Goal: Check status: Check status

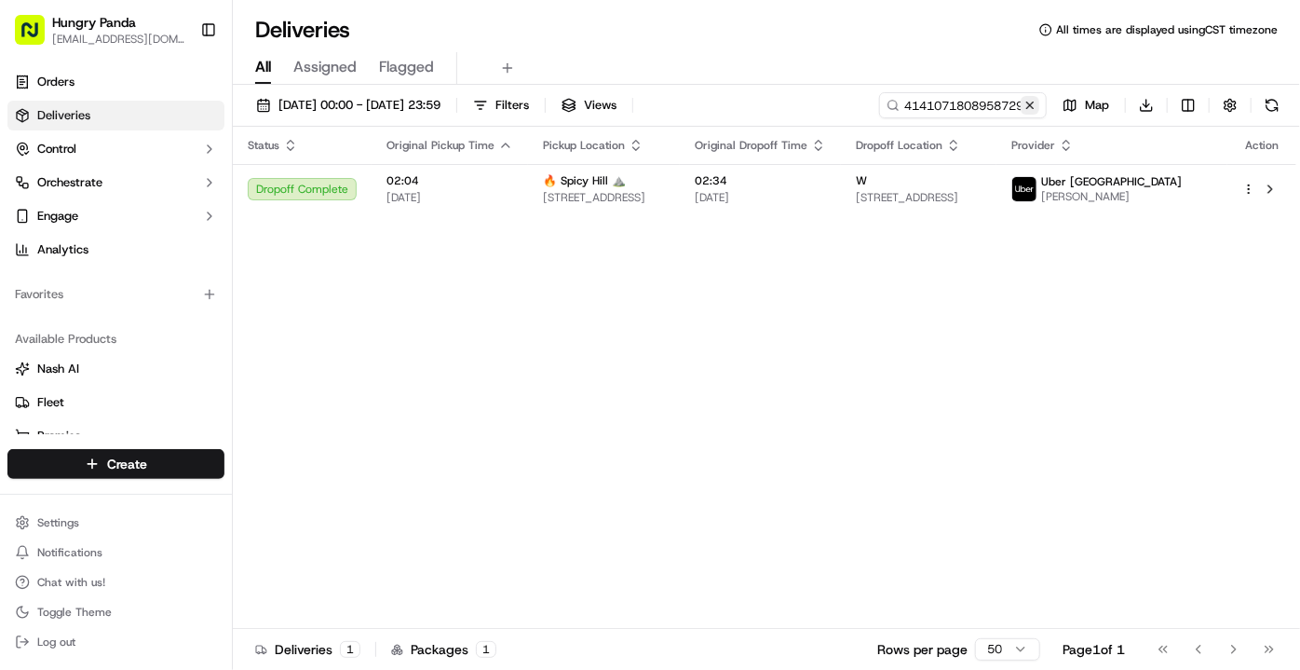
click at [1032, 102] on button at bounding box center [1030, 105] width 19 height 19
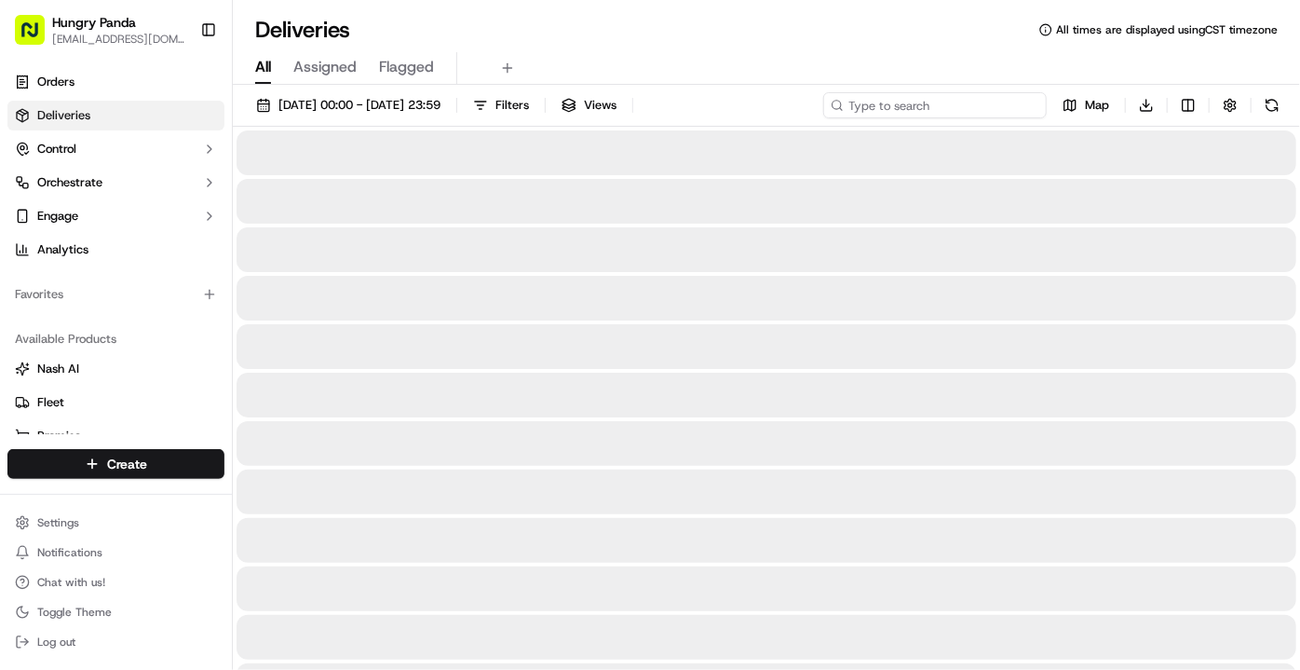
click at [970, 98] on input at bounding box center [935, 105] width 224 height 26
paste input "1750027198251774521145"
type input "1750027198251774521145"
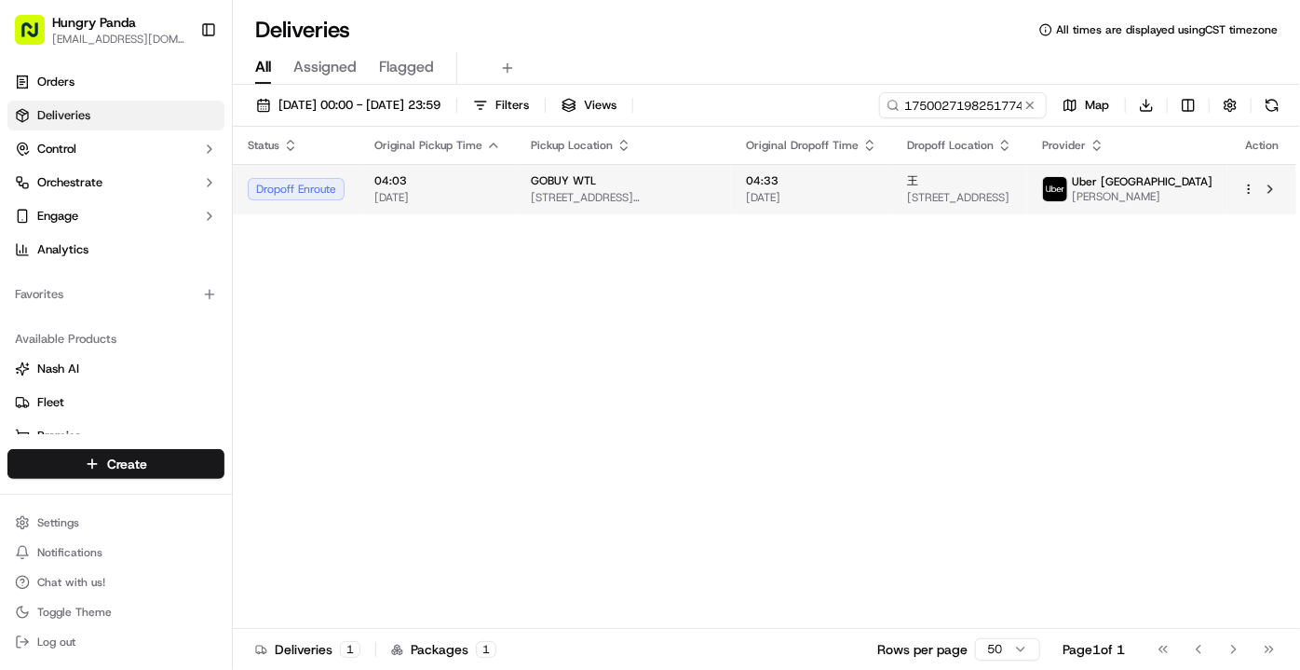
click at [720, 199] on td "GOBUY WTL [STREET_ADDRESS][PERSON_NAME]" at bounding box center [623, 189] width 215 height 50
click at [721, 200] on td "GOBUY WTL [STREET_ADDRESS][PERSON_NAME]" at bounding box center [623, 189] width 215 height 50
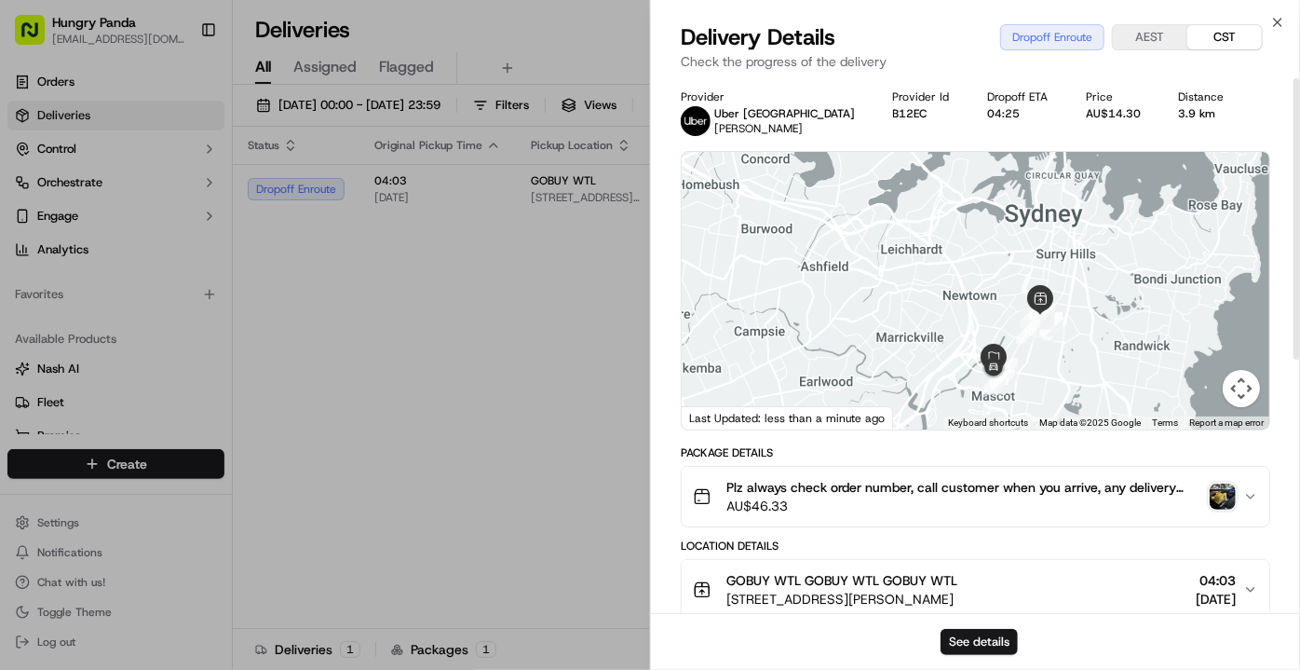
click at [1229, 500] on img "button" at bounding box center [1223, 496] width 26 height 26
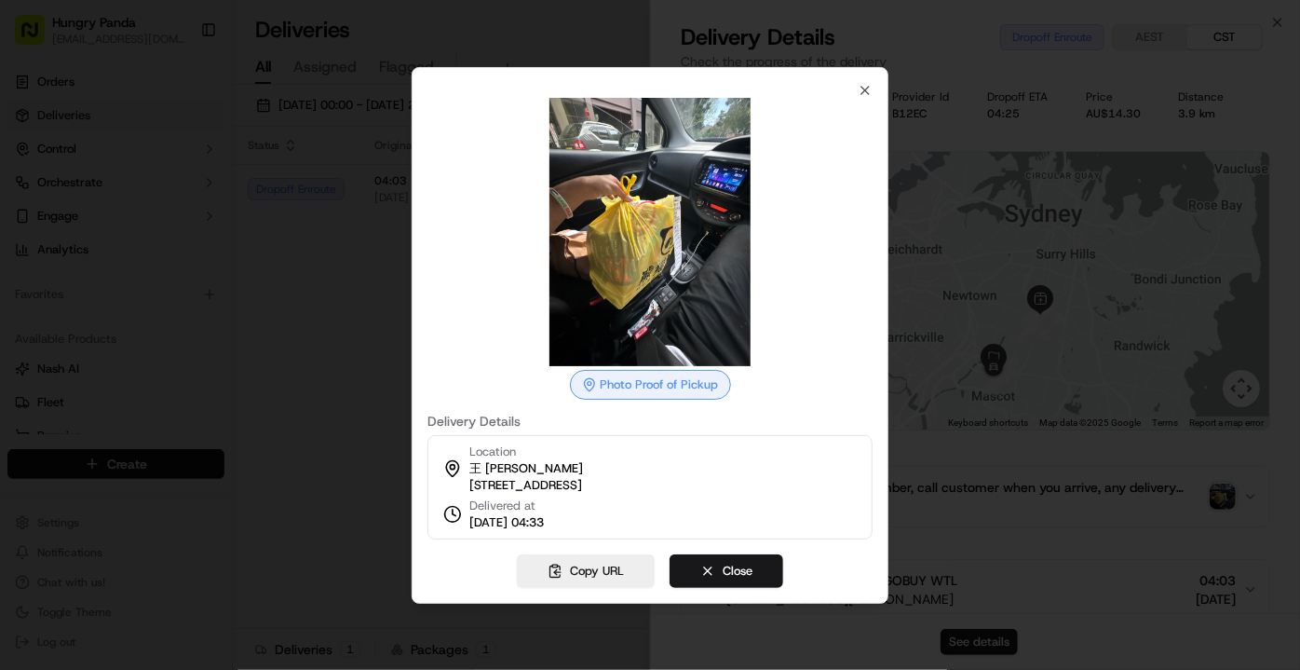
click at [360, 424] on div at bounding box center [650, 335] width 1300 height 670
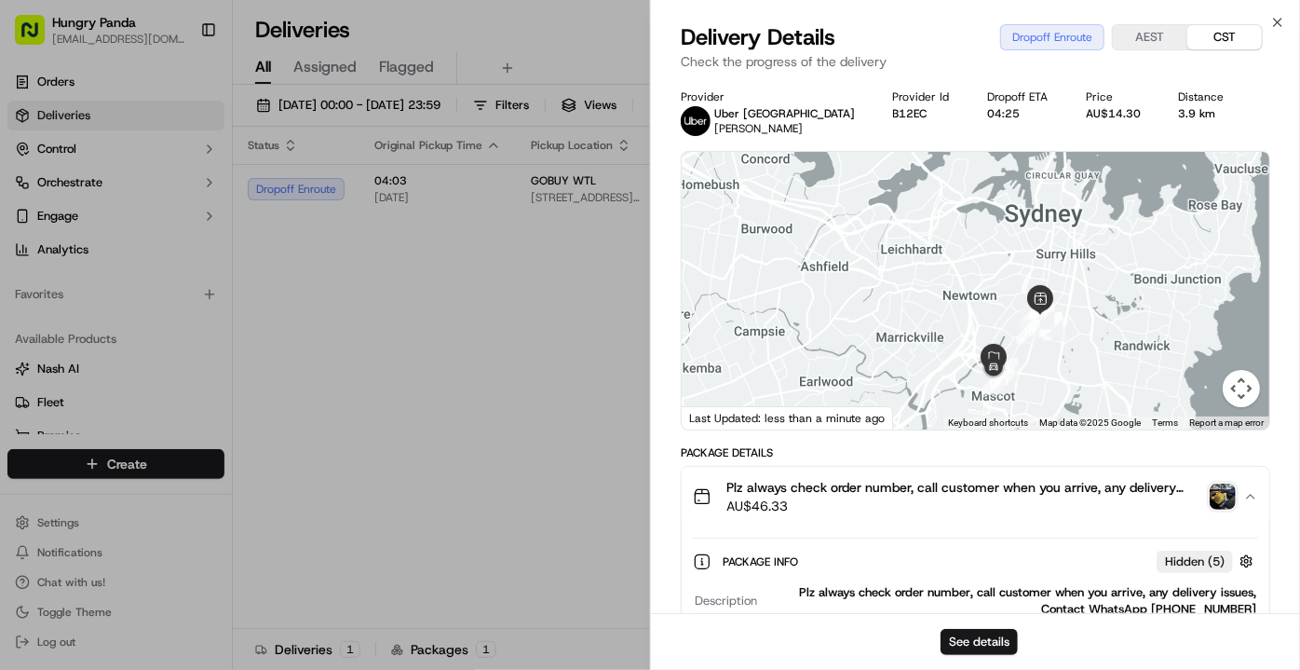
click at [1219, 491] on img "button" at bounding box center [1223, 496] width 26 height 26
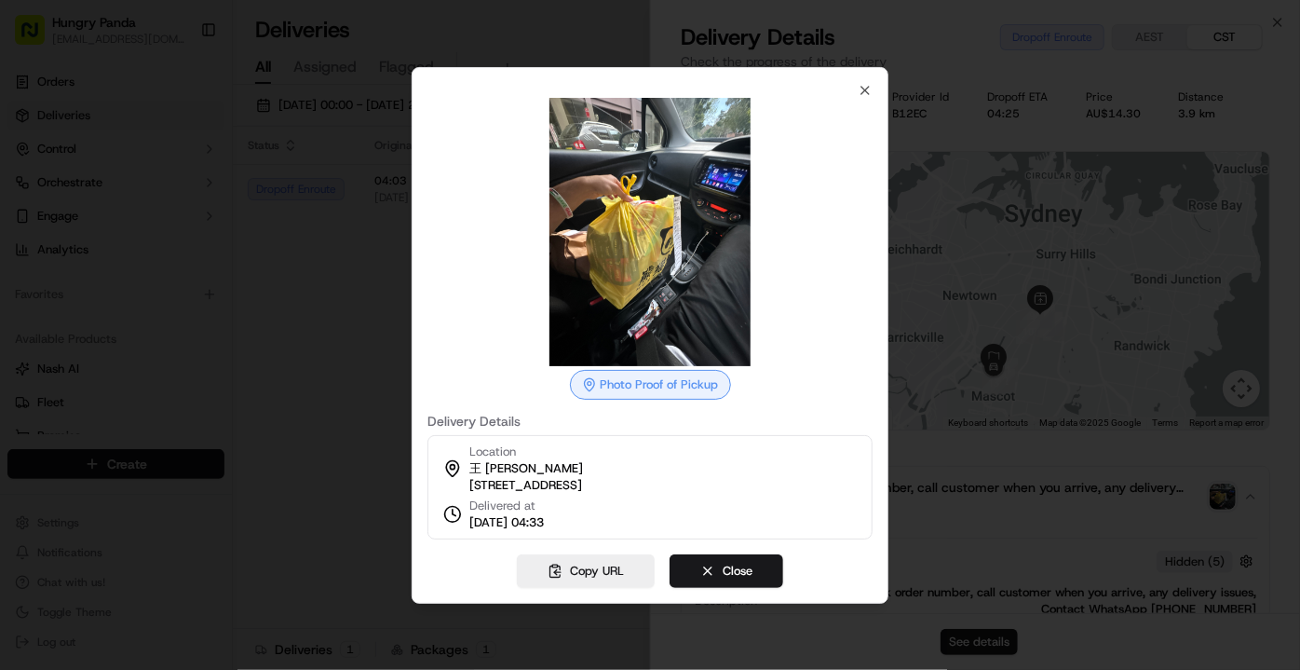
click at [695, 303] on img at bounding box center [650, 232] width 268 height 268
click at [358, 469] on div at bounding box center [650, 335] width 1300 height 670
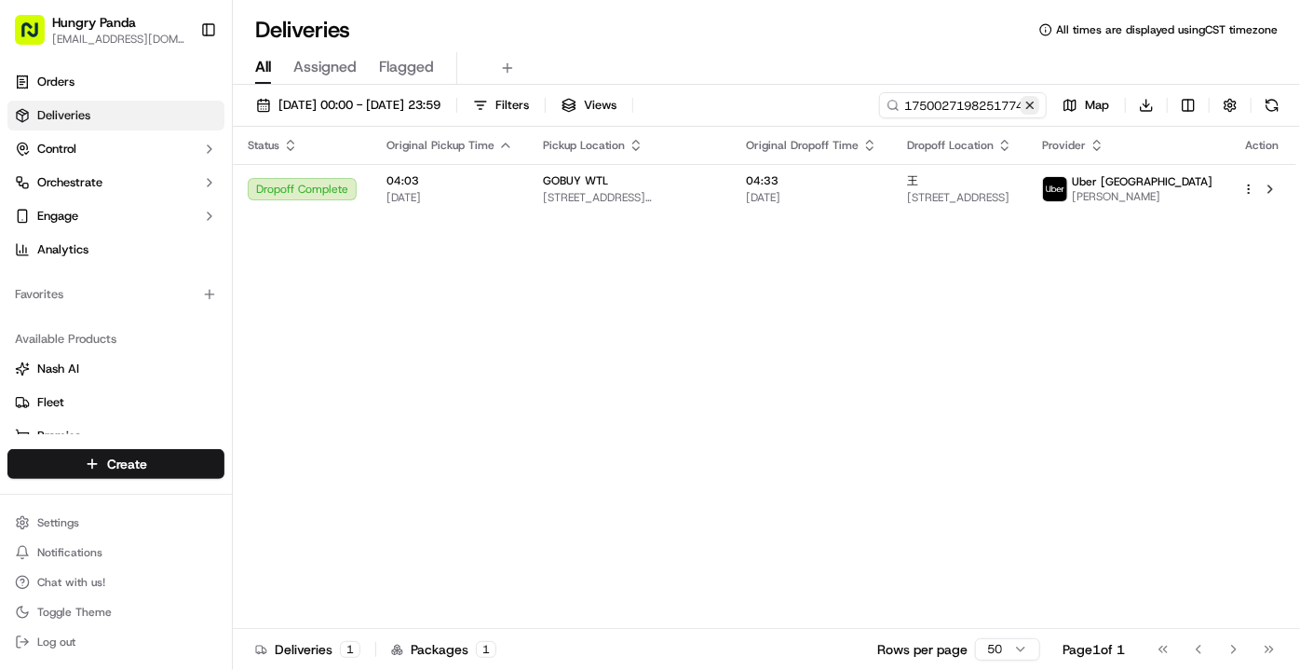
click at [1030, 103] on button at bounding box center [1030, 105] width 19 height 19
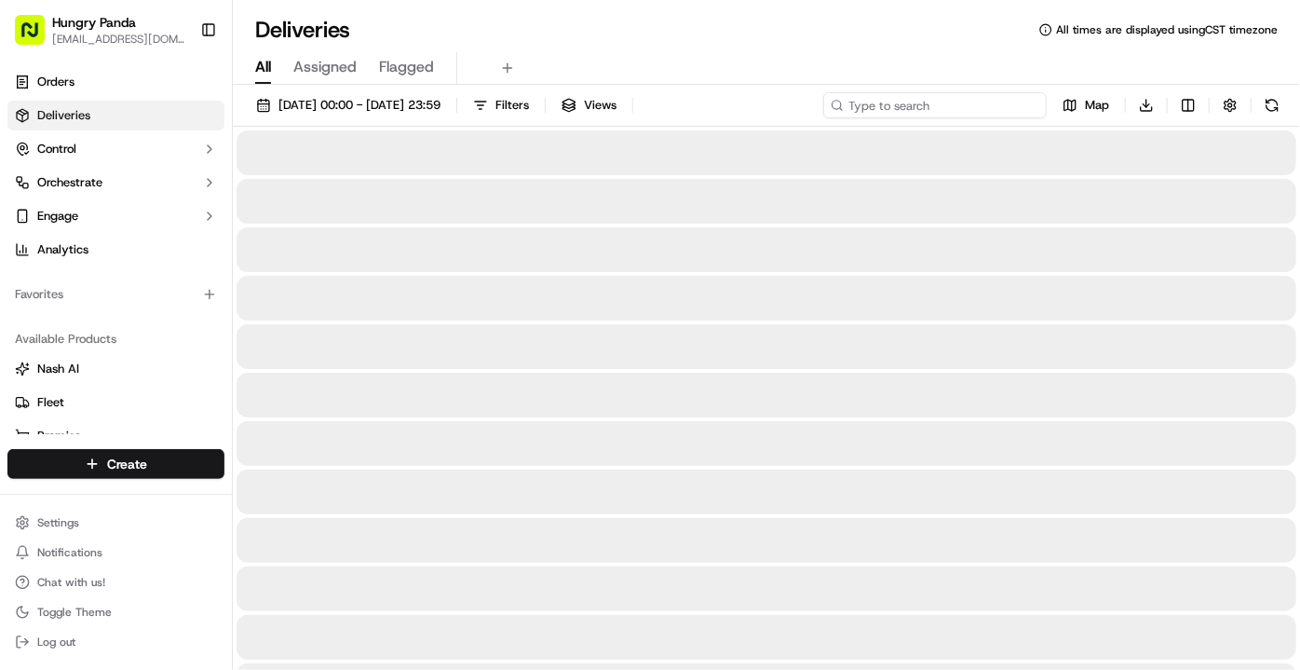
click at [943, 99] on input at bounding box center [935, 105] width 224 height 26
paste input "095902226855873807200"
type input "095902226855873807200"
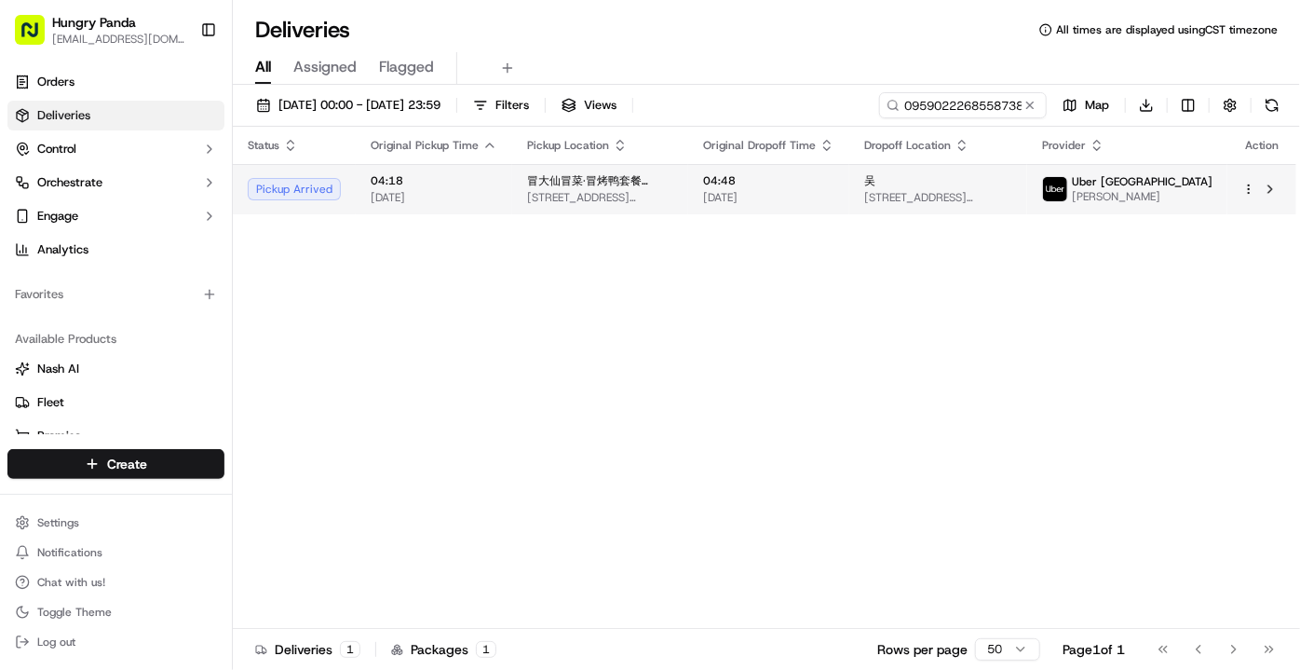
click at [673, 200] on span "[STREET_ADDRESS][PERSON_NAME]" at bounding box center [600, 197] width 146 height 15
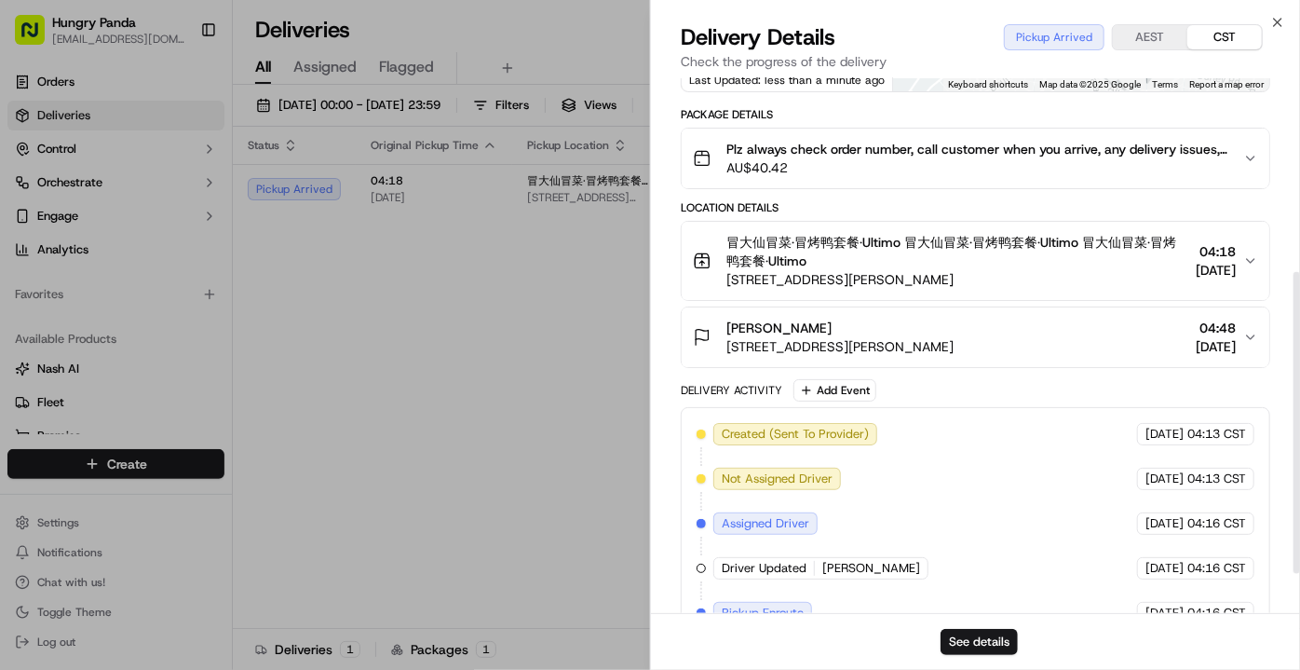
scroll to position [415, 0]
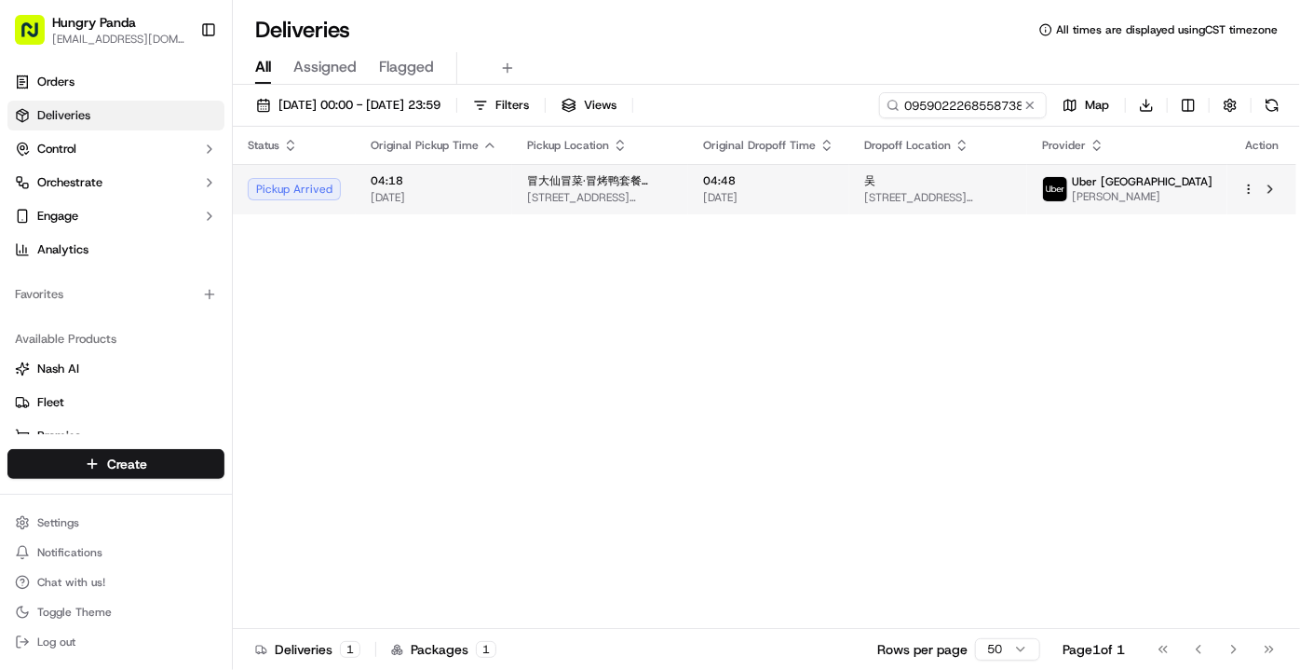
click at [810, 195] on span "[DATE]" at bounding box center [768, 197] width 131 height 15
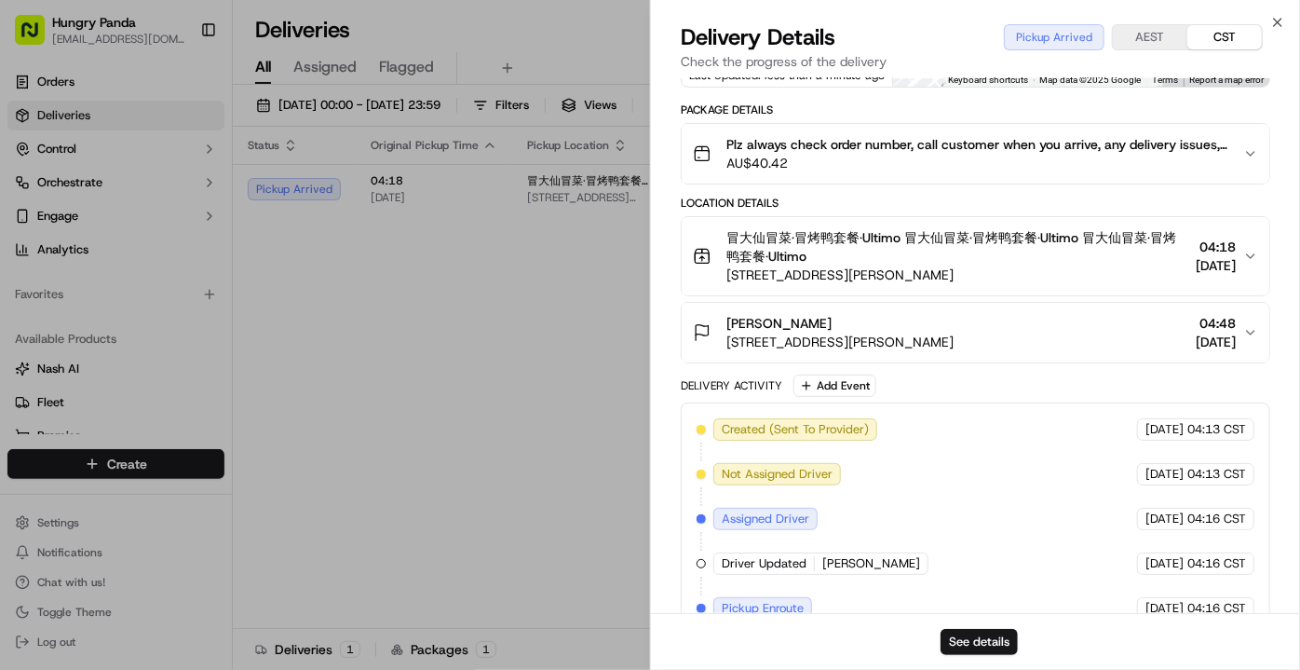
scroll to position [246, 0]
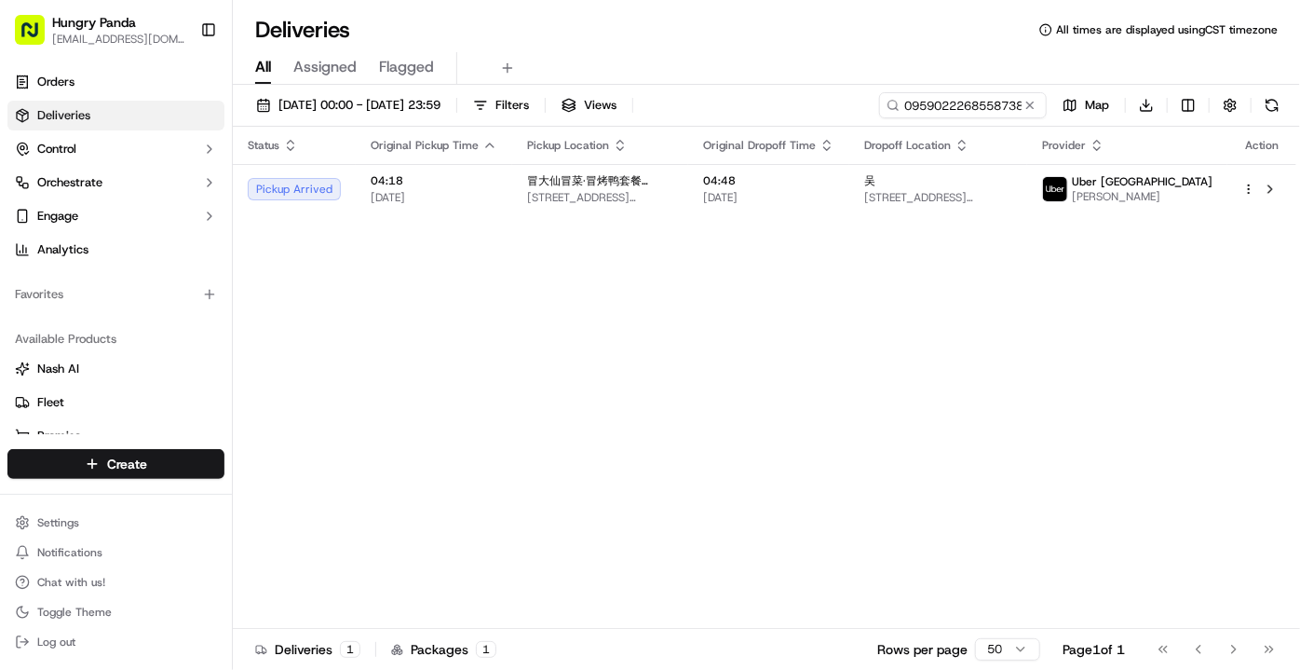
click at [674, 292] on div "Status Original Pickup Time Pickup Location Original Dropoff Time Dropoff Locat…" at bounding box center [765, 378] width 1064 height 502
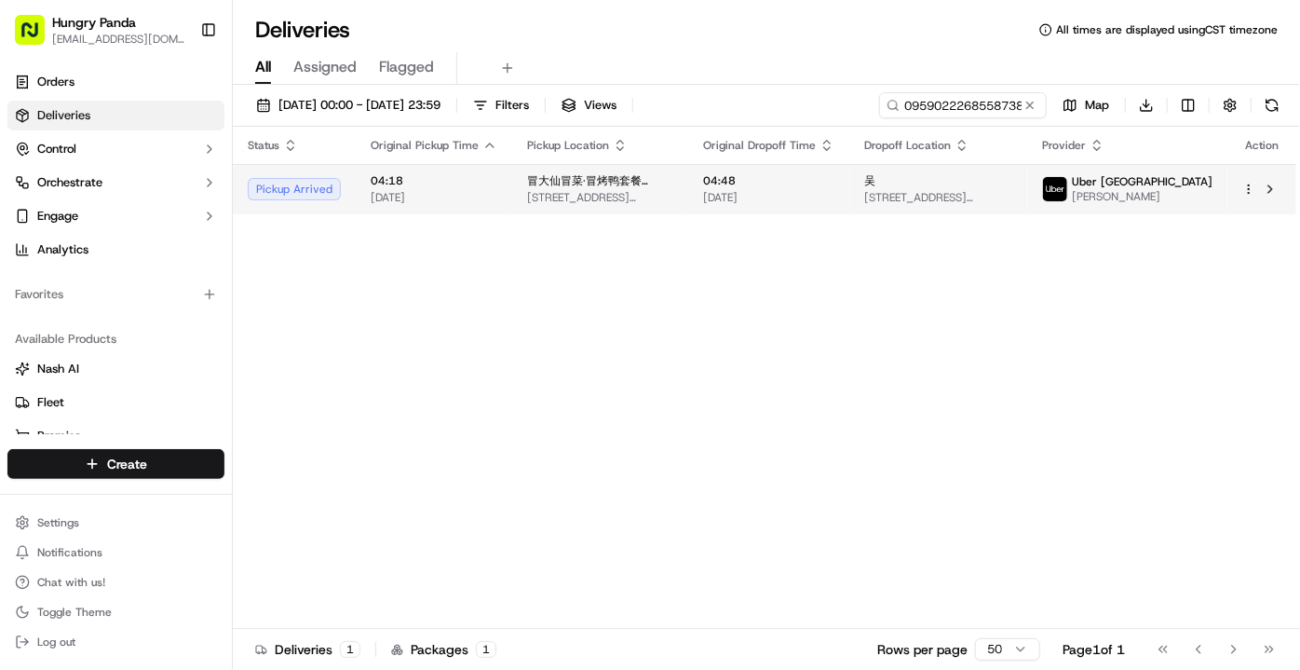
click at [835, 194] on span "[DATE]" at bounding box center [768, 197] width 131 height 15
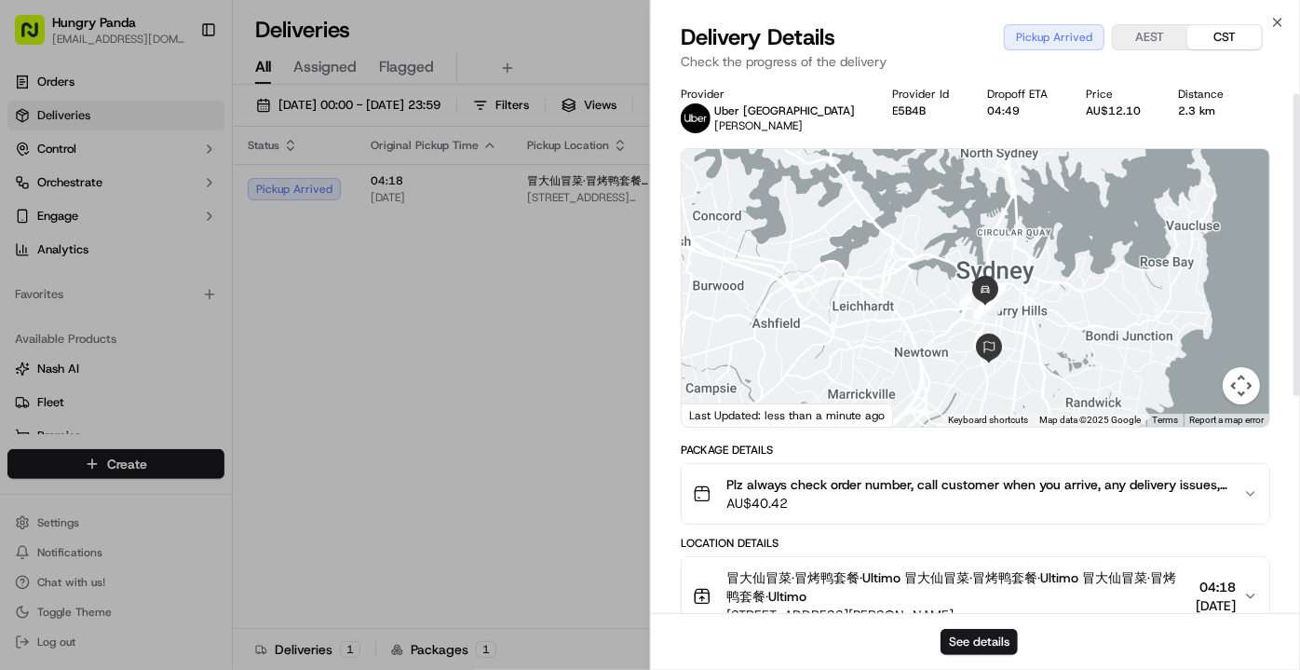
scroll to position [0, 0]
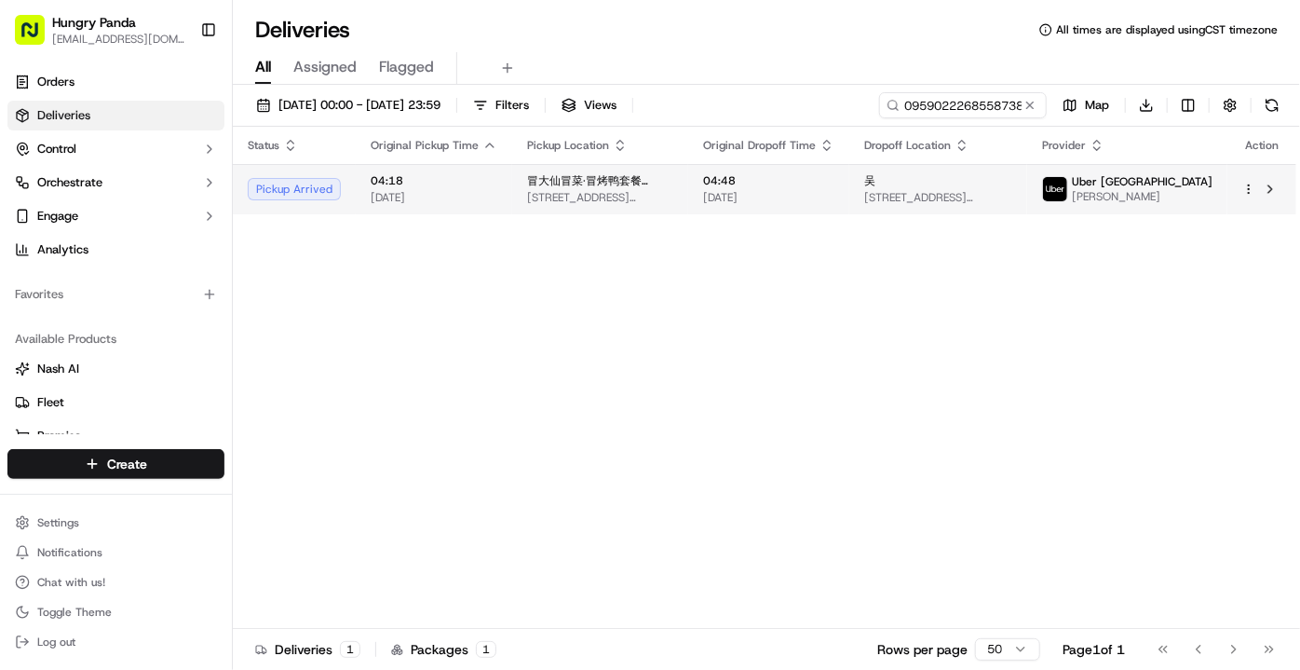
drag, startPoint x: 556, startPoint y: 399, endPoint x: 383, endPoint y: 175, distance: 282.8
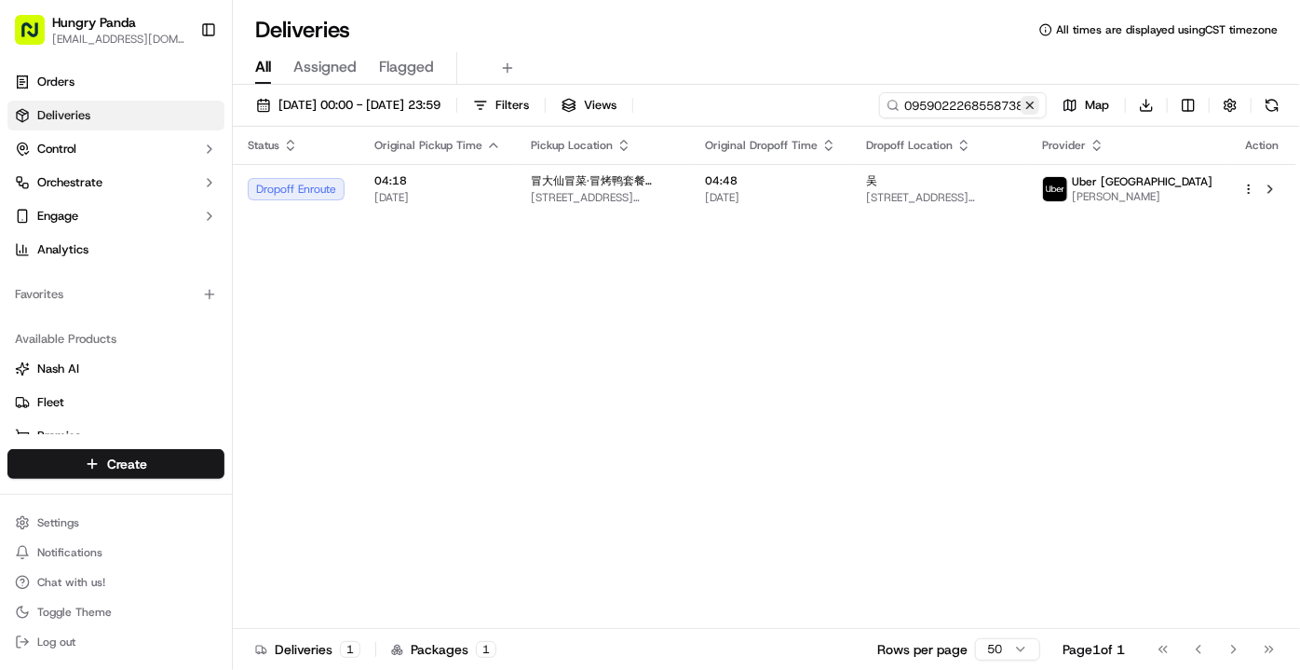
click at [1028, 101] on button at bounding box center [1030, 105] width 19 height 19
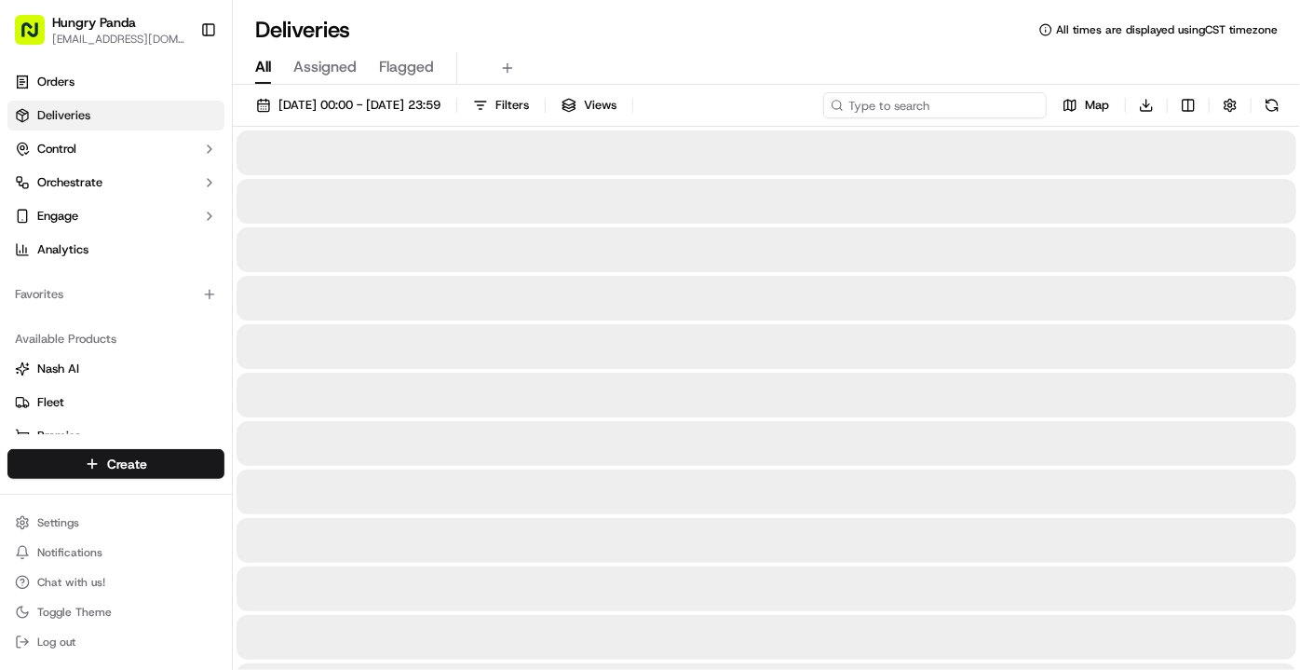
click at [985, 107] on input at bounding box center [935, 105] width 224 height 26
paste input "904707505805276734193"
type input "904707505805276734193"
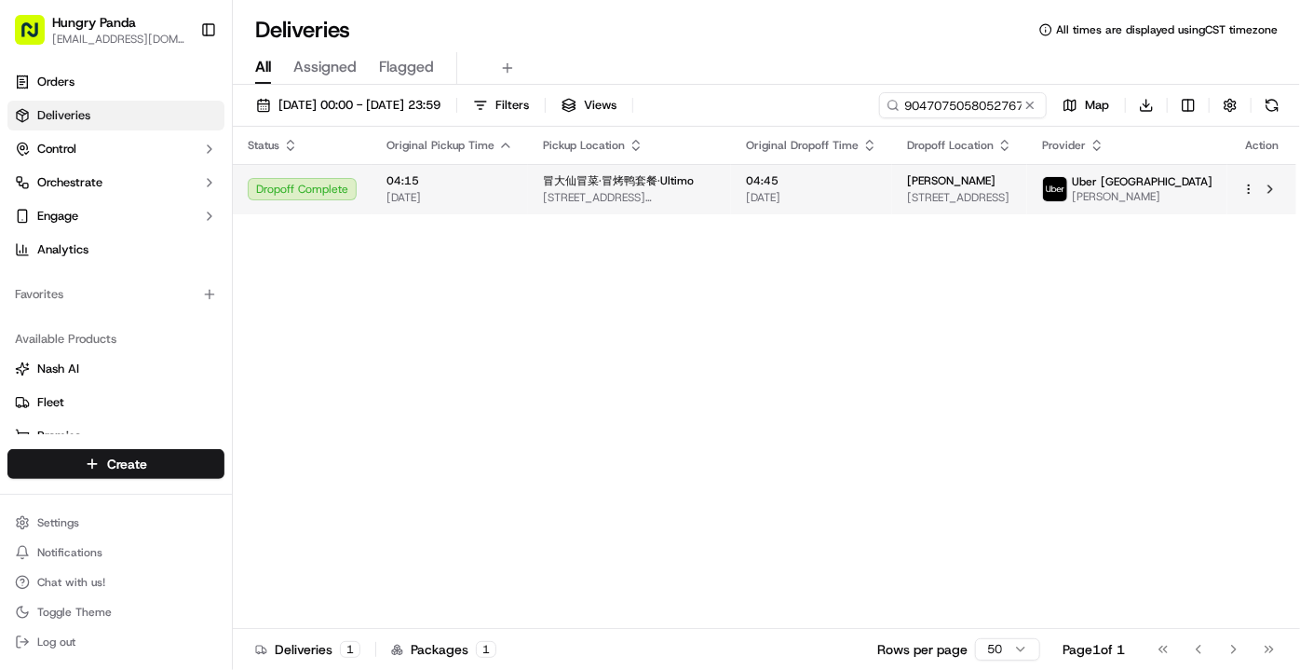
click at [731, 193] on td "04:45 [DATE]" at bounding box center [811, 189] width 161 height 50
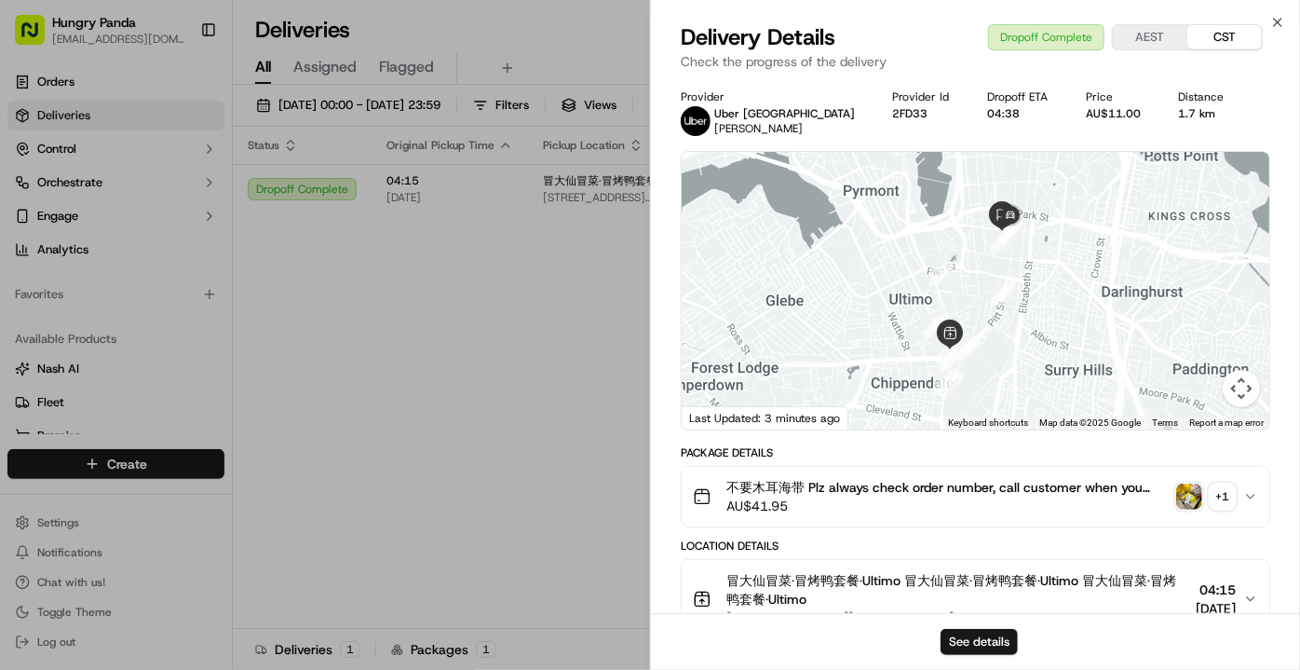
click at [1194, 501] on img "button" at bounding box center [1189, 496] width 26 height 26
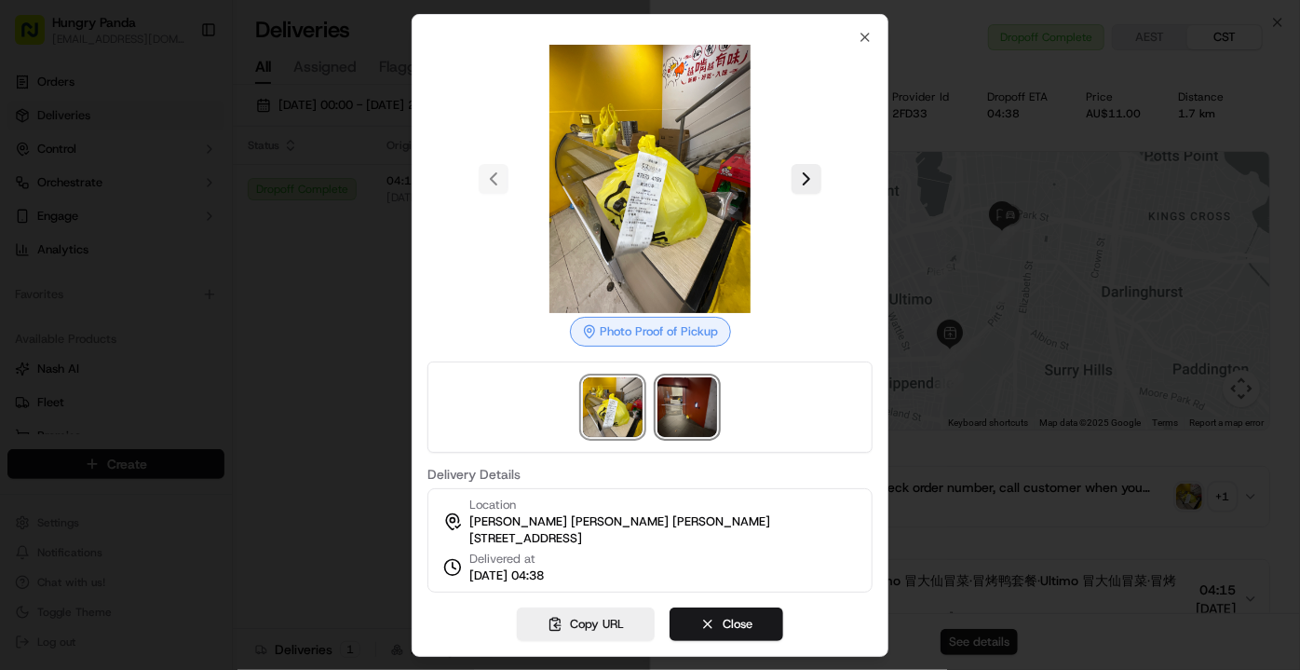
click at [690, 401] on img at bounding box center [688, 407] width 60 height 60
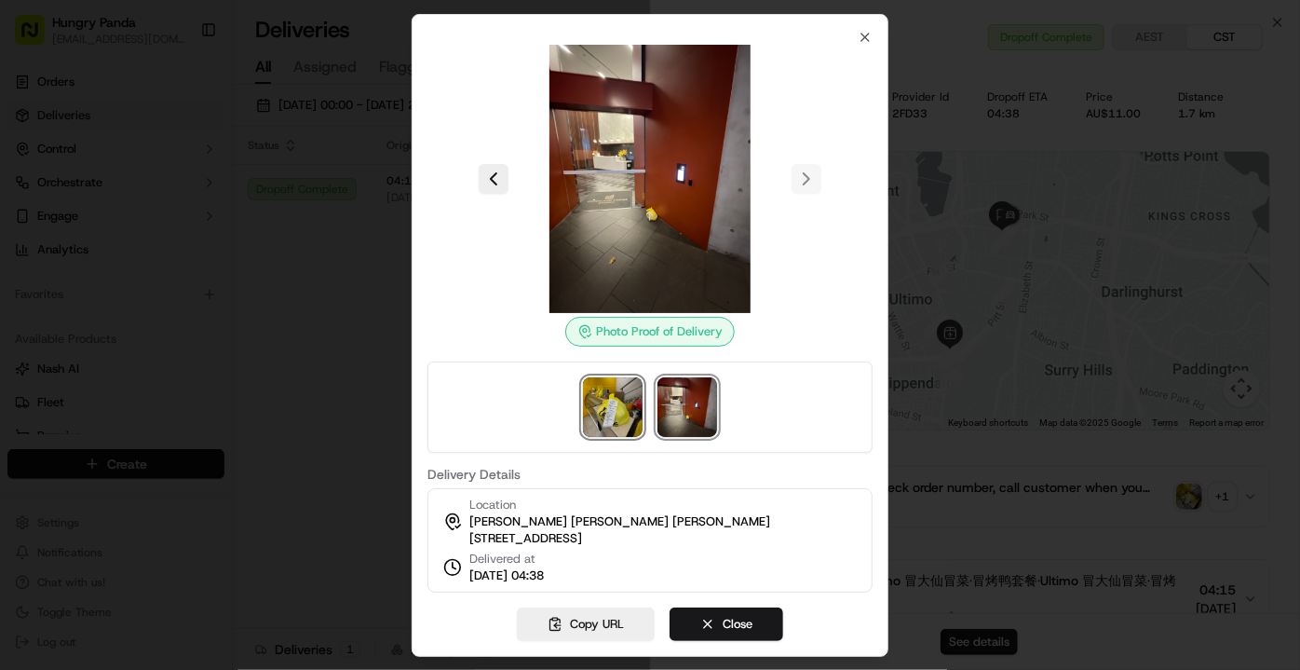
click at [612, 398] on img at bounding box center [613, 407] width 60 height 60
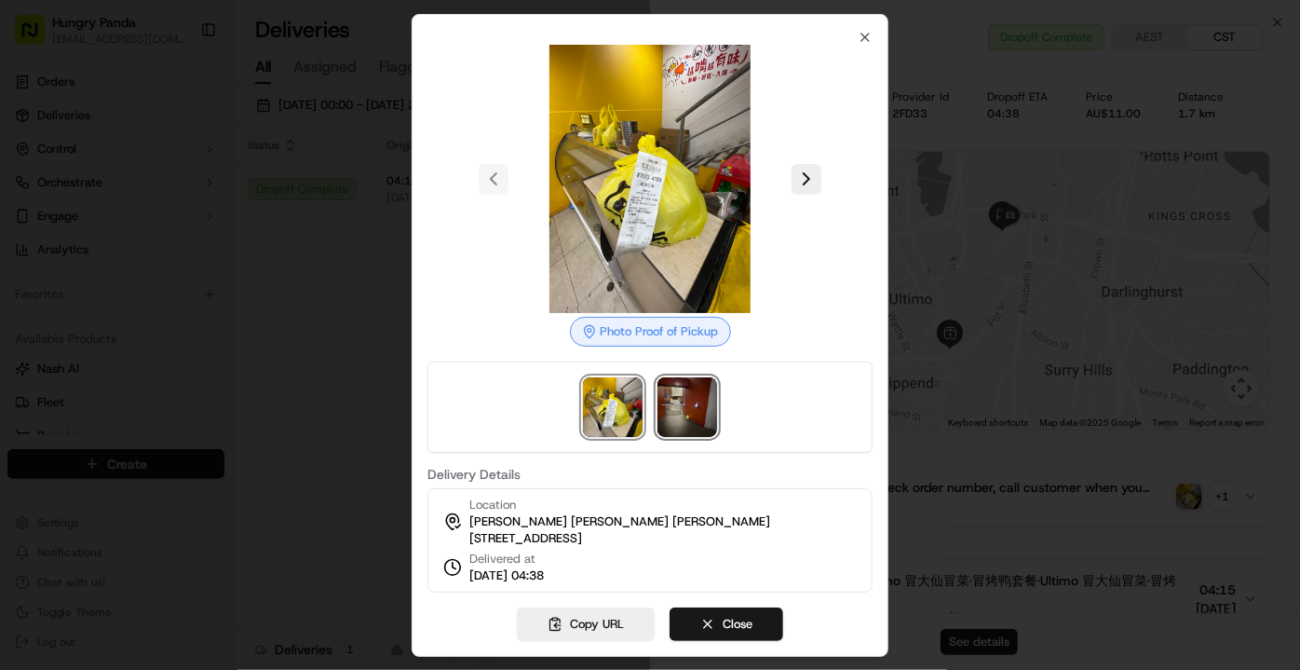
click at [695, 399] on img at bounding box center [688, 407] width 60 height 60
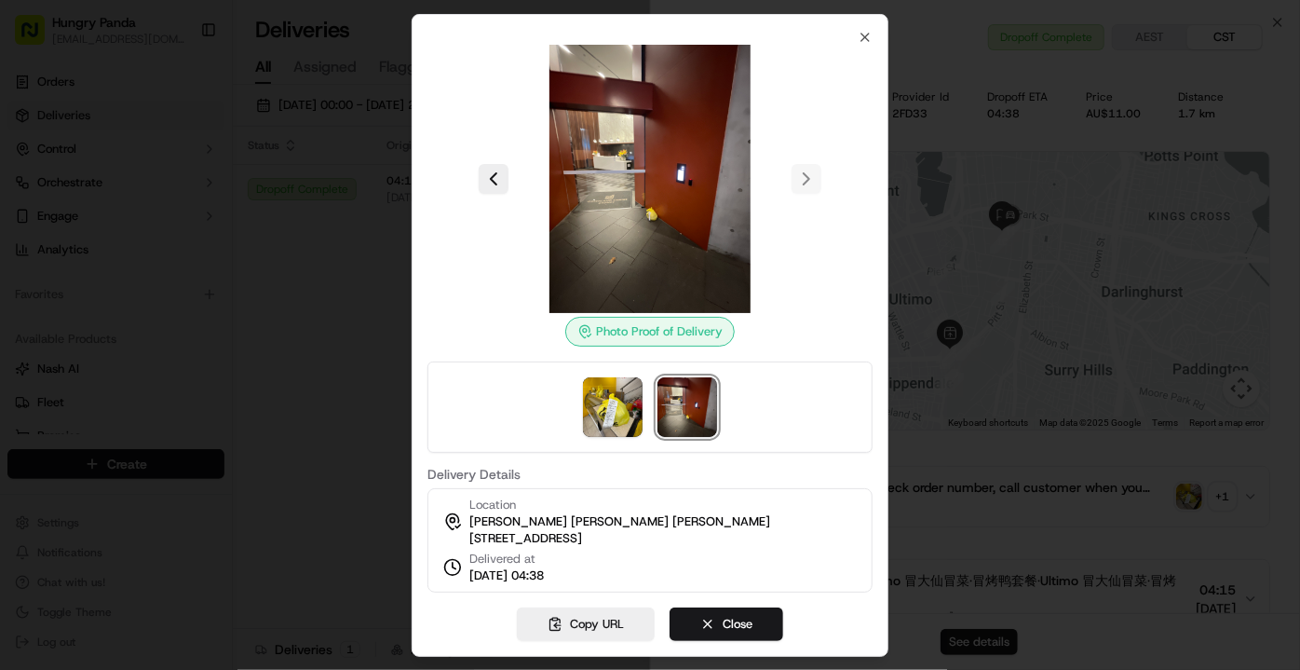
drag, startPoint x: 161, startPoint y: 350, endPoint x: 28, endPoint y: 324, distance: 135.7
click at [160, 350] on div at bounding box center [650, 335] width 1300 height 670
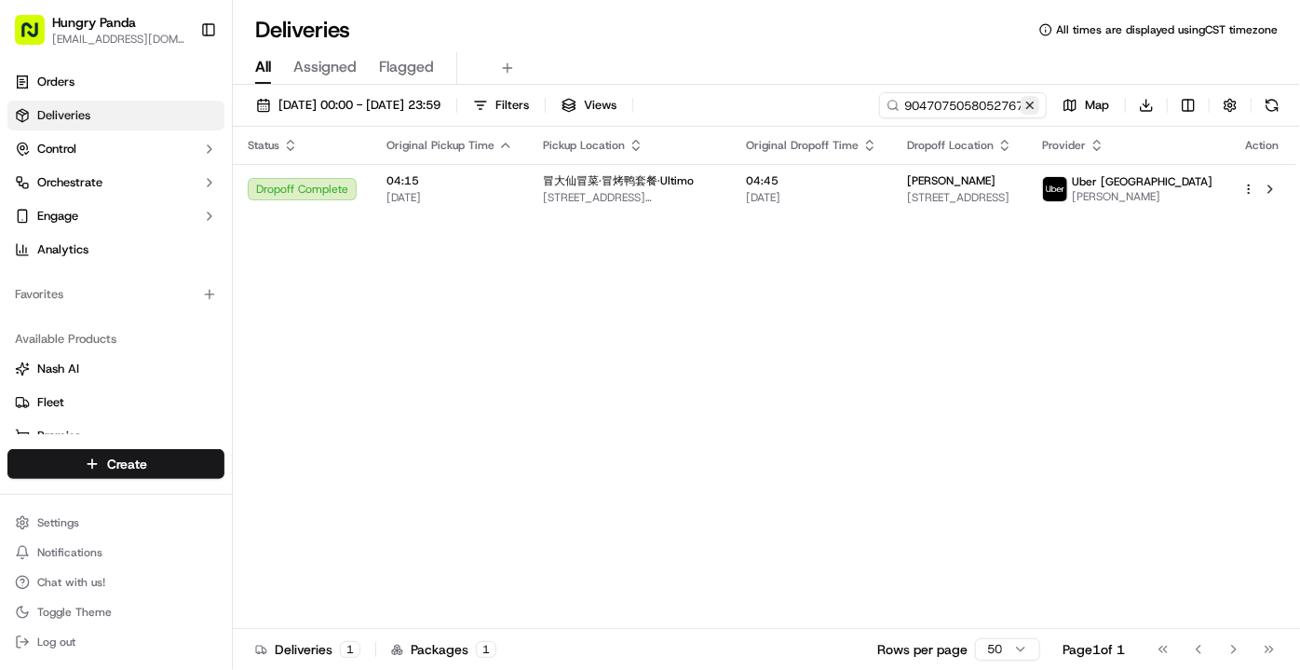
click at [1036, 108] on button at bounding box center [1030, 105] width 19 height 19
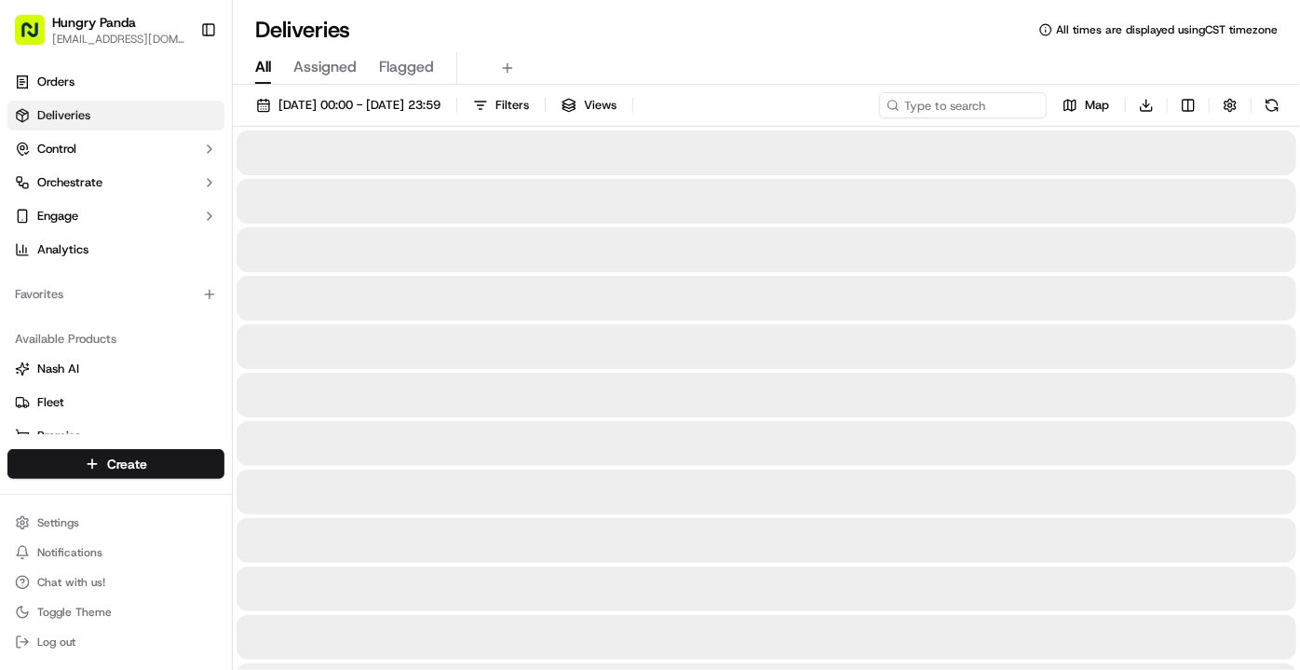
click at [958, 101] on input at bounding box center [935, 105] width 224 height 26
paste input "095902226855873807200"
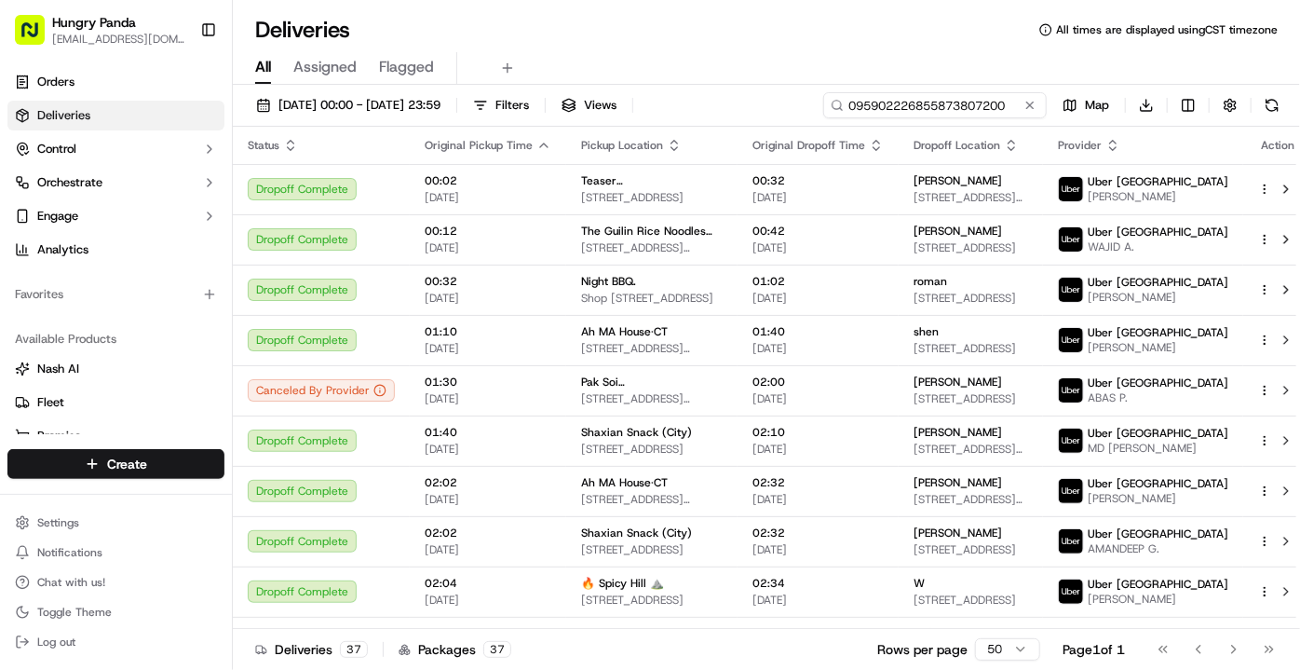
type input "095902226855873807200"
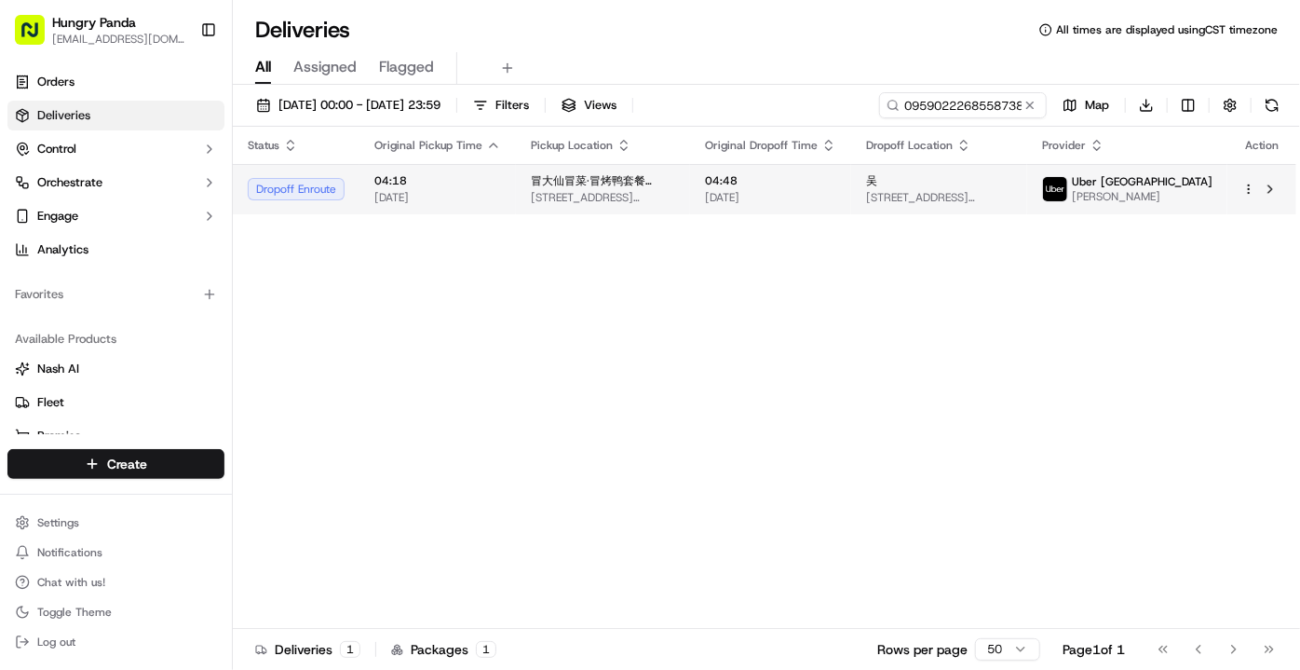
click at [690, 203] on td "冒大仙冒菜·冒烤鸭套餐·Ultimo [STREET_ADDRESS][PERSON_NAME]" at bounding box center [603, 189] width 174 height 50
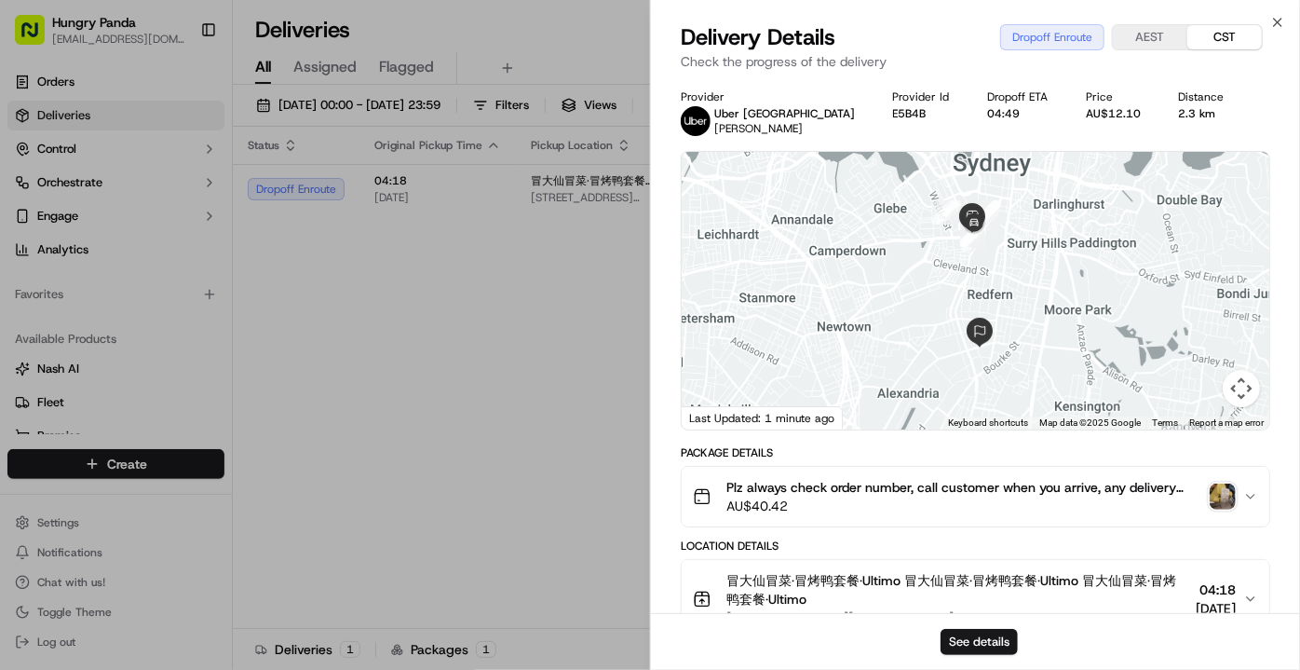
click at [1223, 499] on img "button" at bounding box center [1223, 496] width 26 height 26
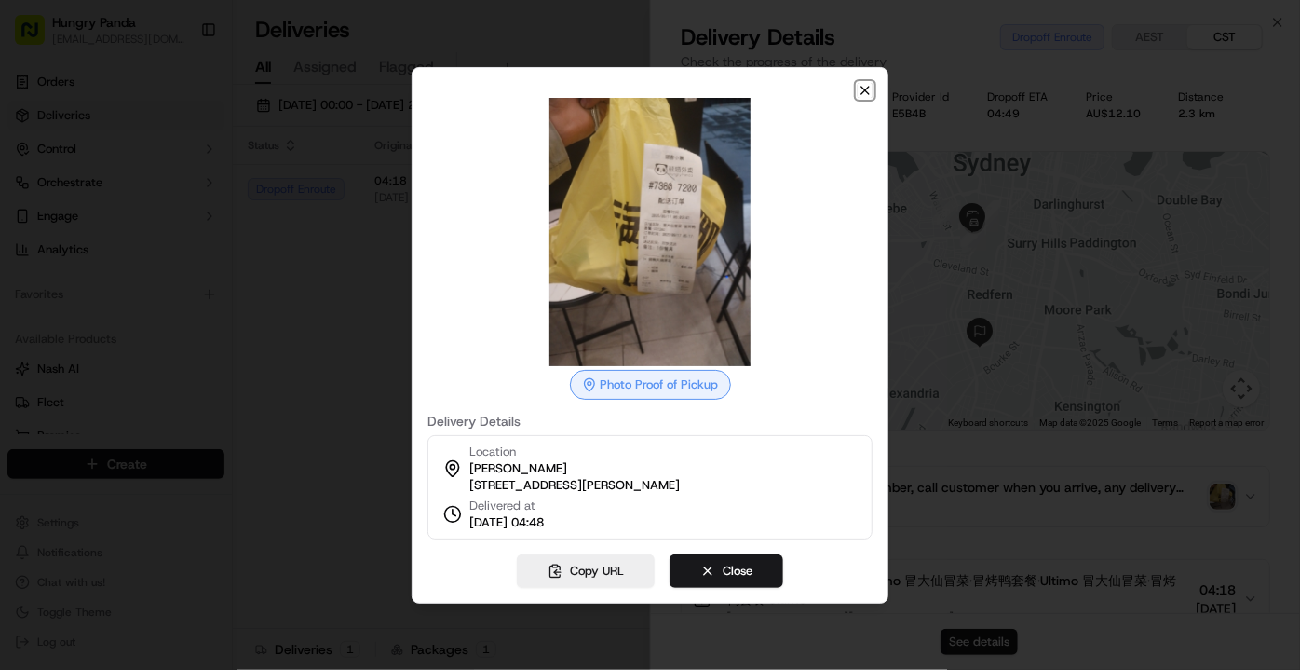
click at [863, 83] on icon "button" at bounding box center [865, 90] width 15 height 15
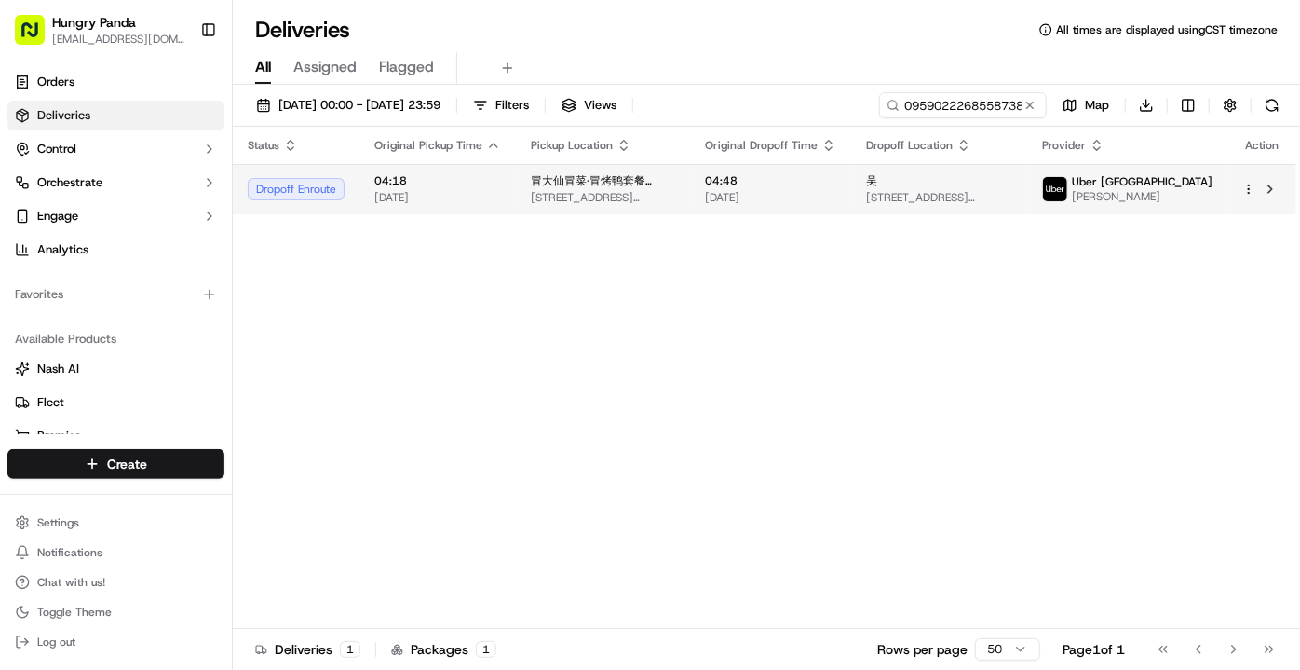
click at [836, 196] on span "[DATE]" at bounding box center [770, 197] width 131 height 15
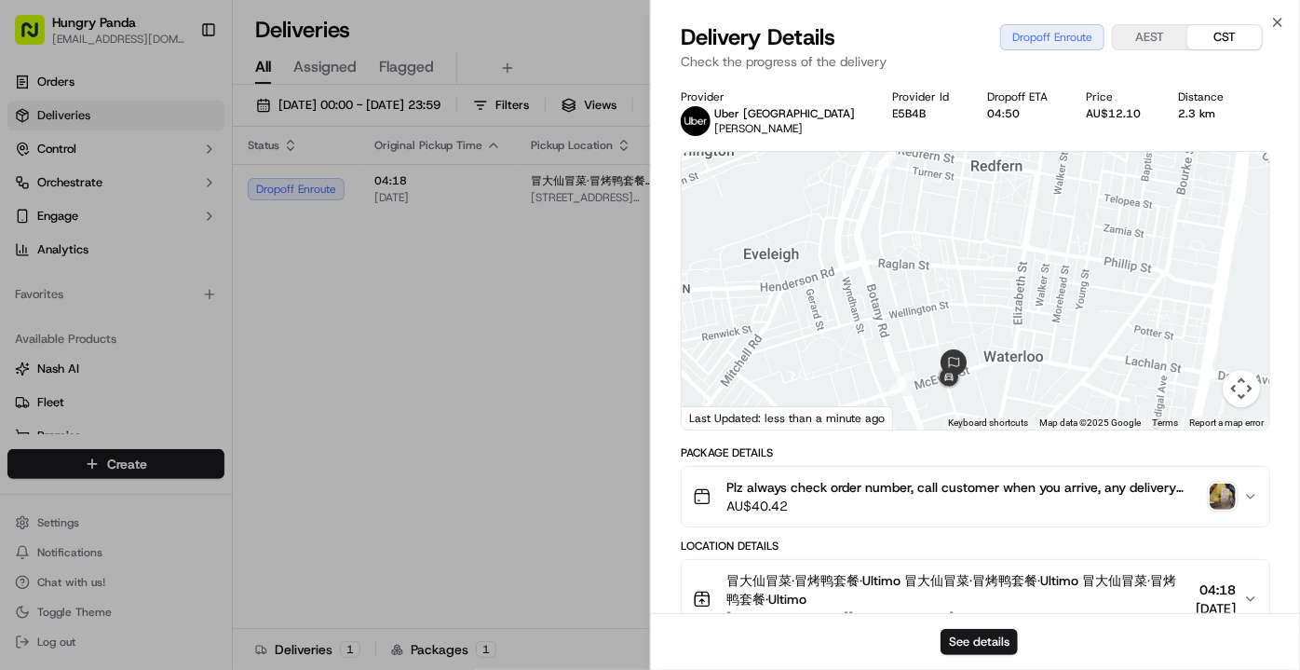
drag, startPoint x: 428, startPoint y: 382, endPoint x: 243, endPoint y: 181, distance: 273.6
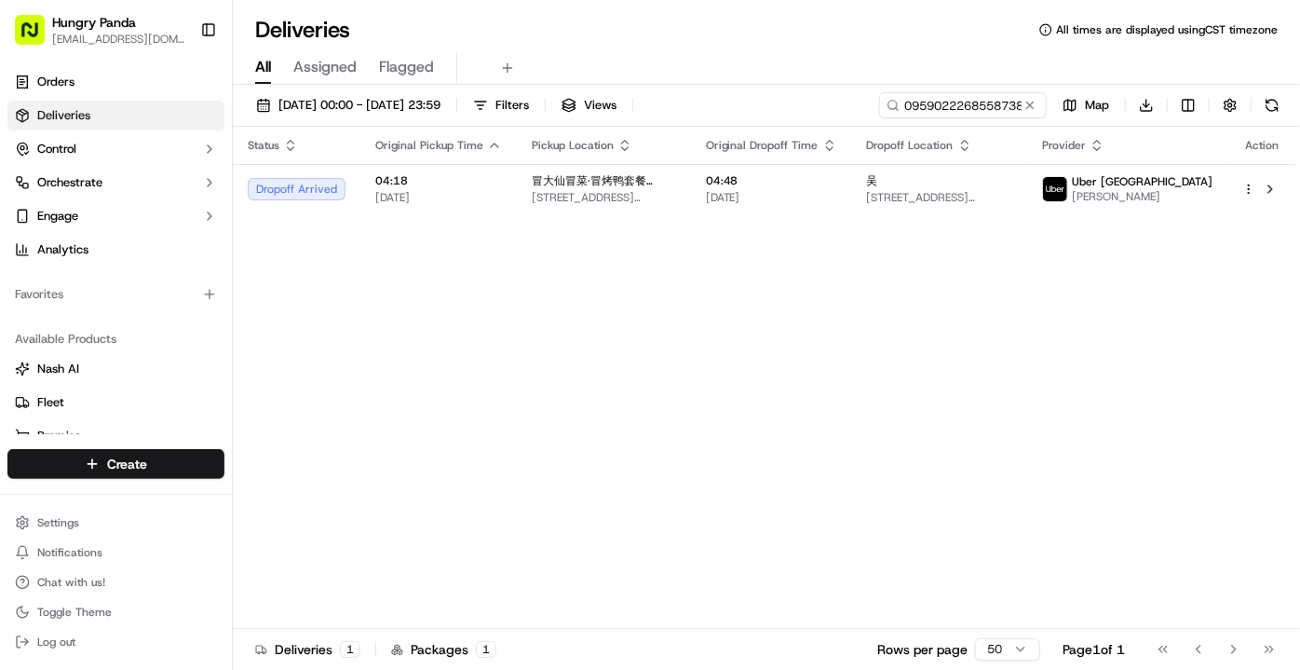
drag, startPoint x: 501, startPoint y: 425, endPoint x: 782, endPoint y: 260, distance: 326.1
click at [510, 411] on div "Status Original Pickup Time Pickup Location Original Dropoff Time Dropoff Locat…" at bounding box center [765, 378] width 1064 height 502
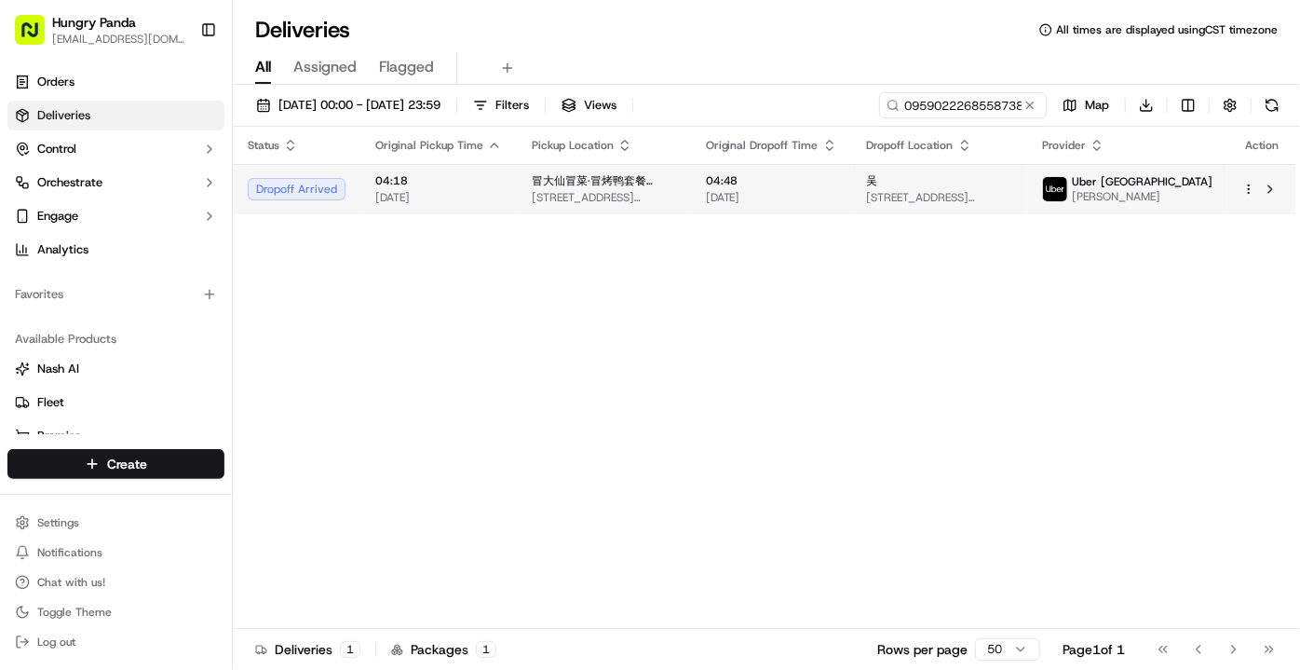
click at [837, 192] on span "[DATE]" at bounding box center [771, 197] width 131 height 15
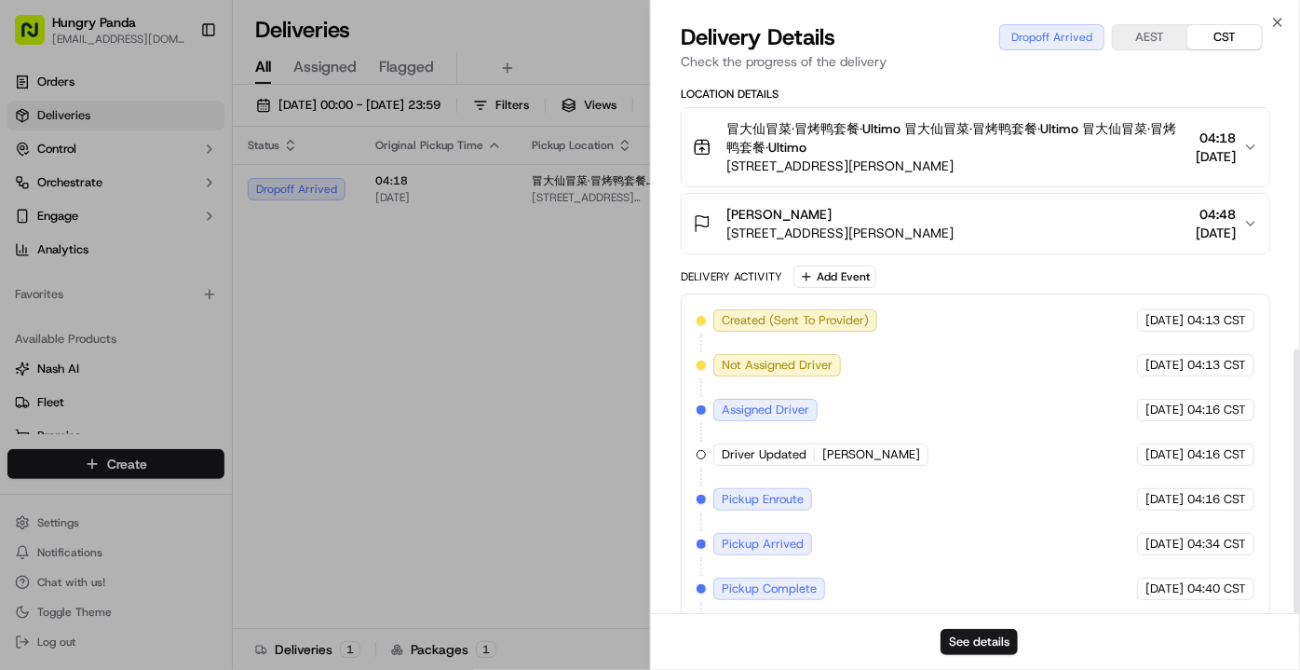
scroll to position [548, 0]
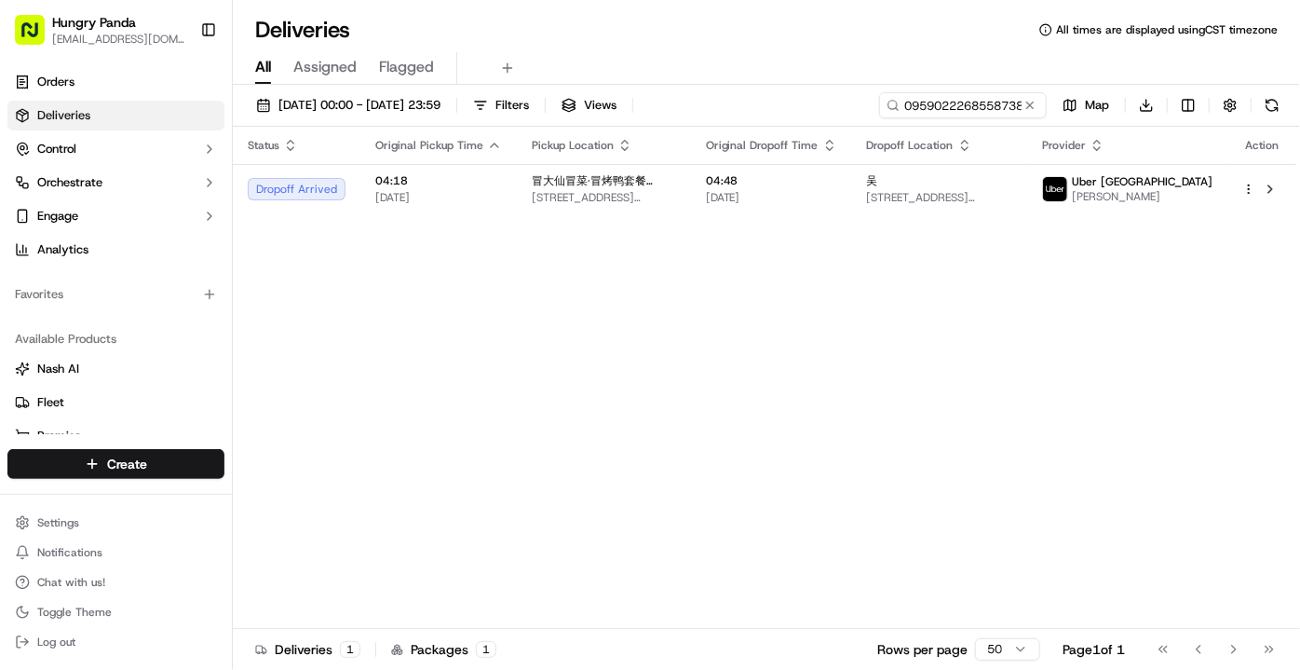
drag, startPoint x: 818, startPoint y: 396, endPoint x: 820, endPoint y: 288, distance: 108.1
click at [817, 396] on div "Status Original Pickup Time Pickup Location Original Dropoff Time Dropoff Locat…" at bounding box center [765, 378] width 1064 height 502
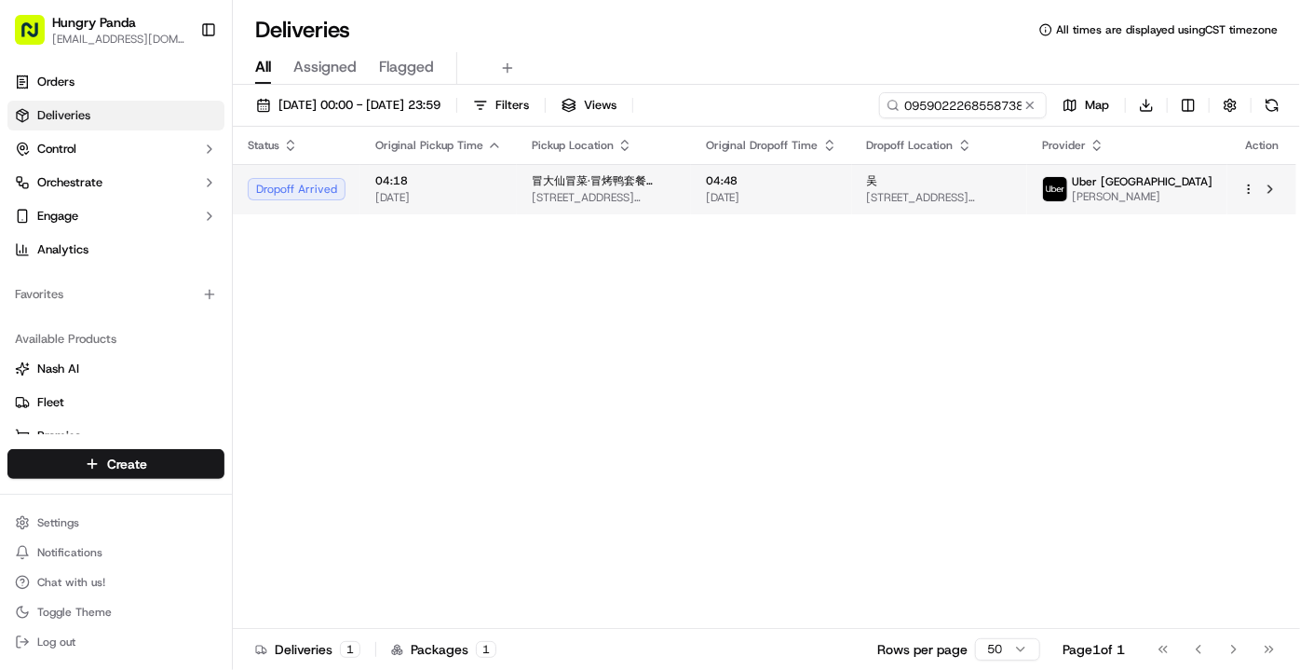
click at [832, 196] on span "[DATE]" at bounding box center [771, 197] width 131 height 15
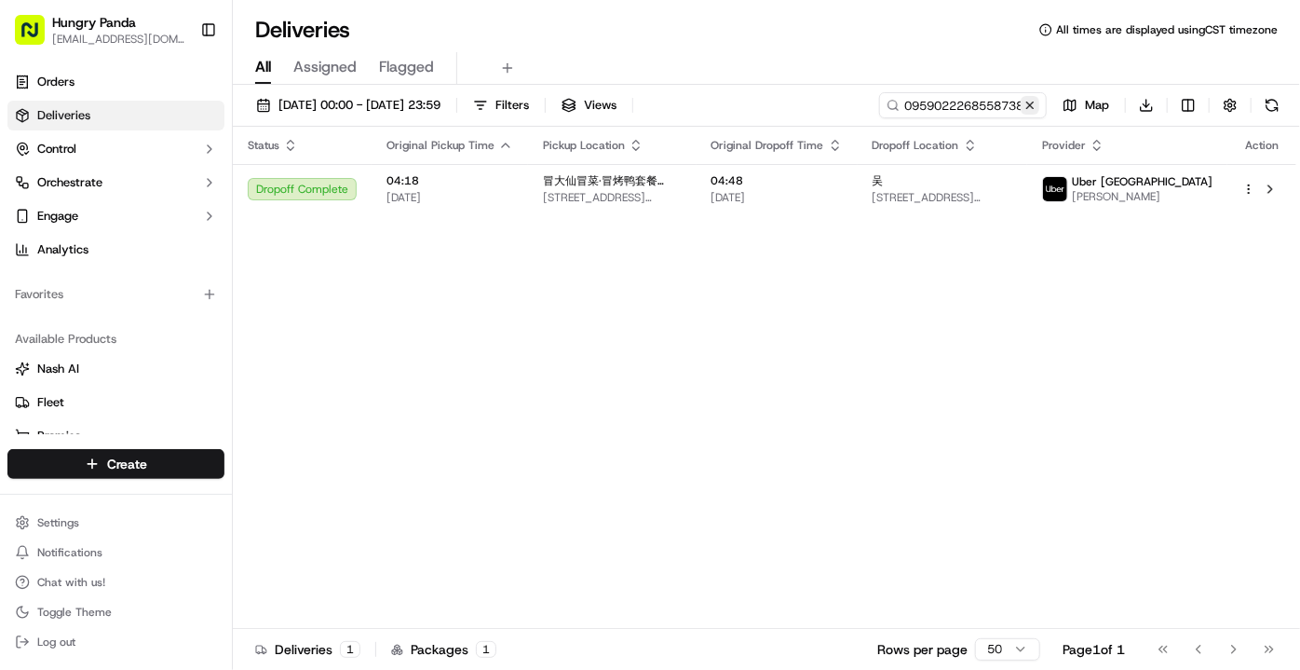
click at [1027, 106] on button at bounding box center [1030, 105] width 19 height 19
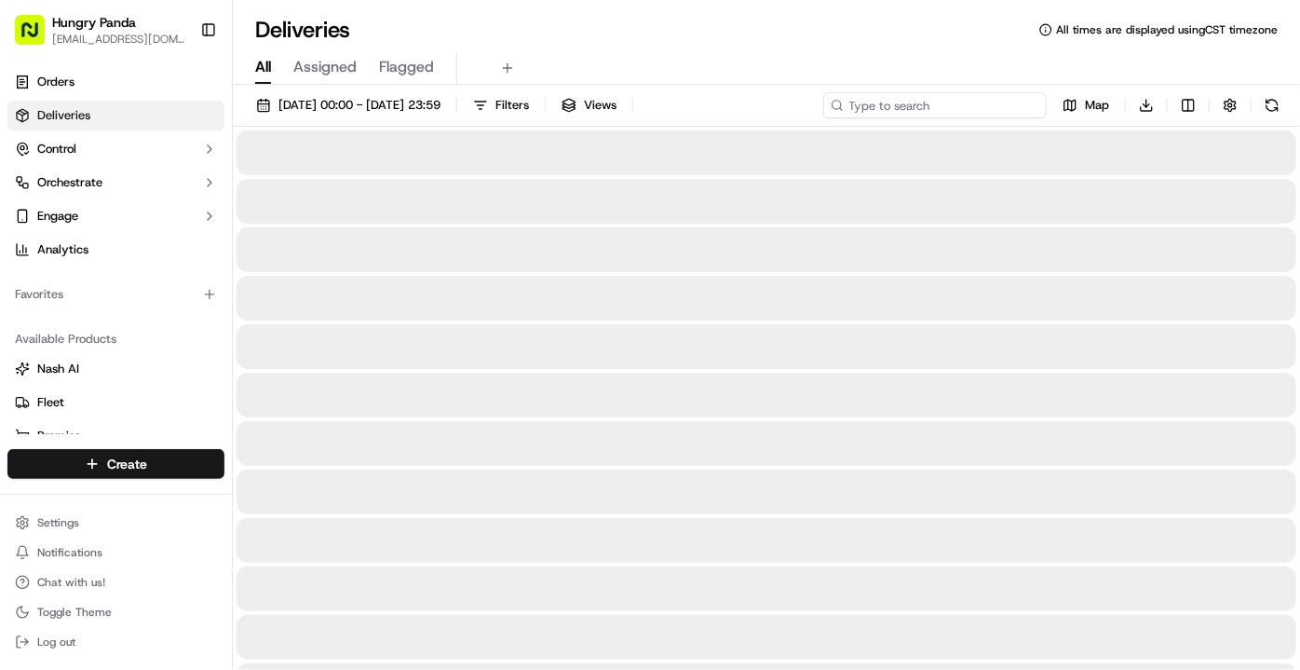
click at [975, 104] on input at bounding box center [935, 105] width 224 height 26
paste input "015000222855171197681"
type input "015000222855171197681"
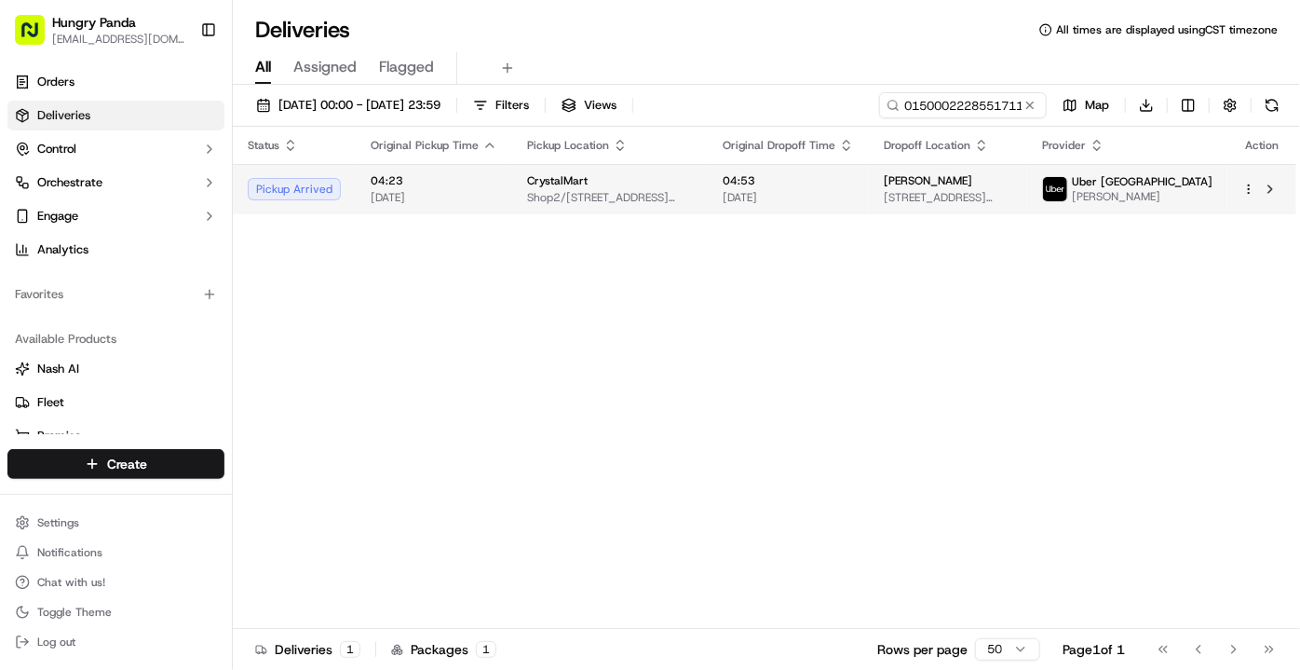
click at [708, 197] on td "CrystalMart Shop2/[STREET_ADDRESS][PERSON_NAME]" at bounding box center [610, 189] width 196 height 50
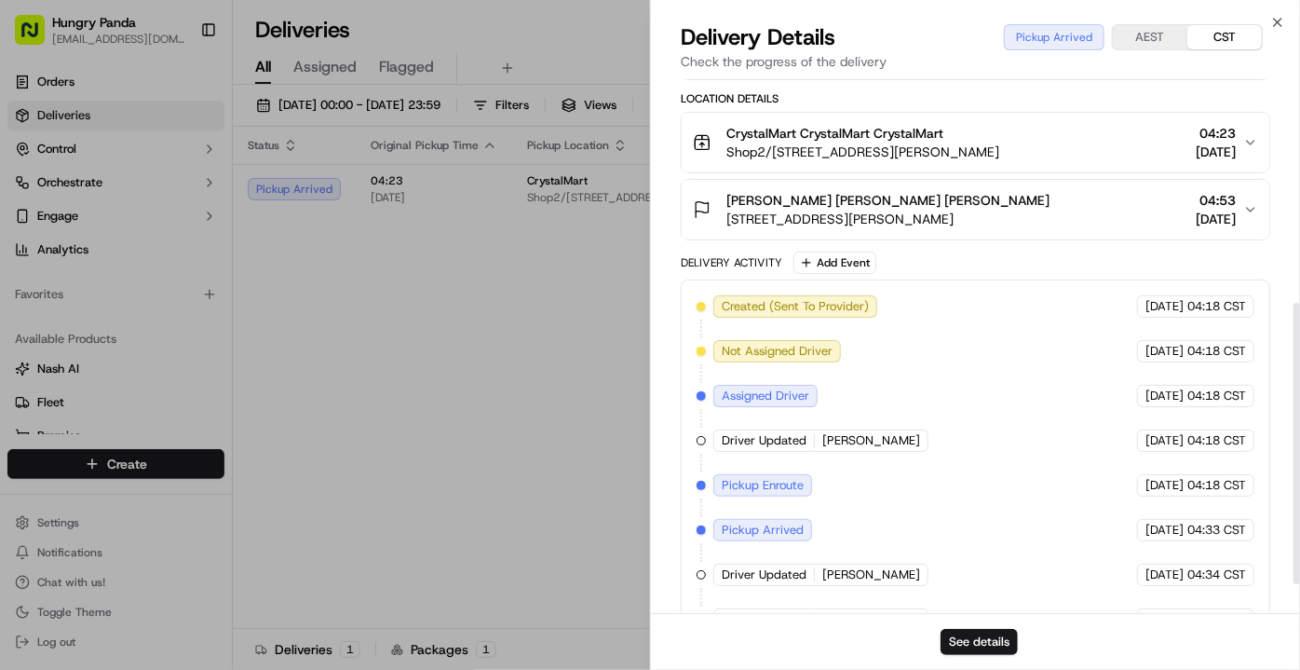
scroll to position [484, 0]
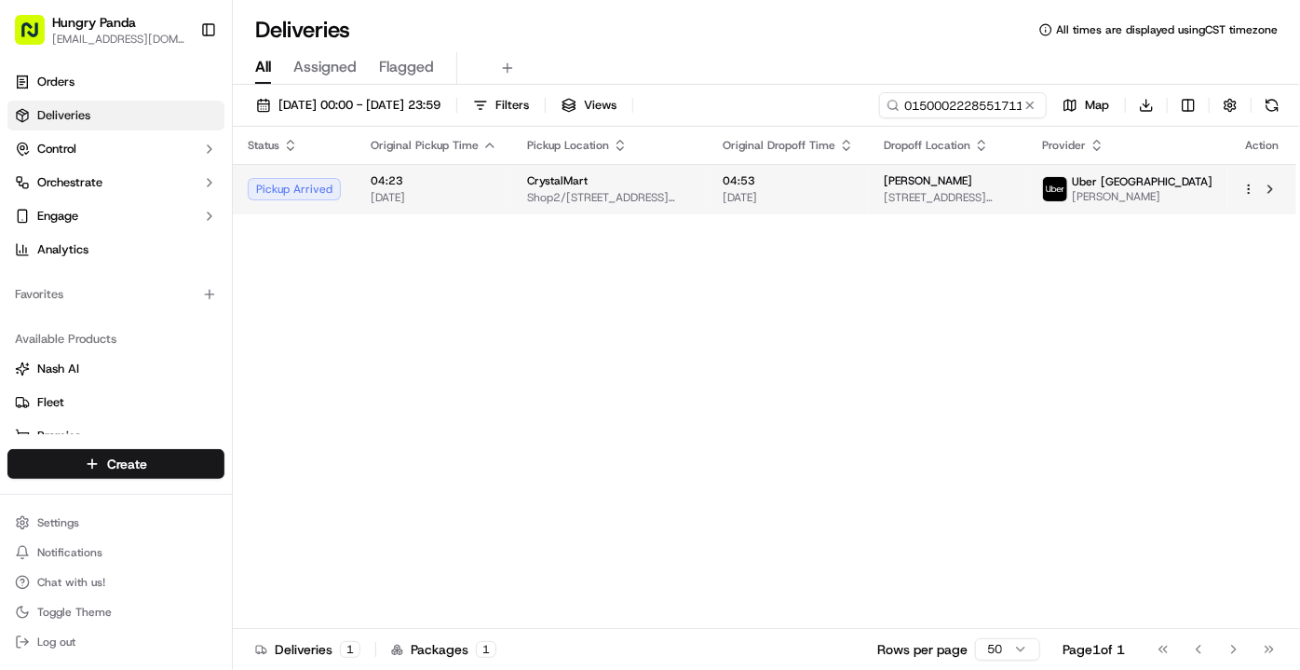
click at [708, 195] on td "CrystalMart Shop2/[STREET_ADDRESS][PERSON_NAME]" at bounding box center [610, 189] width 196 height 50
click at [708, 202] on td "CrystalMart Shop2/[STREET_ADDRESS][PERSON_NAME]" at bounding box center [610, 189] width 196 height 50
click at [733, 196] on tr "Pickup Arrived 04:23 [DATE] CrystalMart Shop2/[STREET_ADDRESS][PERSON_NAME] 04:…" at bounding box center [765, 189] width 1064 height 50
click at [493, 189] on td "04:23 [DATE]" at bounding box center [434, 189] width 156 height 50
click at [836, 205] on td "04:53 [DATE]" at bounding box center [788, 189] width 161 height 50
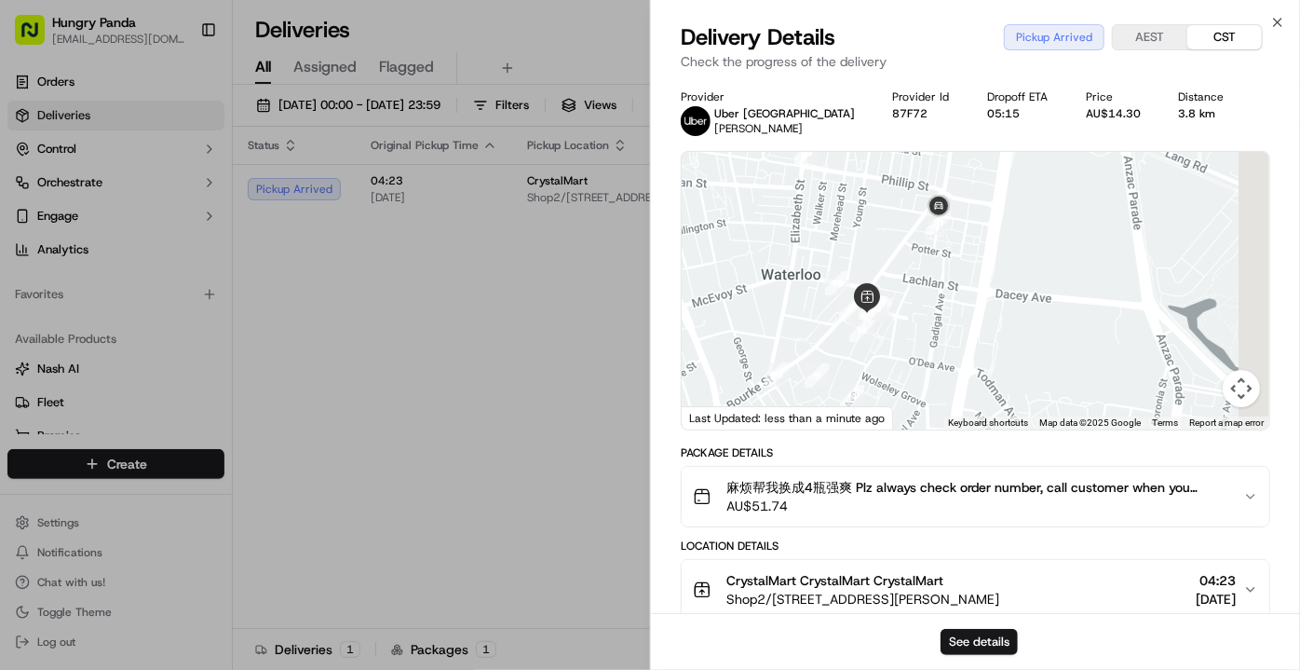
drag, startPoint x: 1001, startPoint y: 225, endPoint x: 918, endPoint y: 390, distance: 184.5
click at [918, 390] on div at bounding box center [976, 291] width 588 height 278
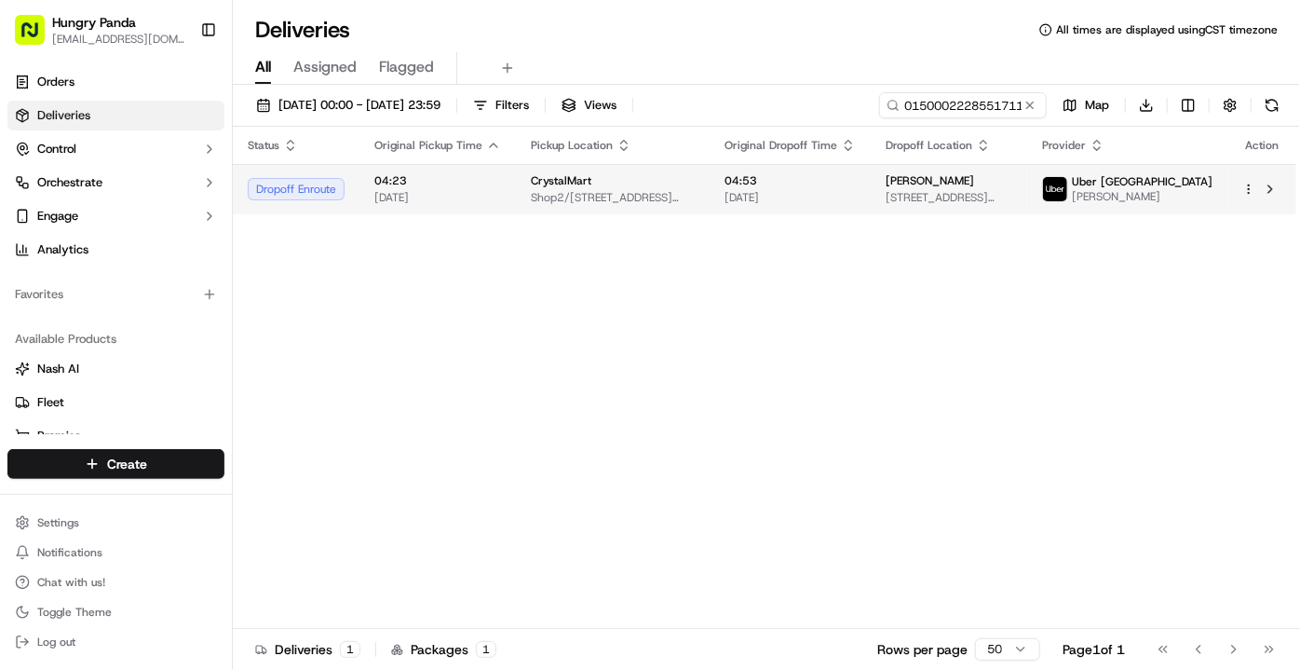
click at [695, 191] on span "Shop2/[STREET_ADDRESS][PERSON_NAME]" at bounding box center [613, 197] width 164 height 15
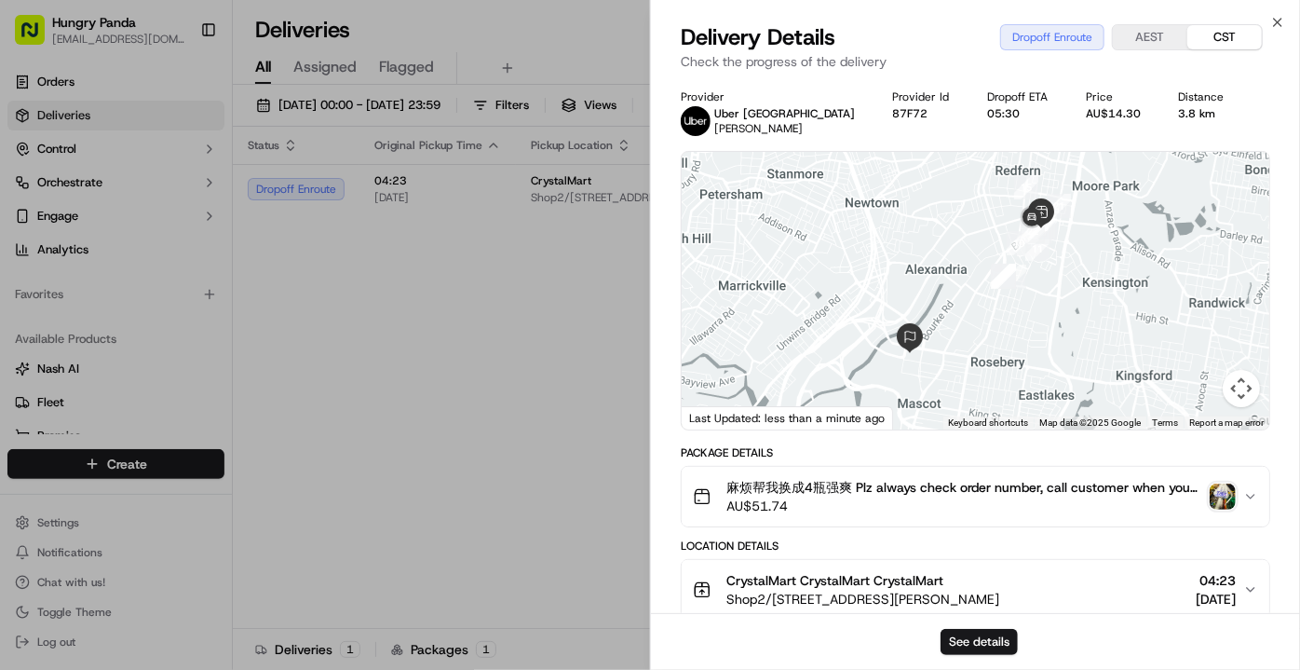
click at [1220, 494] on img "button" at bounding box center [1223, 496] width 26 height 26
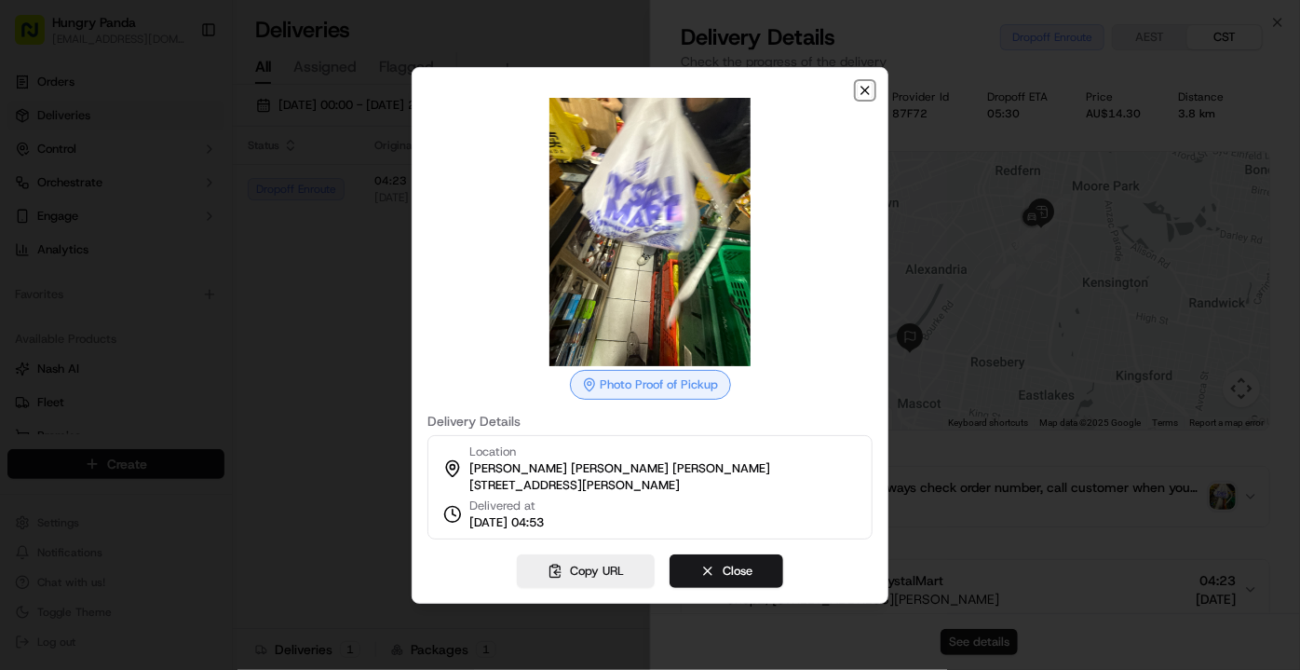
click at [872, 83] on icon "button" at bounding box center [865, 90] width 15 height 15
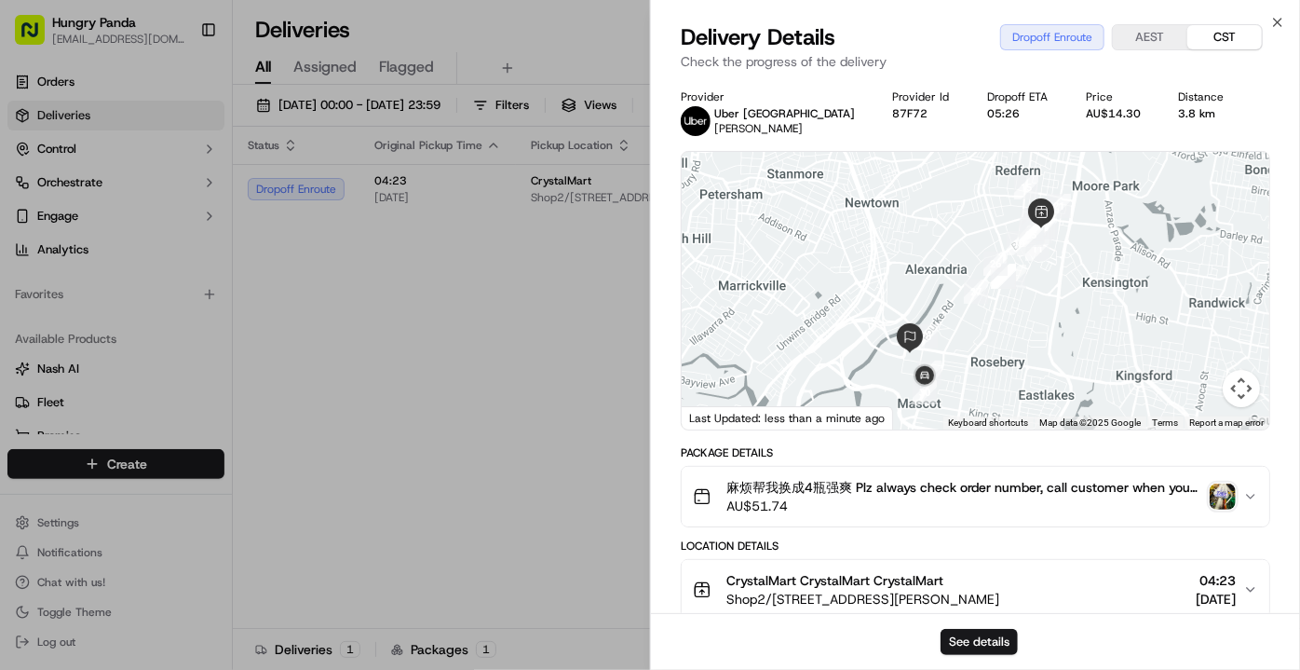
drag, startPoint x: 557, startPoint y: 431, endPoint x: 783, endPoint y: 279, distance: 273.1
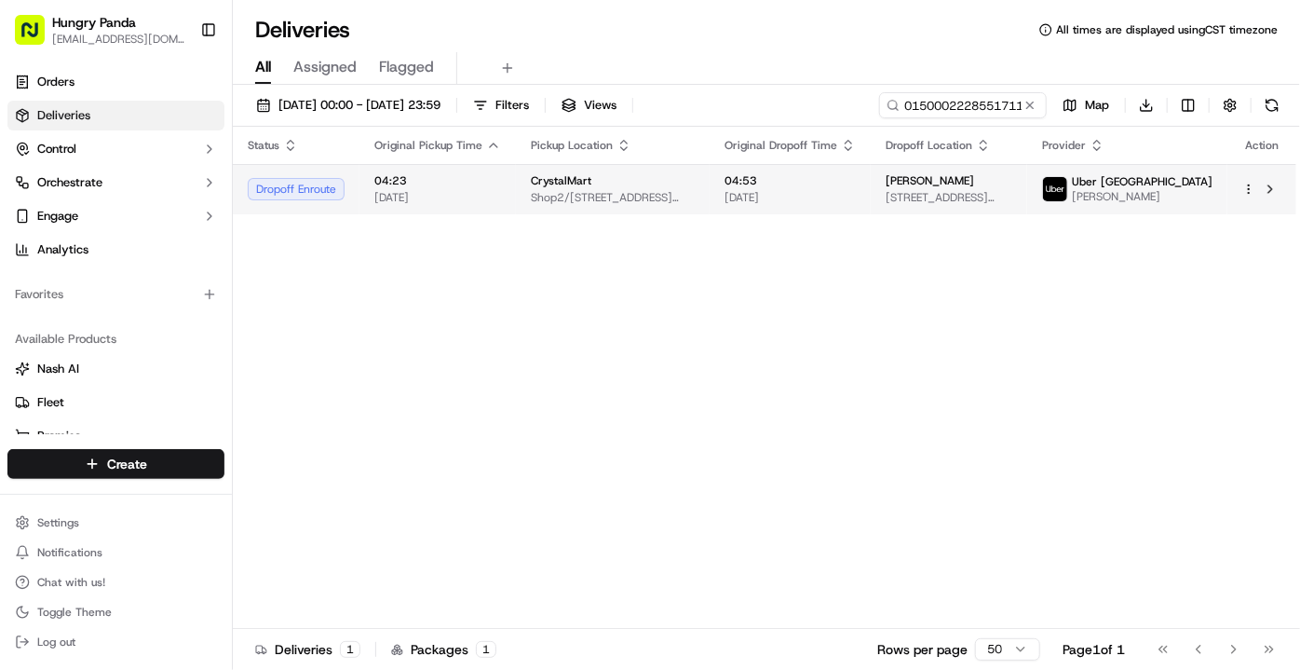
click at [695, 196] on span "Shop2/[STREET_ADDRESS][PERSON_NAME]" at bounding box center [613, 197] width 164 height 15
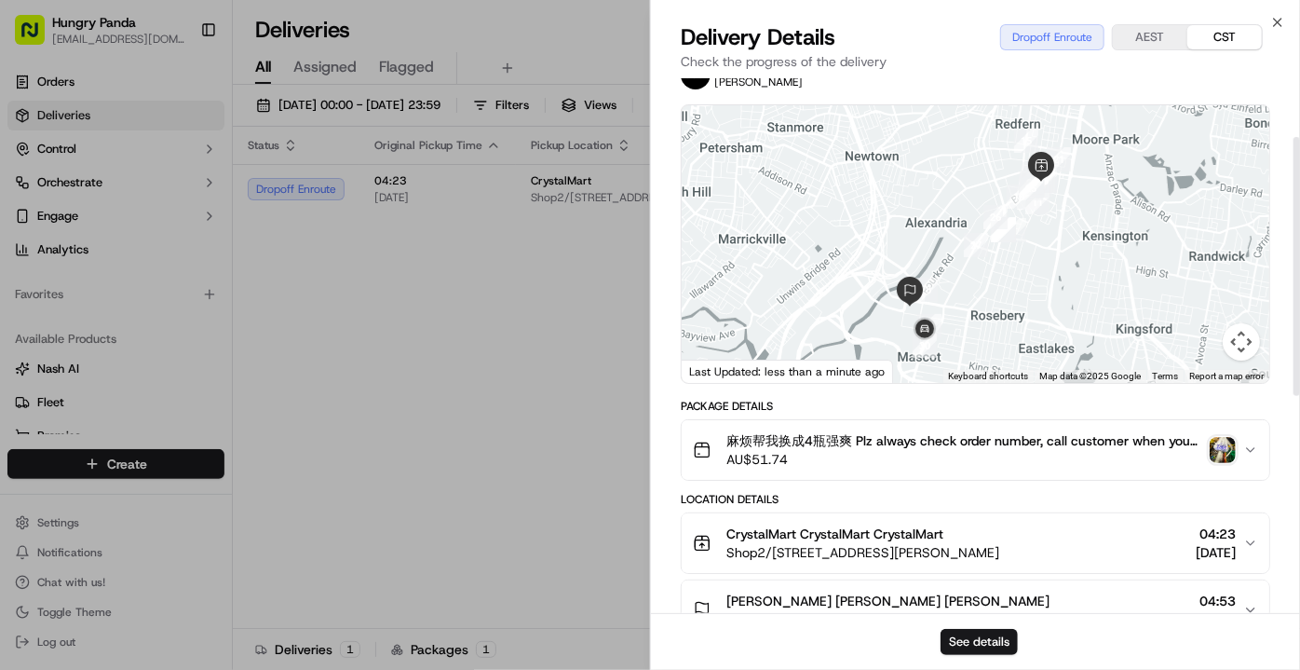
scroll to position [169, 0]
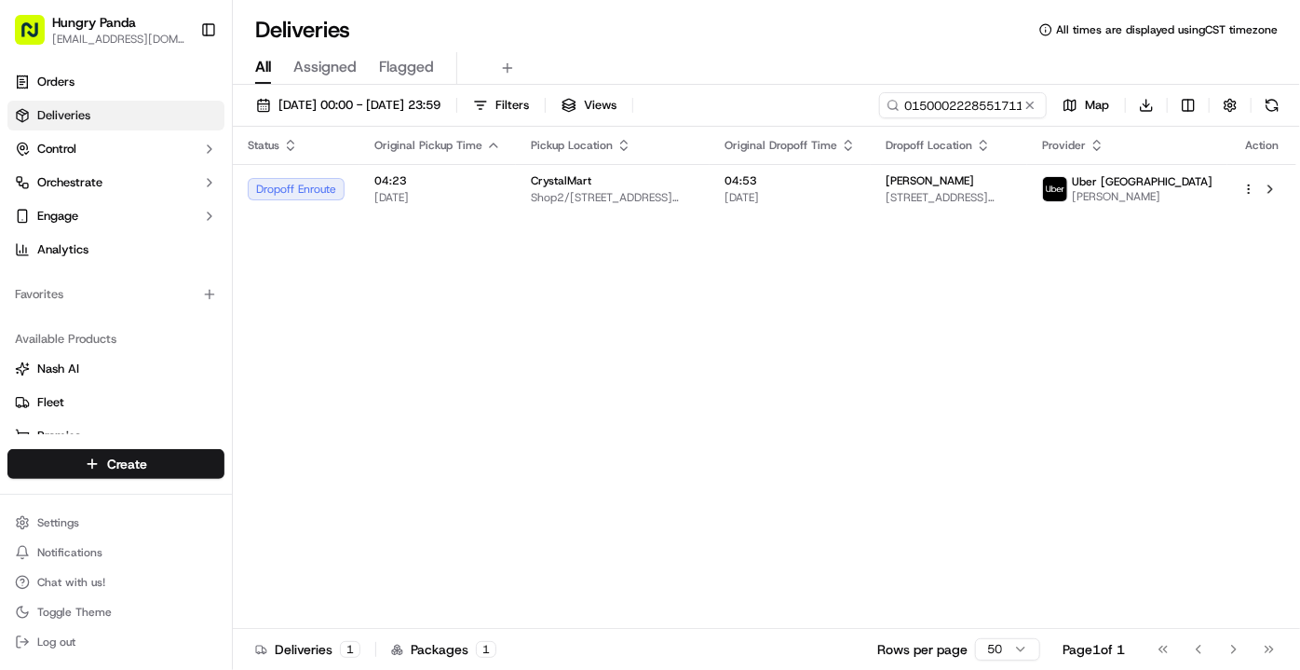
click at [1031, 102] on button at bounding box center [1030, 105] width 19 height 19
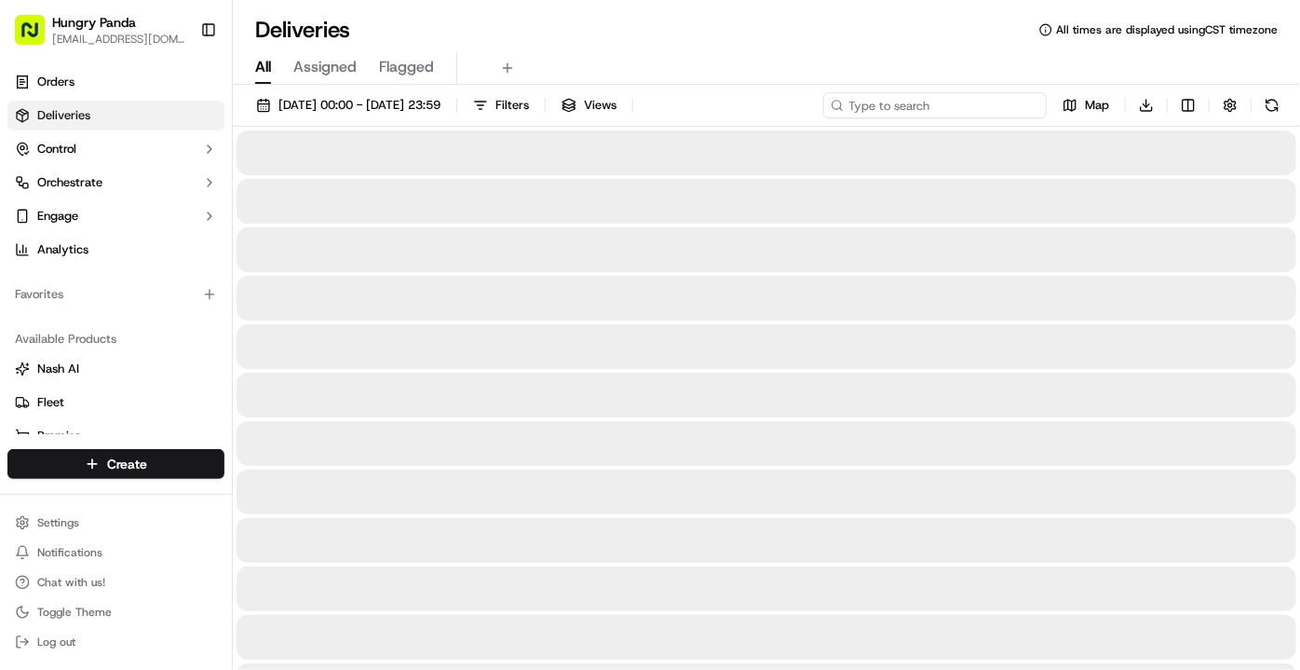
click at [986, 103] on input at bounding box center [935, 105] width 224 height 26
paste input "5251084418759753611910"
type input "5251084418759753611910"
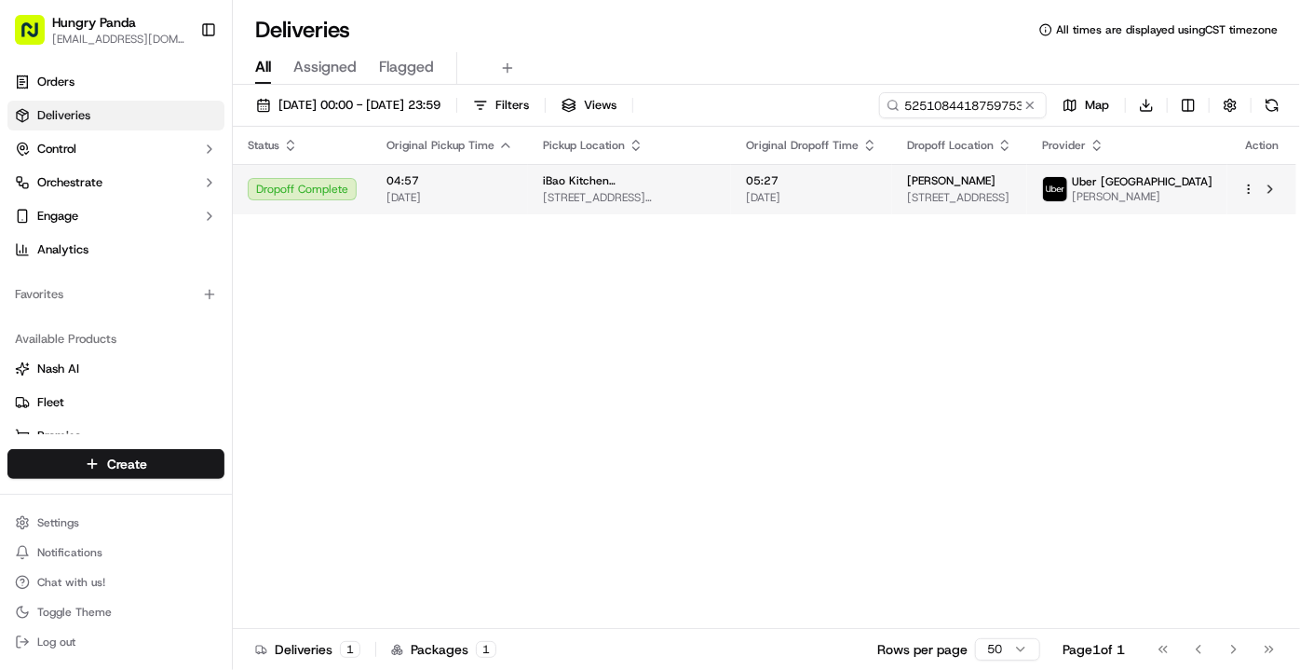
click at [727, 193] on td "iBao Kitchen [GEOGRAPHIC_DATA] [STREET_ADDRESS][PERSON_NAME]" at bounding box center [629, 189] width 203 height 50
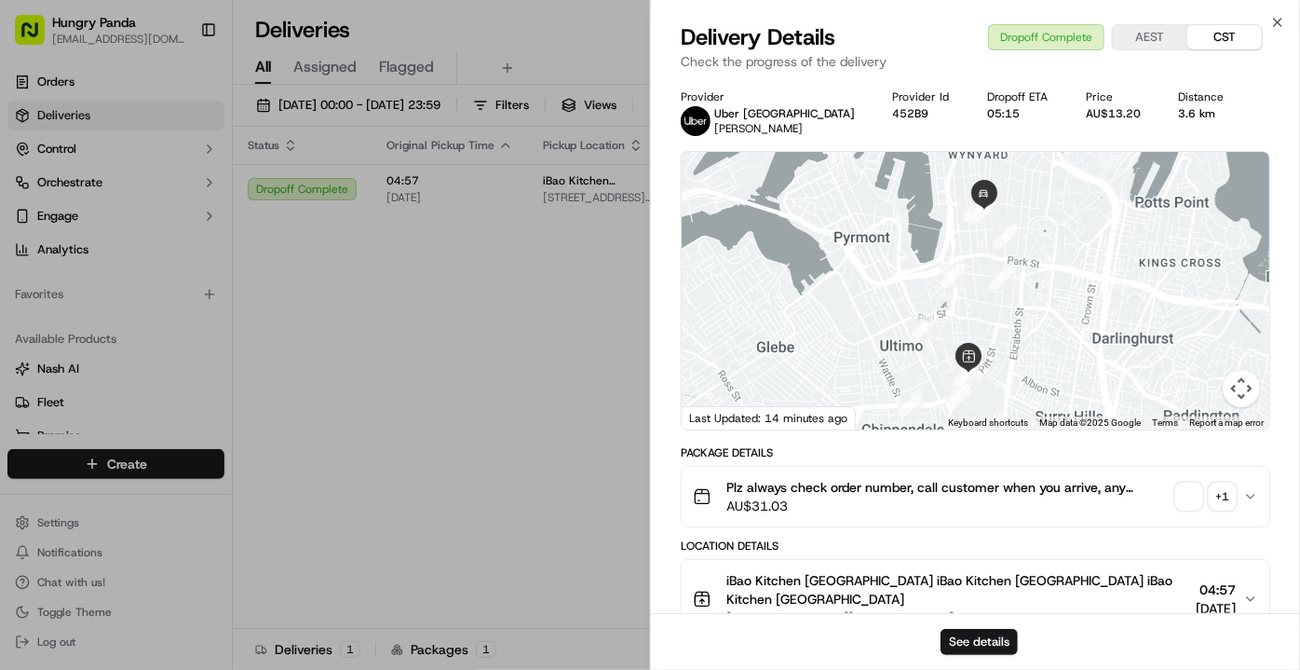
click at [1187, 499] on span "button" at bounding box center [1189, 496] width 26 height 26
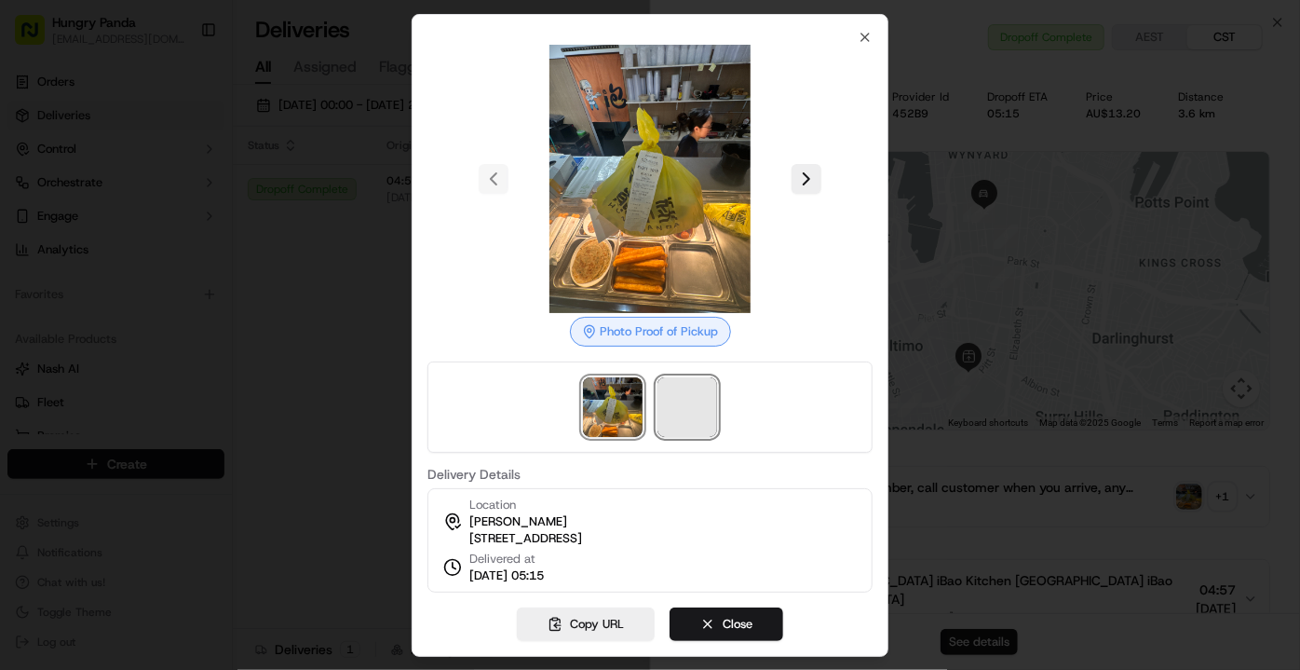
click at [683, 390] on span at bounding box center [688, 407] width 60 height 60
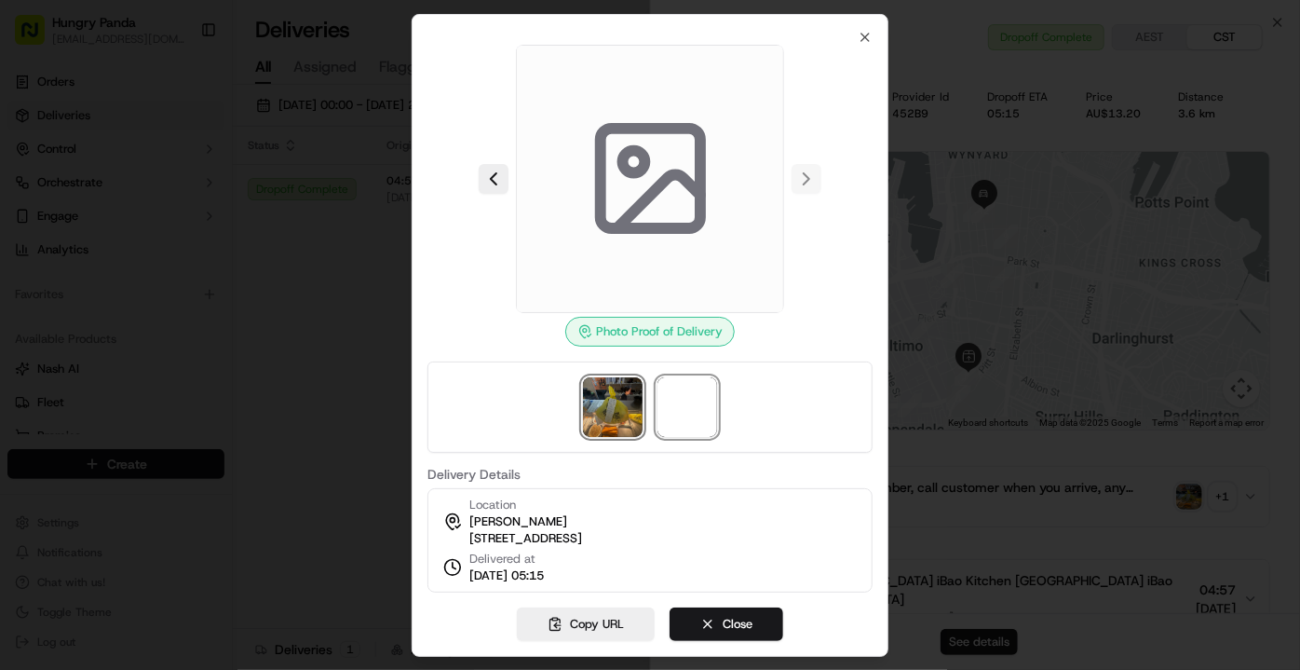
click at [601, 381] on img at bounding box center [613, 407] width 60 height 60
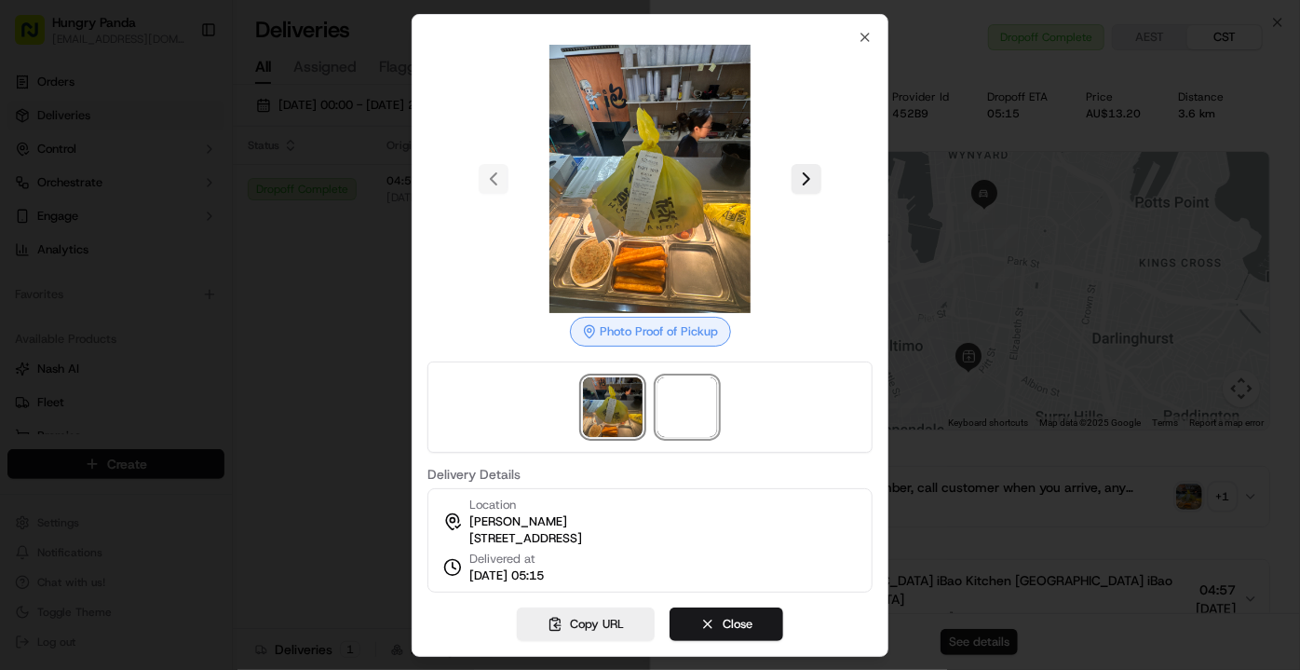
drag, startPoint x: 687, startPoint y: 397, endPoint x: 618, endPoint y: 400, distance: 69.0
click at [687, 397] on span at bounding box center [688, 407] width 60 height 60
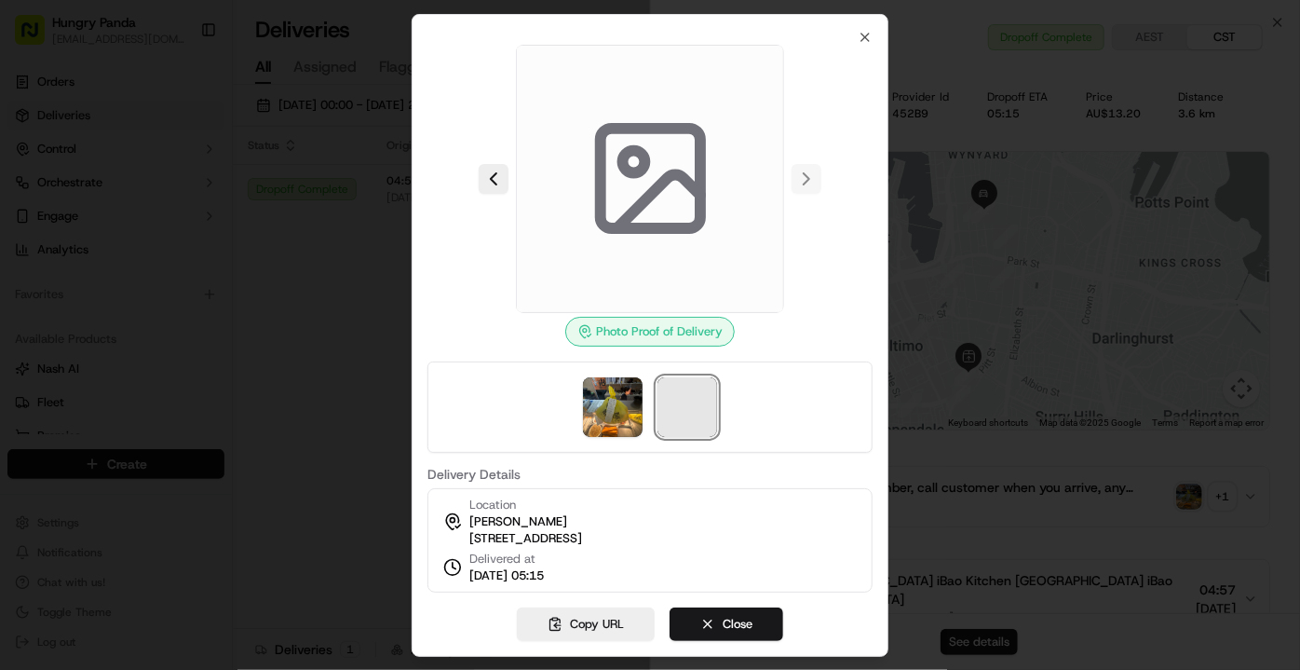
click at [702, 412] on span at bounding box center [688, 407] width 60 height 60
drag, startPoint x: 623, startPoint y: 401, endPoint x: 700, endPoint y: 409, distance: 76.7
click at [623, 402] on img at bounding box center [613, 407] width 60 height 60
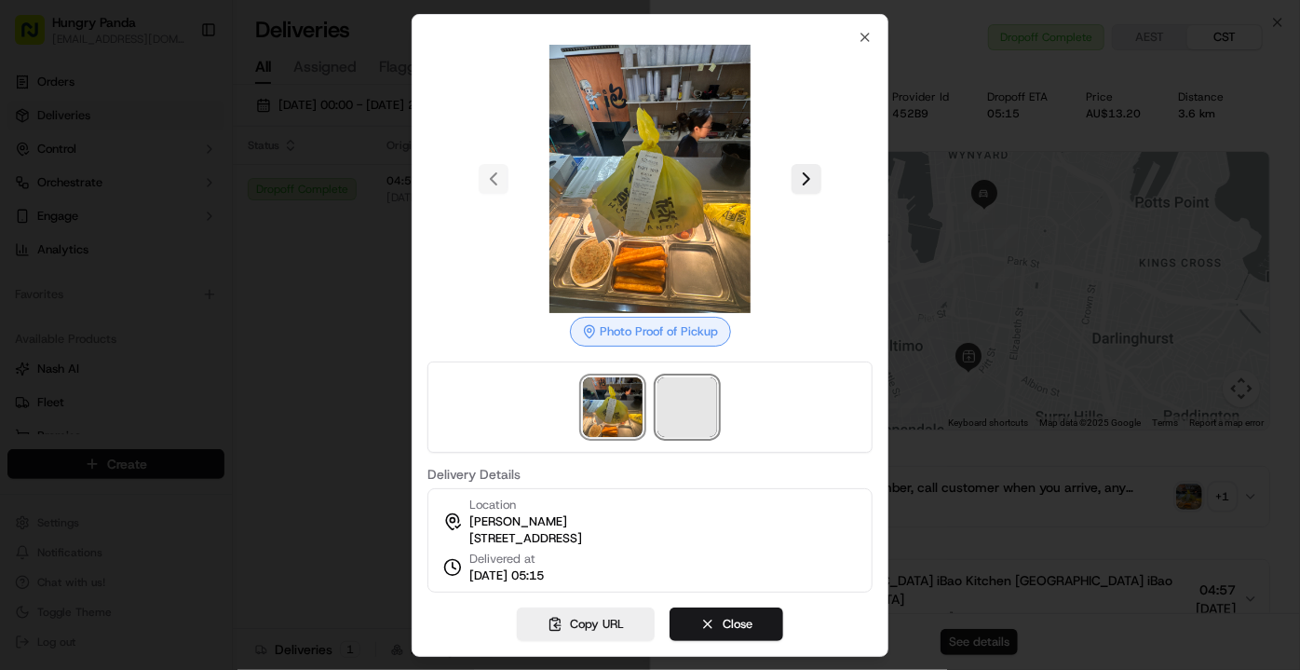
click at [710, 412] on span at bounding box center [688, 407] width 60 height 60
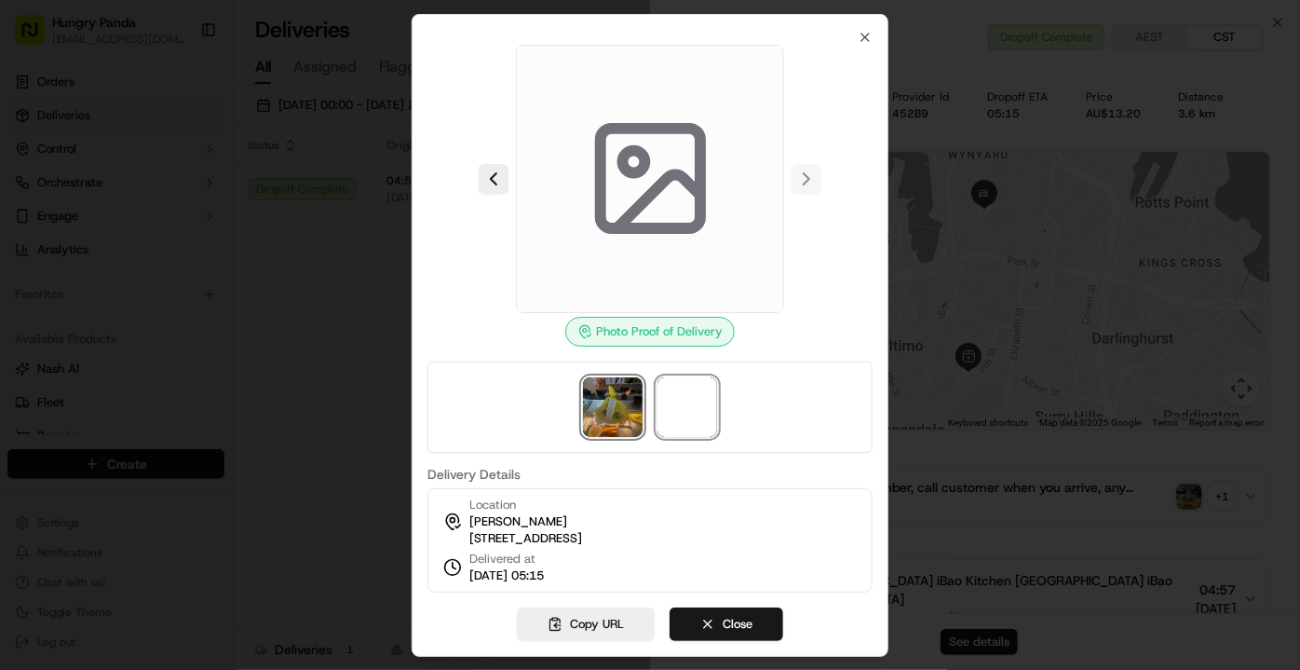
drag, startPoint x: 627, startPoint y: 407, endPoint x: 701, endPoint y: 413, distance: 74.7
click at [628, 407] on img at bounding box center [613, 407] width 60 height 60
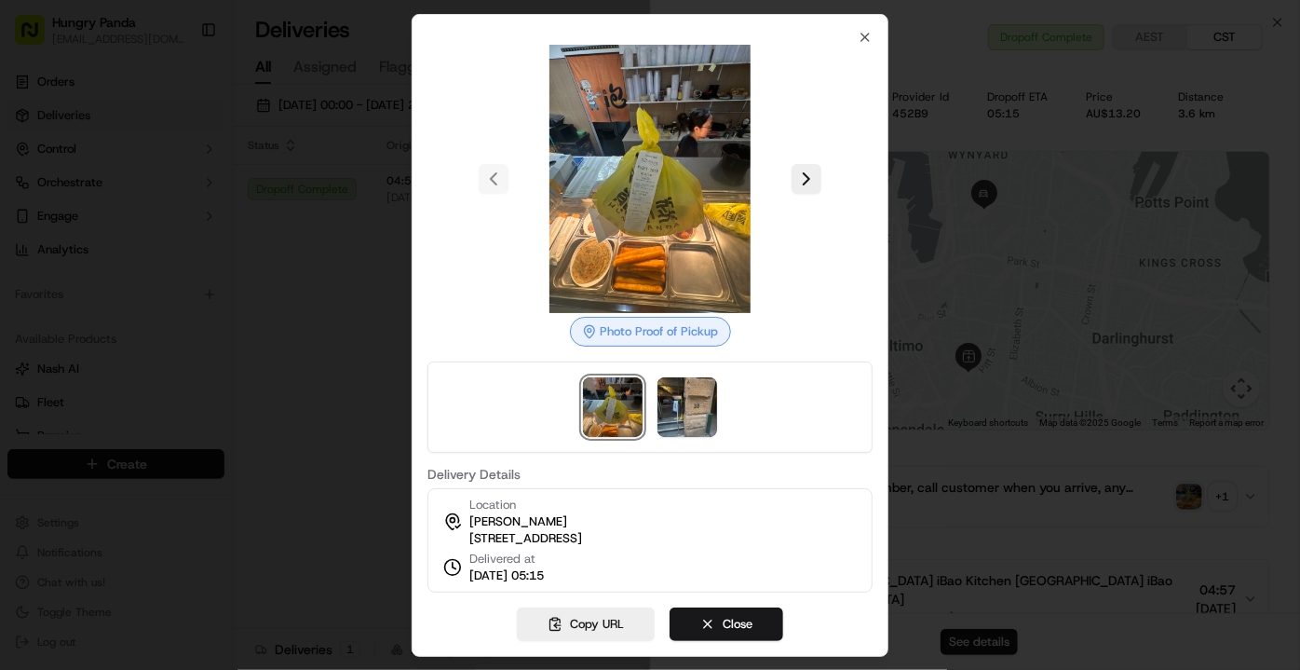
click at [634, 412] on img at bounding box center [613, 407] width 60 height 60
click at [725, 416] on div at bounding box center [650, 406] width 445 height 91
click at [686, 406] on img at bounding box center [688, 407] width 60 height 60
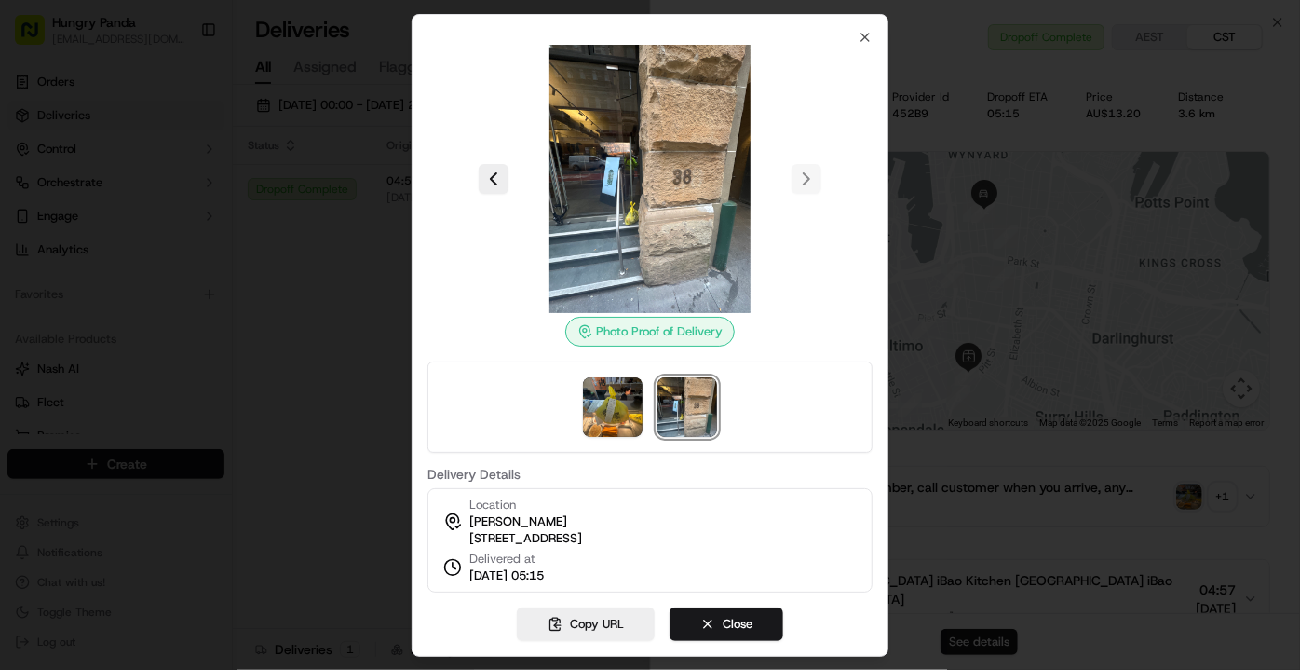
click at [355, 344] on div at bounding box center [650, 335] width 1300 height 670
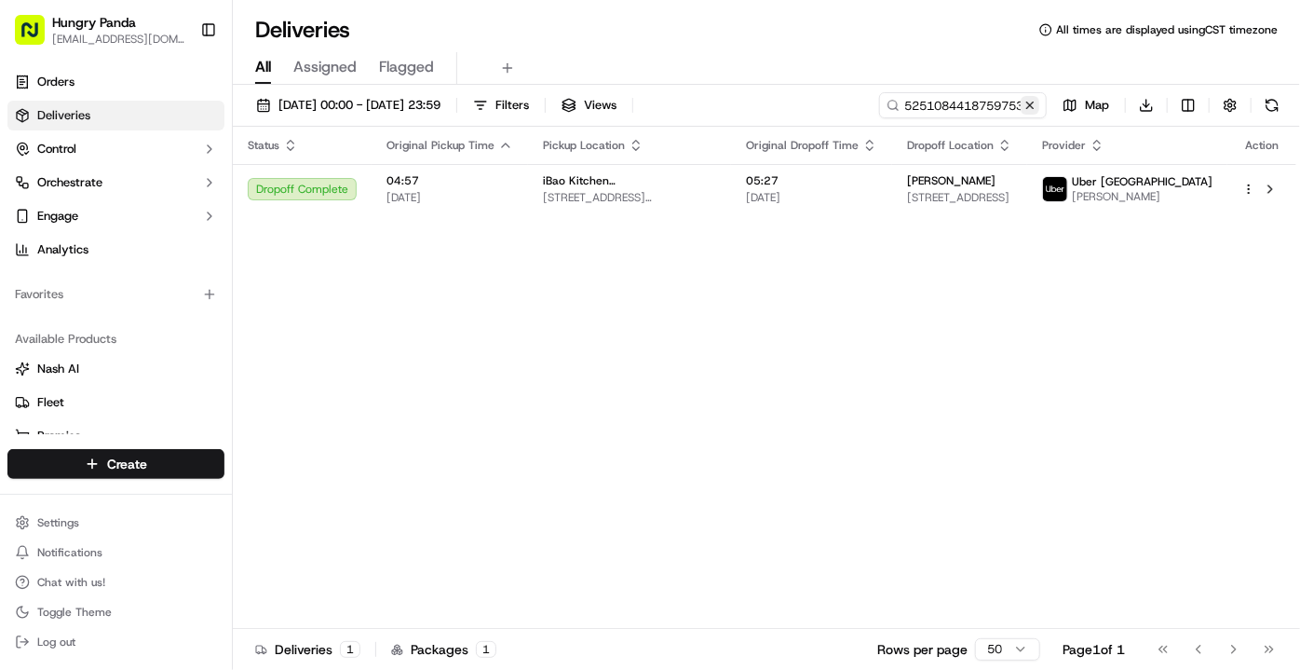
click at [1040, 103] on button at bounding box center [1030, 105] width 19 height 19
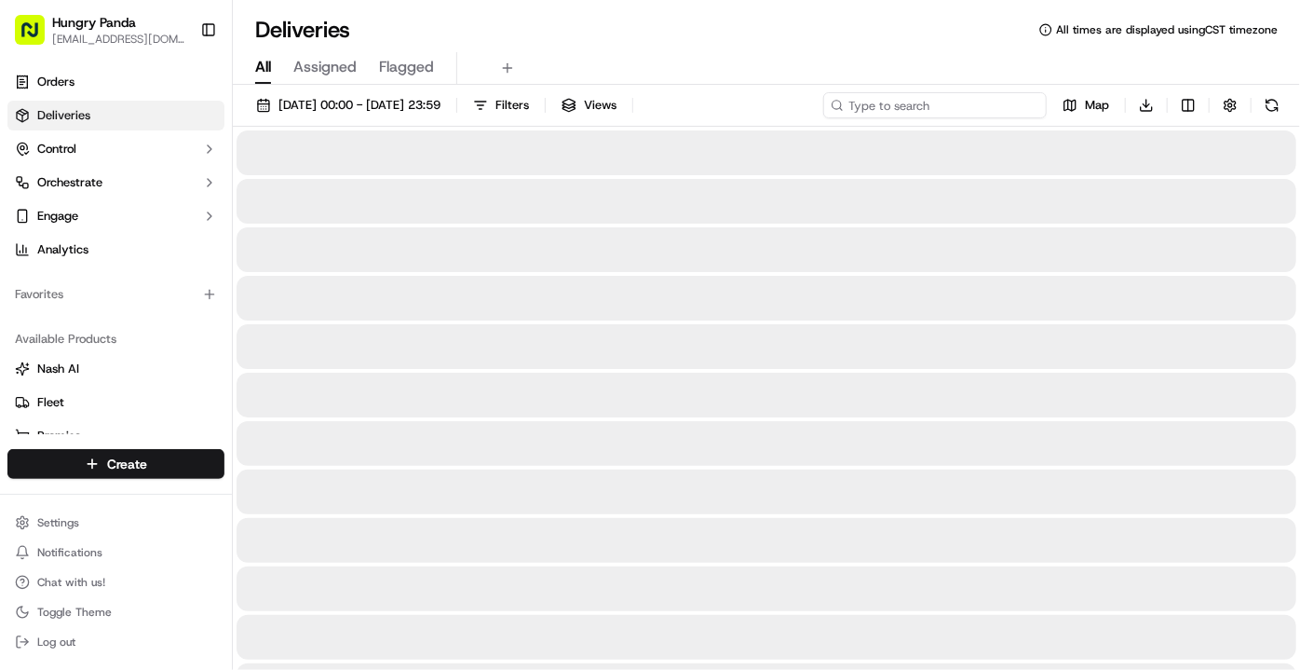
click at [975, 110] on input at bounding box center [935, 105] width 224 height 26
paste input "755706128865177125601"
type input "755706128865177125601"
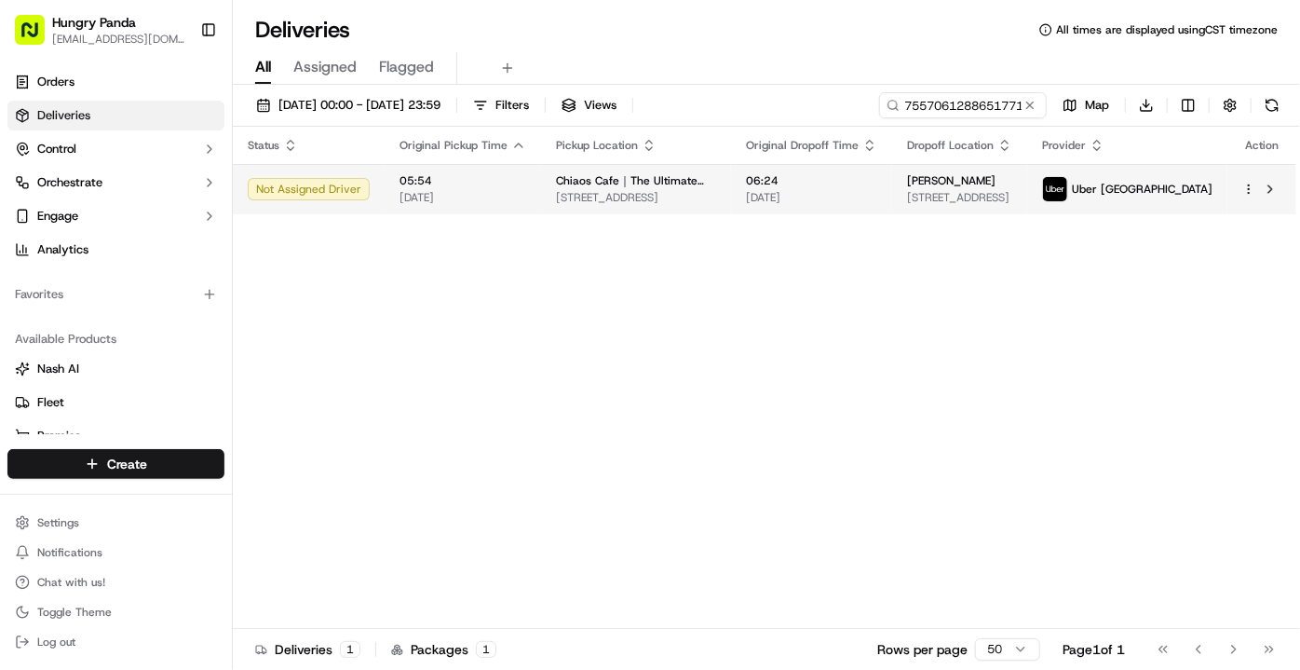
click at [731, 199] on td "Chiaos Cafe｜The Ultimate Brunch & Coffee [STREET_ADDRESS]" at bounding box center [636, 189] width 190 height 50
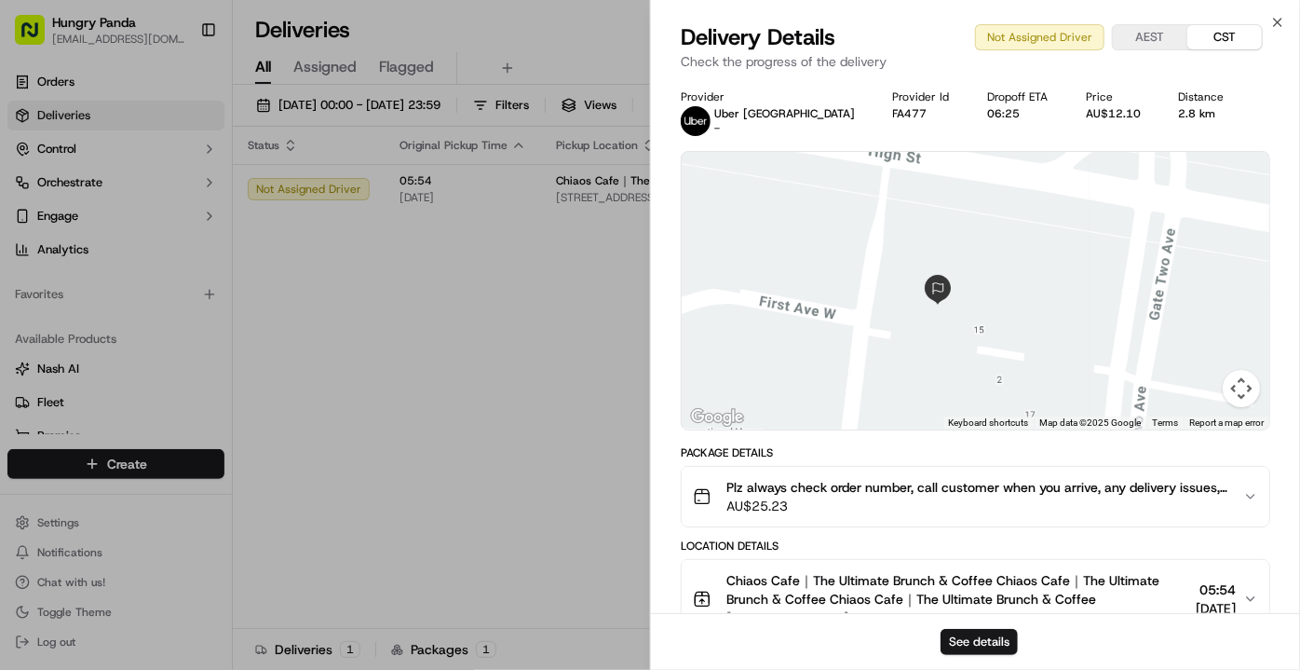
drag, startPoint x: 978, startPoint y: 361, endPoint x: 900, endPoint y: 290, distance: 106.1
click at [900, 290] on div at bounding box center [976, 291] width 588 height 278
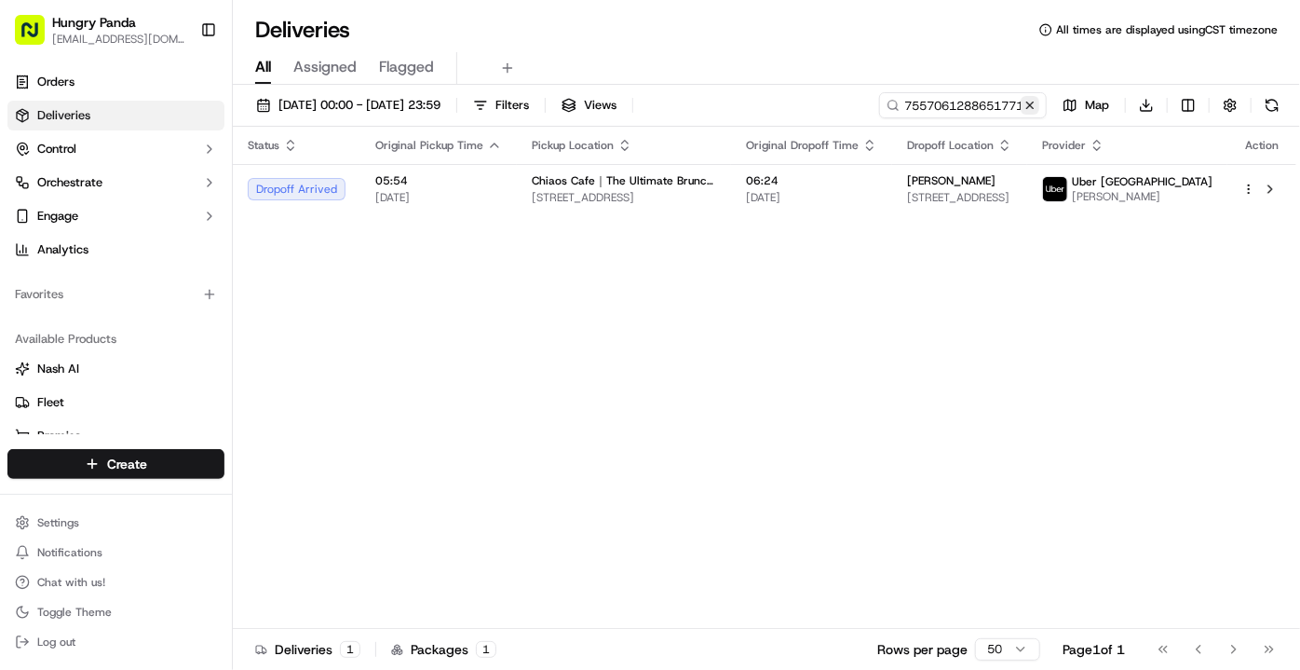
click at [1033, 103] on button at bounding box center [1030, 105] width 19 height 19
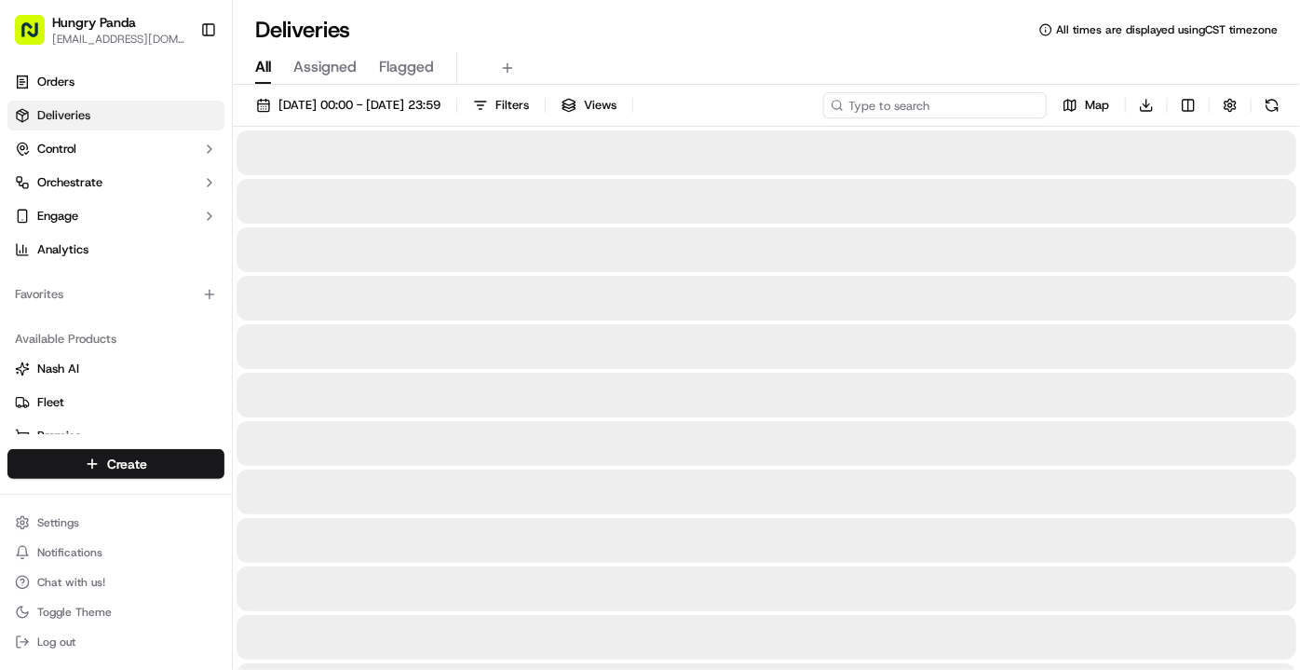
click at [986, 104] on input at bounding box center [935, 105] width 224 height 26
paste input "5753018888352715851976"
type input "5753018888352715851976"
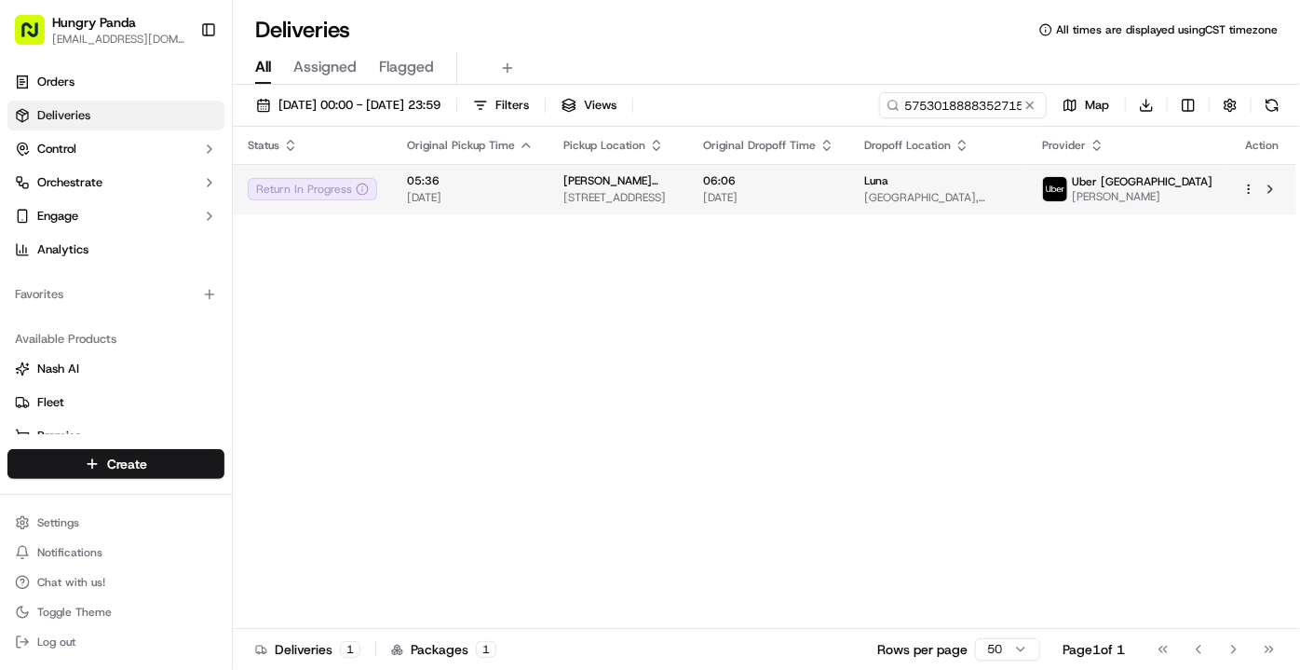
click at [530, 198] on td "05:36 [DATE]" at bounding box center [470, 189] width 156 height 50
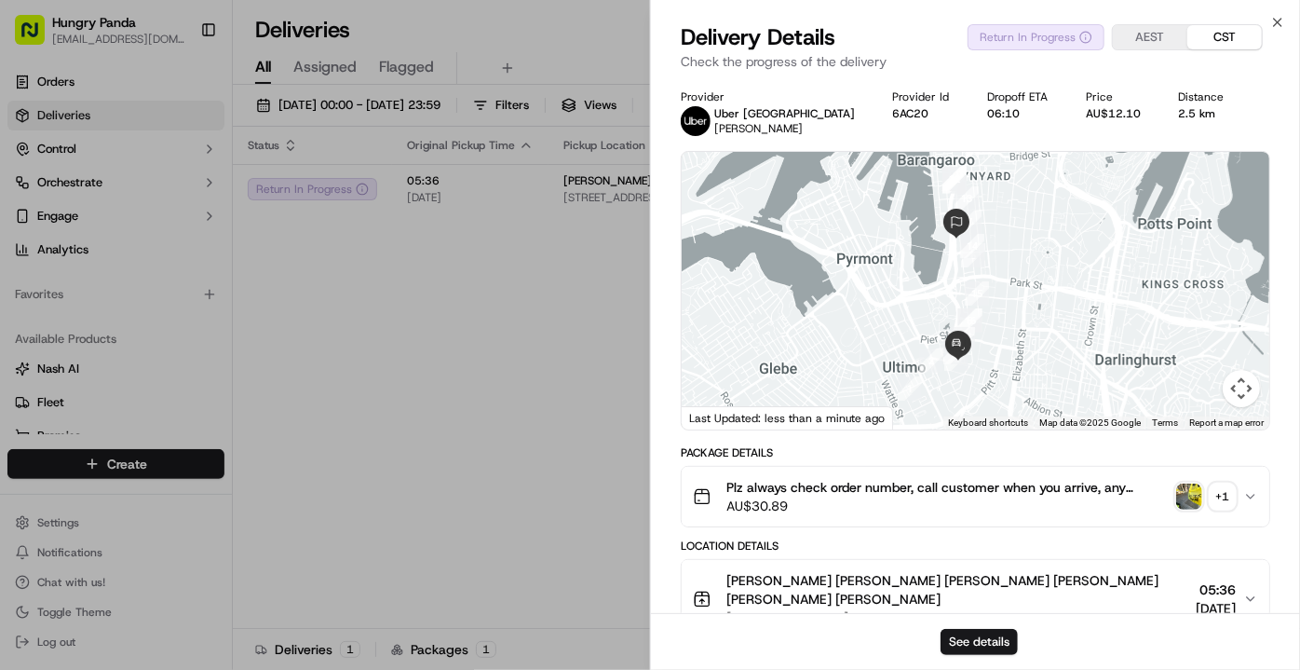
click at [1201, 489] on img "button" at bounding box center [1189, 496] width 26 height 26
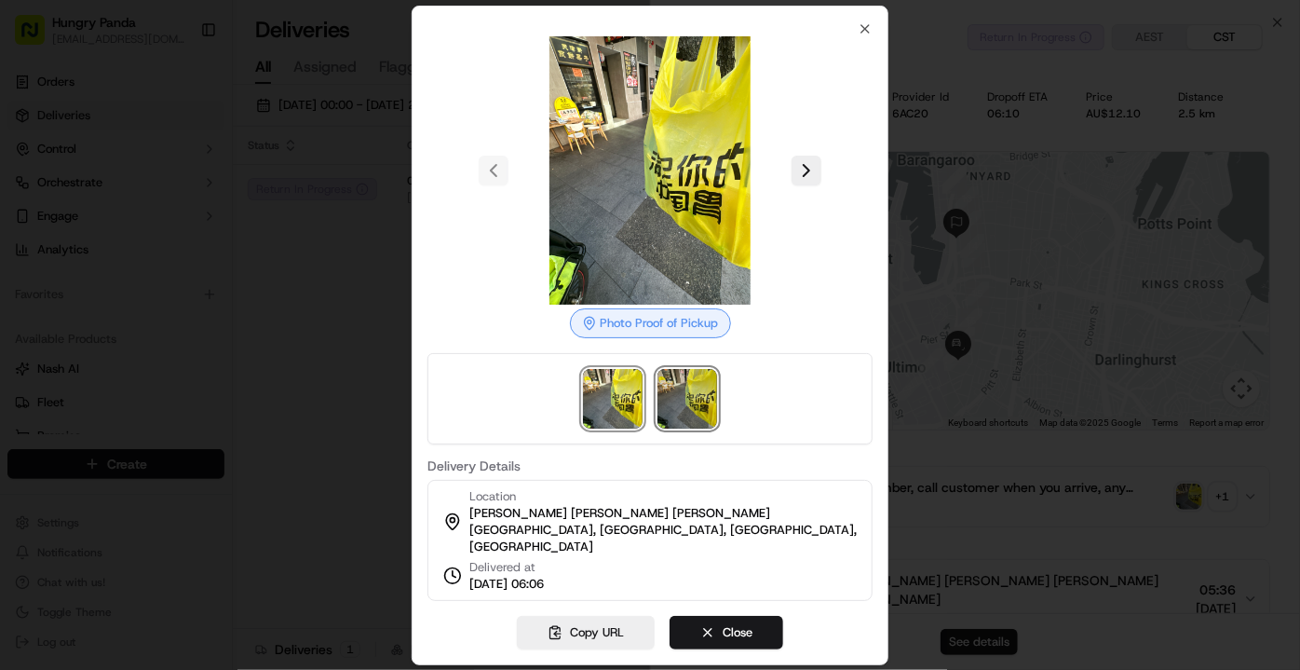
click at [702, 404] on img at bounding box center [688, 399] width 60 height 60
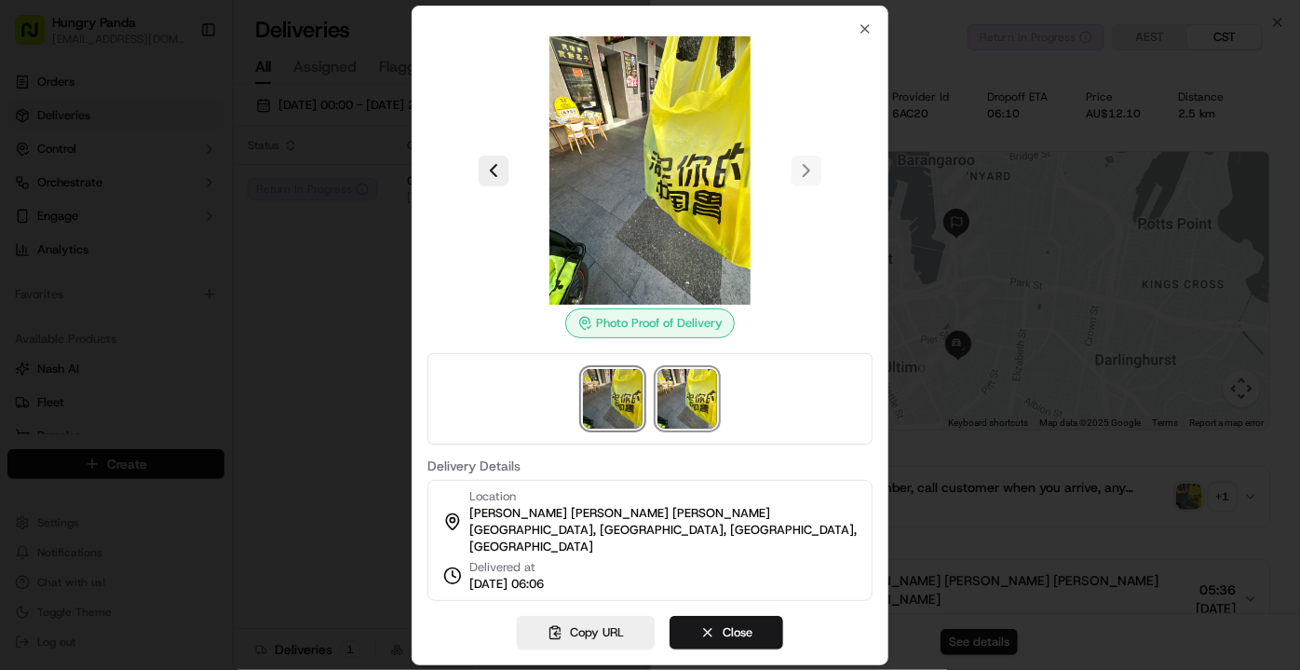
click at [631, 406] on img at bounding box center [613, 399] width 60 height 60
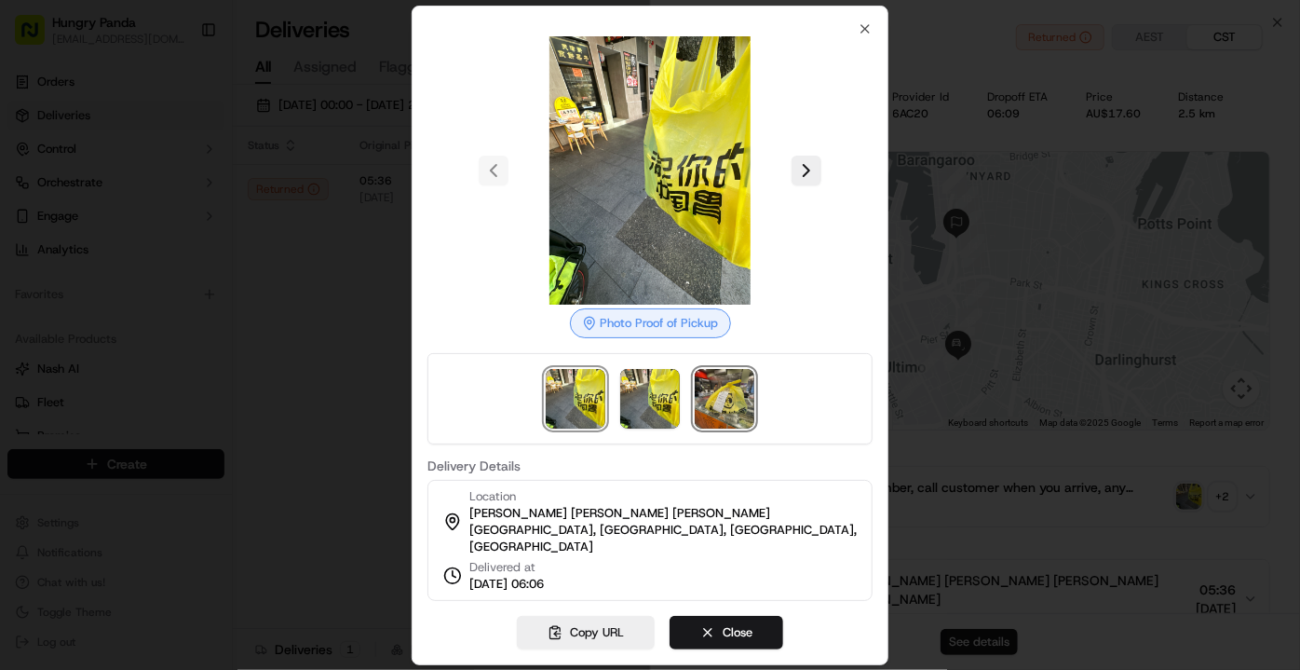
click at [725, 406] on img at bounding box center [725, 399] width 60 height 60
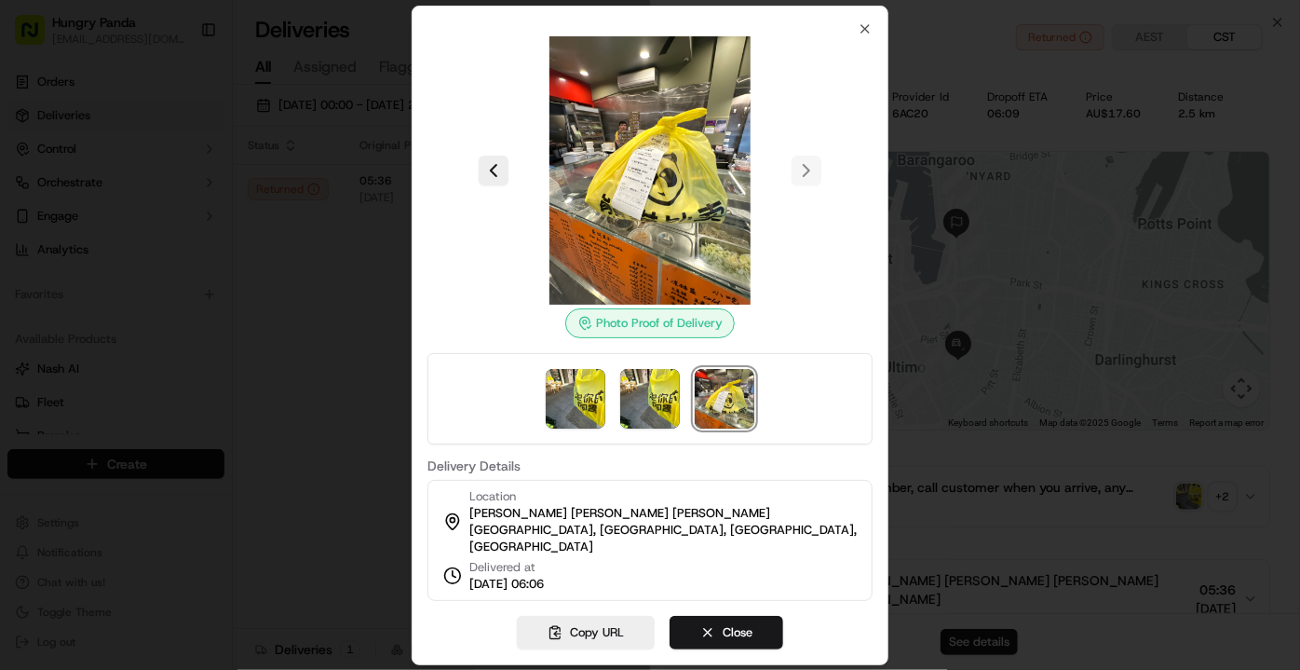
click at [377, 249] on div at bounding box center [650, 335] width 1300 height 670
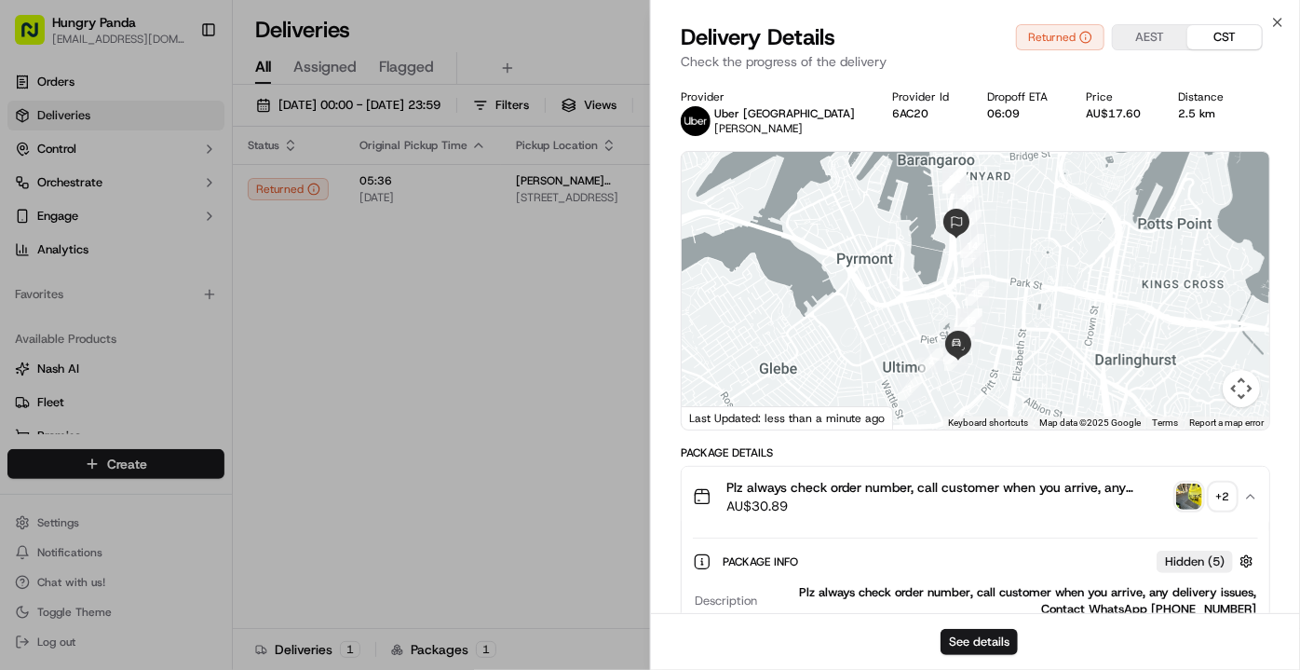
drag, startPoint x: 377, startPoint y: 250, endPoint x: 673, endPoint y: 252, distance: 295.3
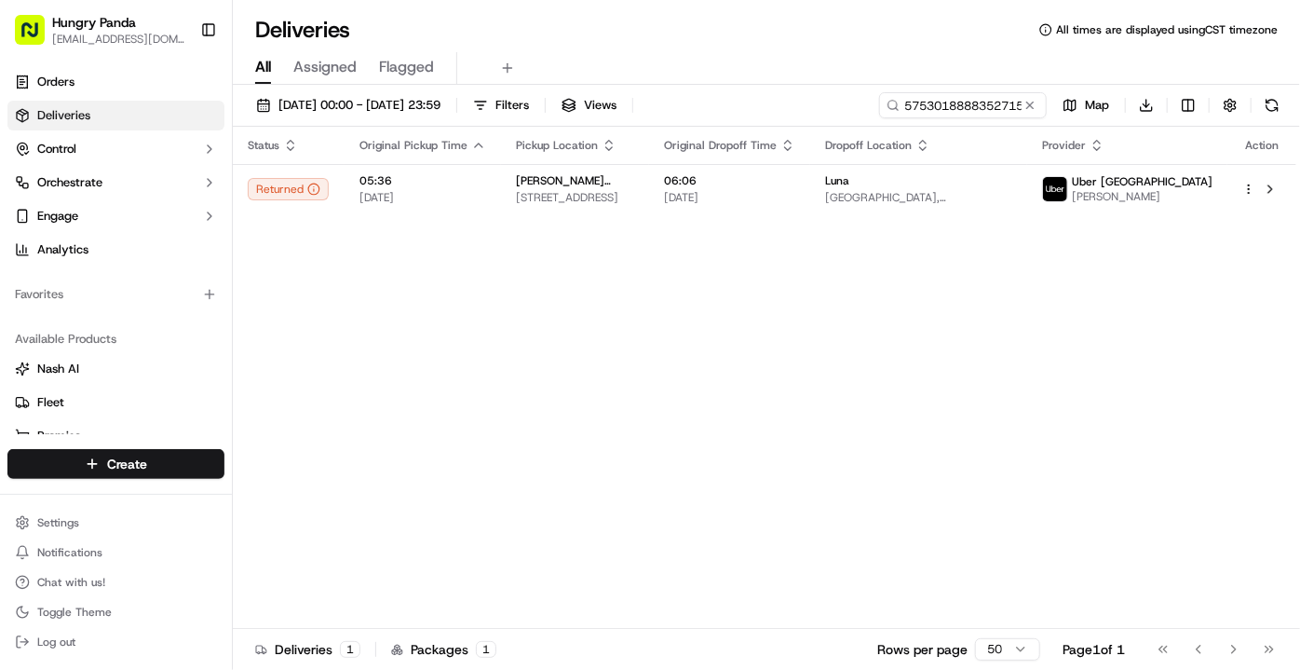
click at [1036, 109] on button at bounding box center [1030, 105] width 19 height 19
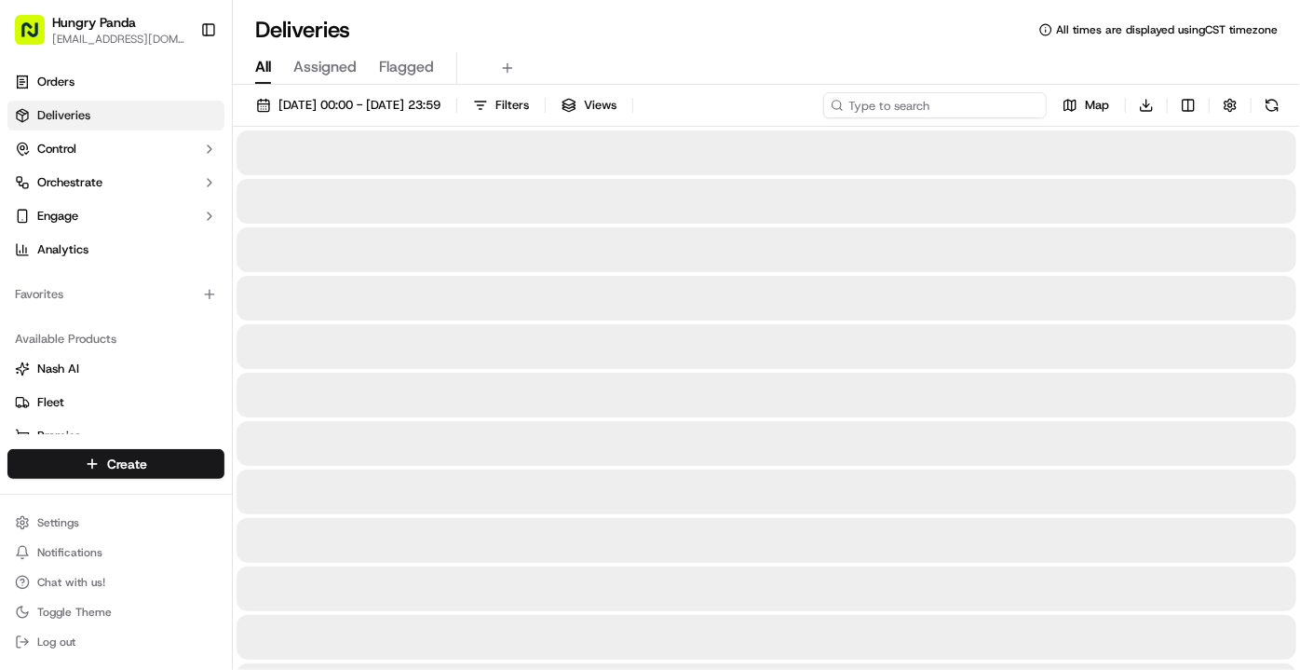
paste input "7756087878450772241952"
click at [959, 113] on input "7756087878450772241952" at bounding box center [935, 105] width 224 height 26
type input "7756087878450772241952"
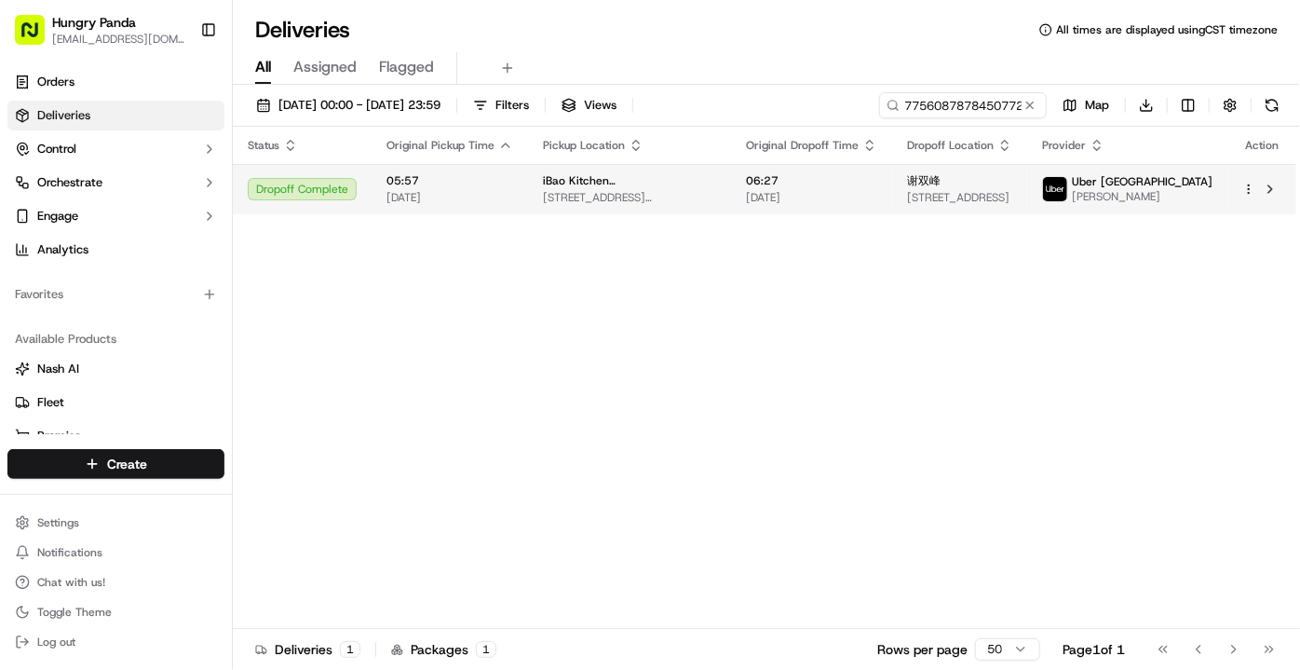
click at [725, 188] on td "iBao Kitchen [GEOGRAPHIC_DATA] [STREET_ADDRESS][PERSON_NAME]" at bounding box center [629, 189] width 203 height 50
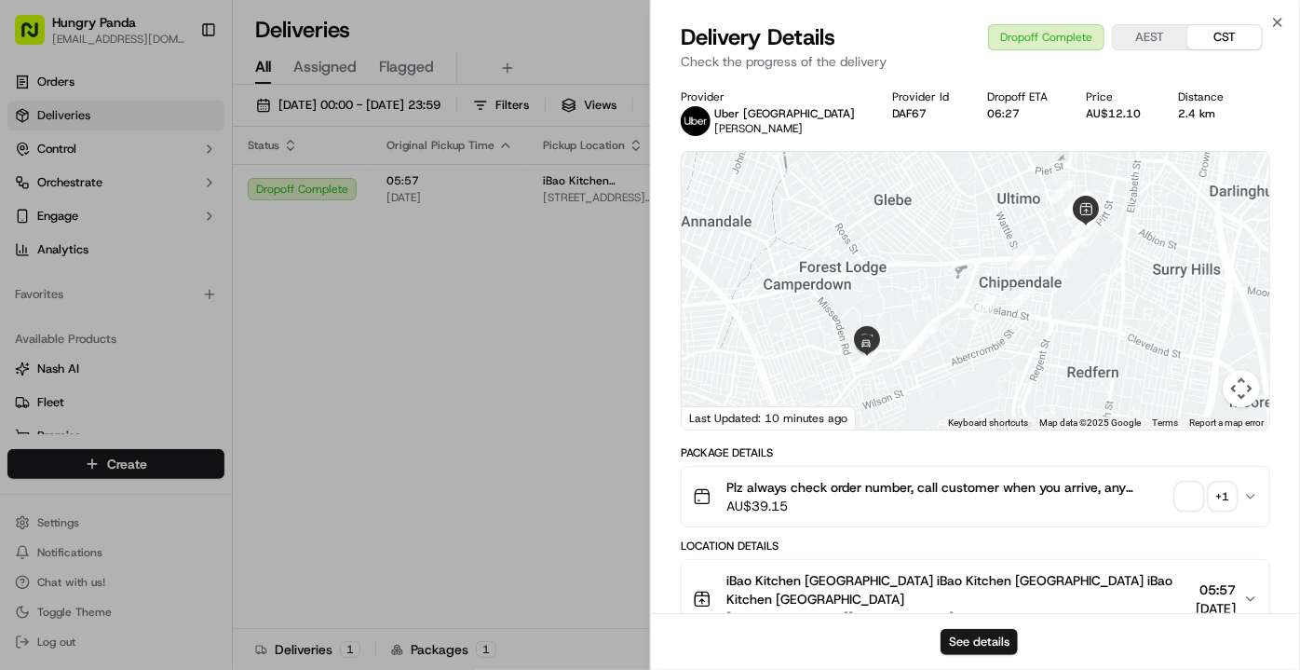
click at [1195, 498] on span "button" at bounding box center [1189, 496] width 26 height 26
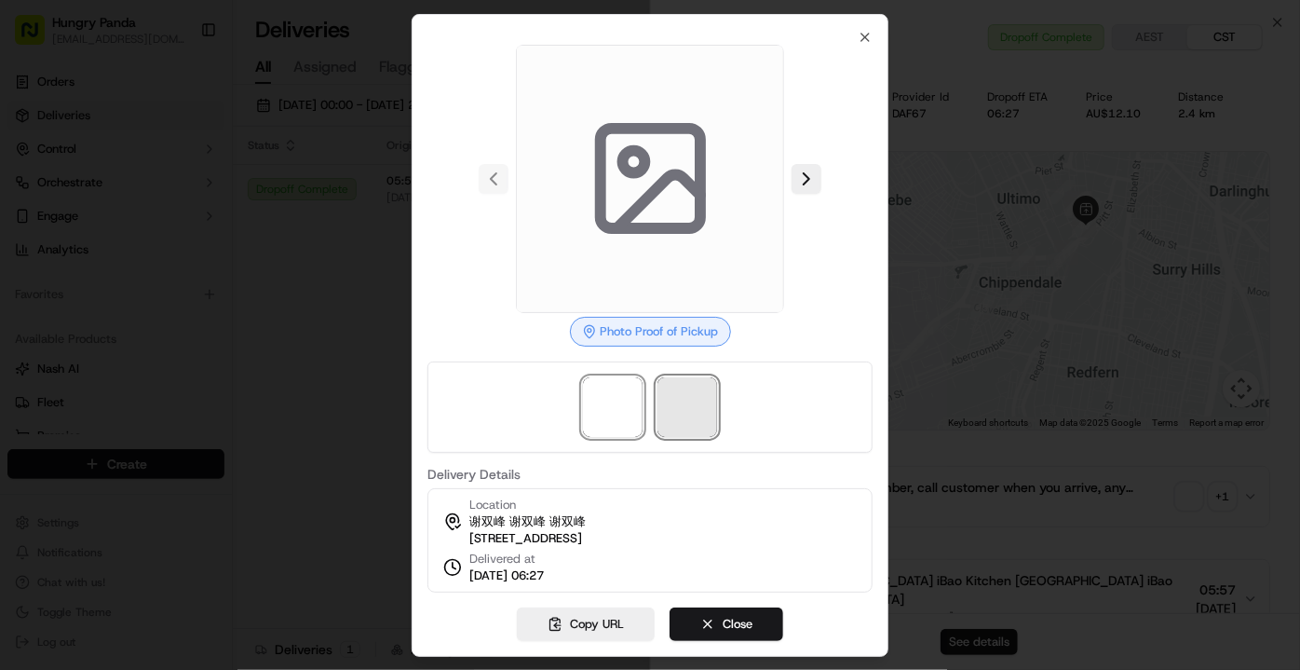
click at [692, 405] on span at bounding box center [688, 407] width 60 height 60
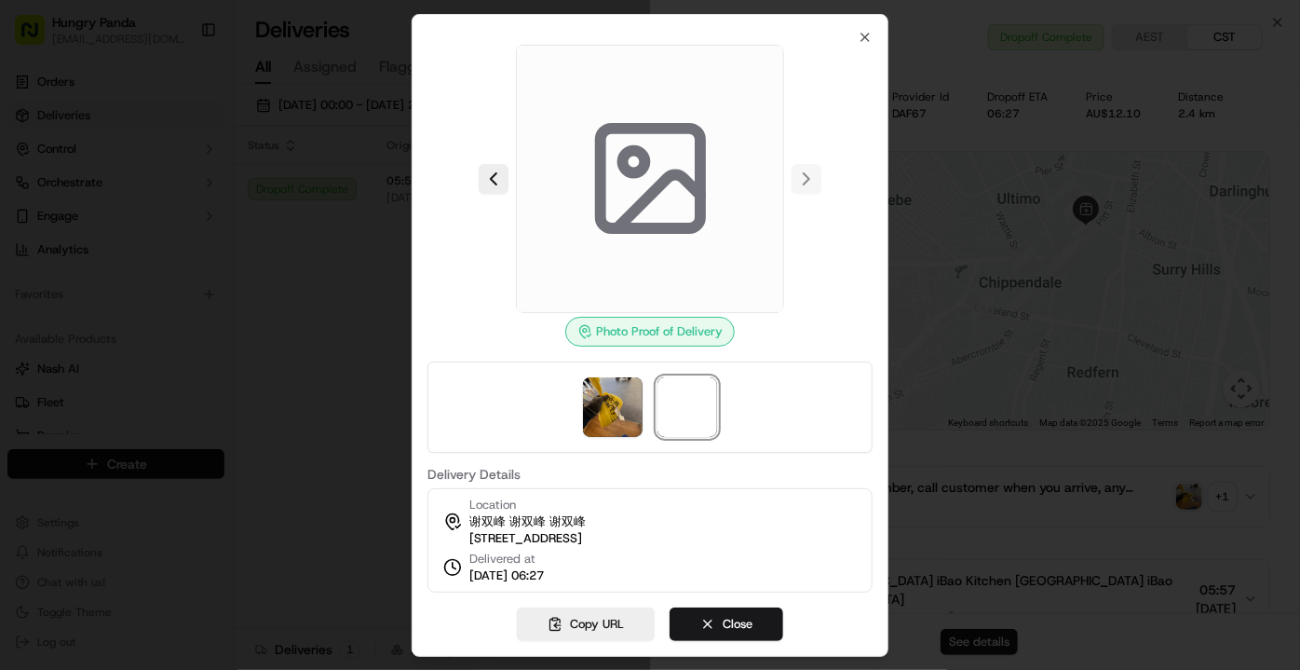
drag, startPoint x: 691, startPoint y: 401, endPoint x: 653, endPoint y: 395, distance: 38.7
click at [689, 399] on span at bounding box center [688, 407] width 60 height 60
click at [624, 401] on img at bounding box center [613, 407] width 60 height 60
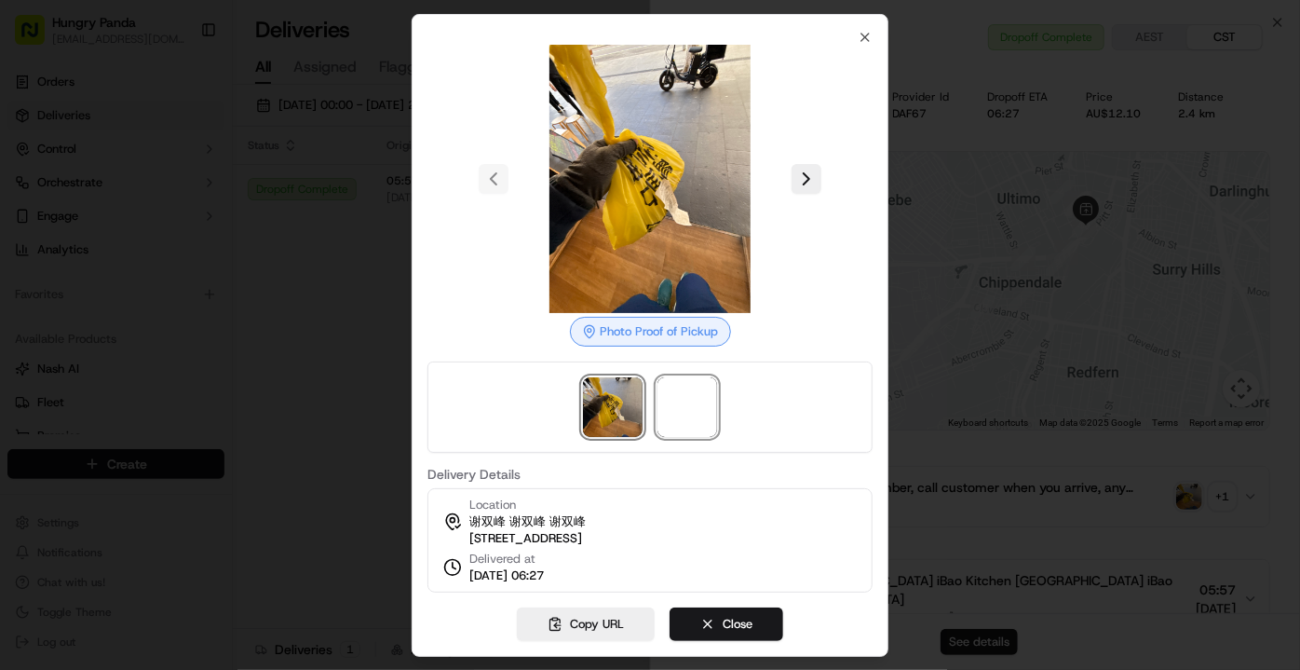
drag, startPoint x: 685, startPoint y: 398, endPoint x: 630, endPoint y: 392, distance: 55.2
click at [684, 396] on span at bounding box center [688, 407] width 60 height 60
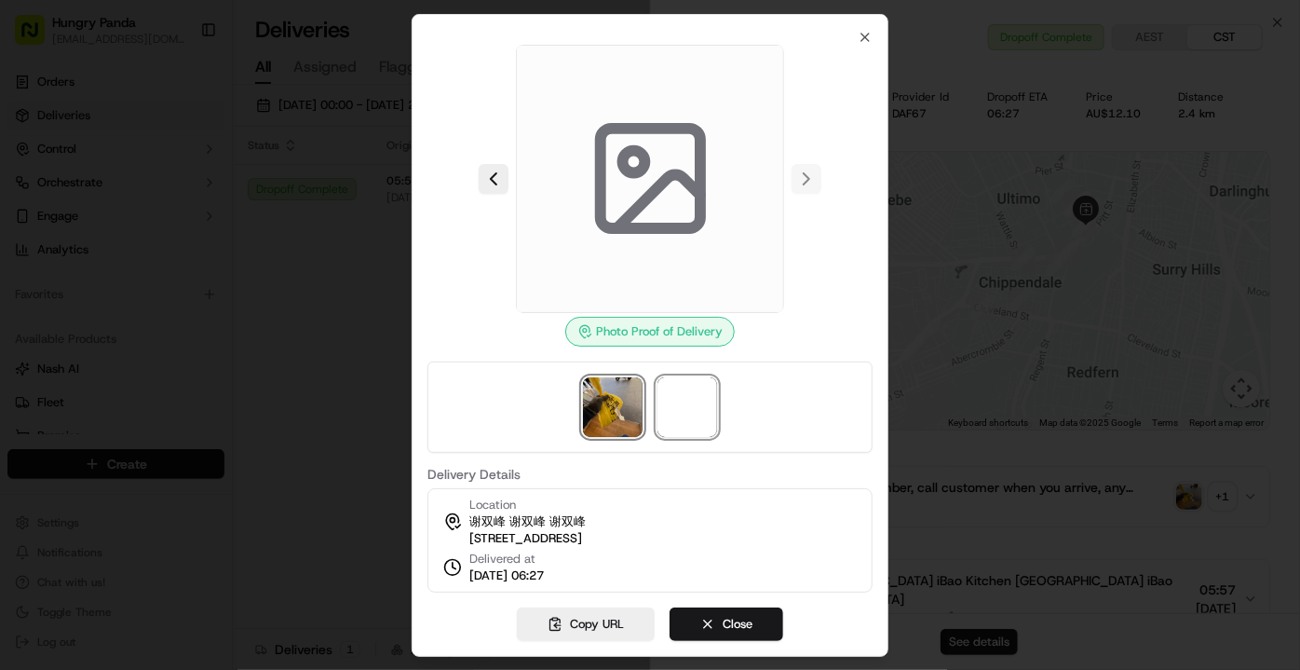
click at [626, 393] on img at bounding box center [613, 407] width 60 height 60
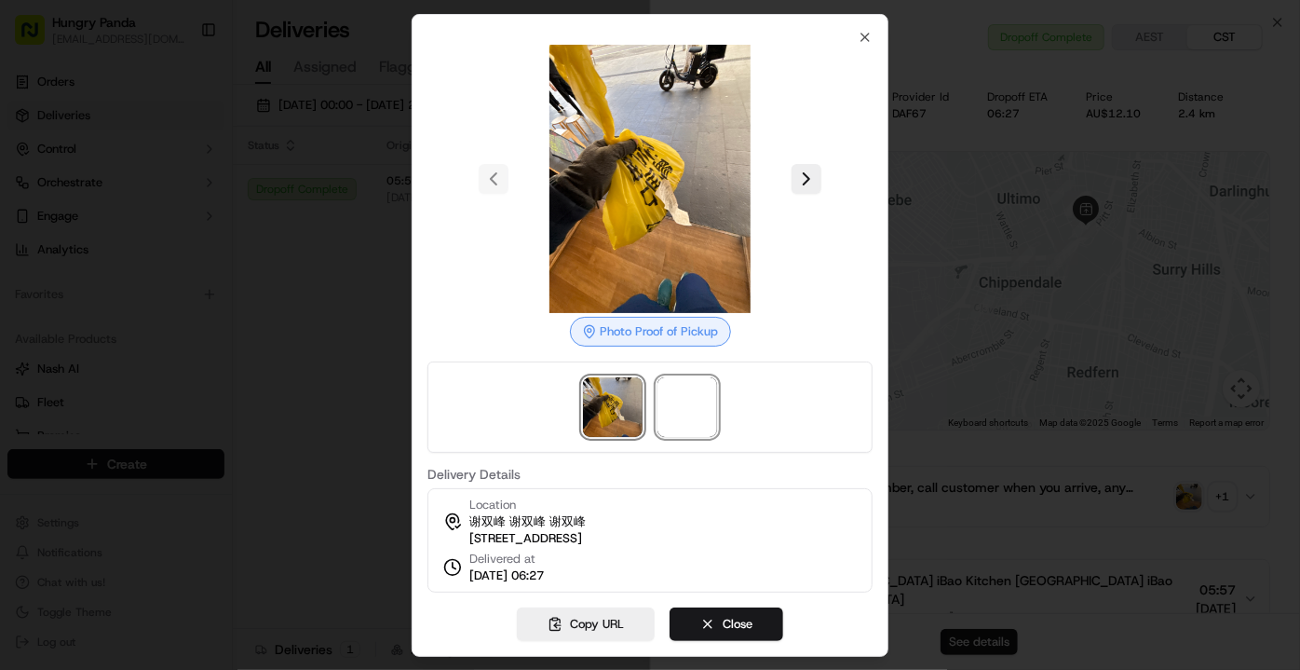
drag, startPoint x: 683, startPoint y: 401, endPoint x: 638, endPoint y: 396, distance: 45.0
click at [682, 399] on span at bounding box center [688, 407] width 60 height 60
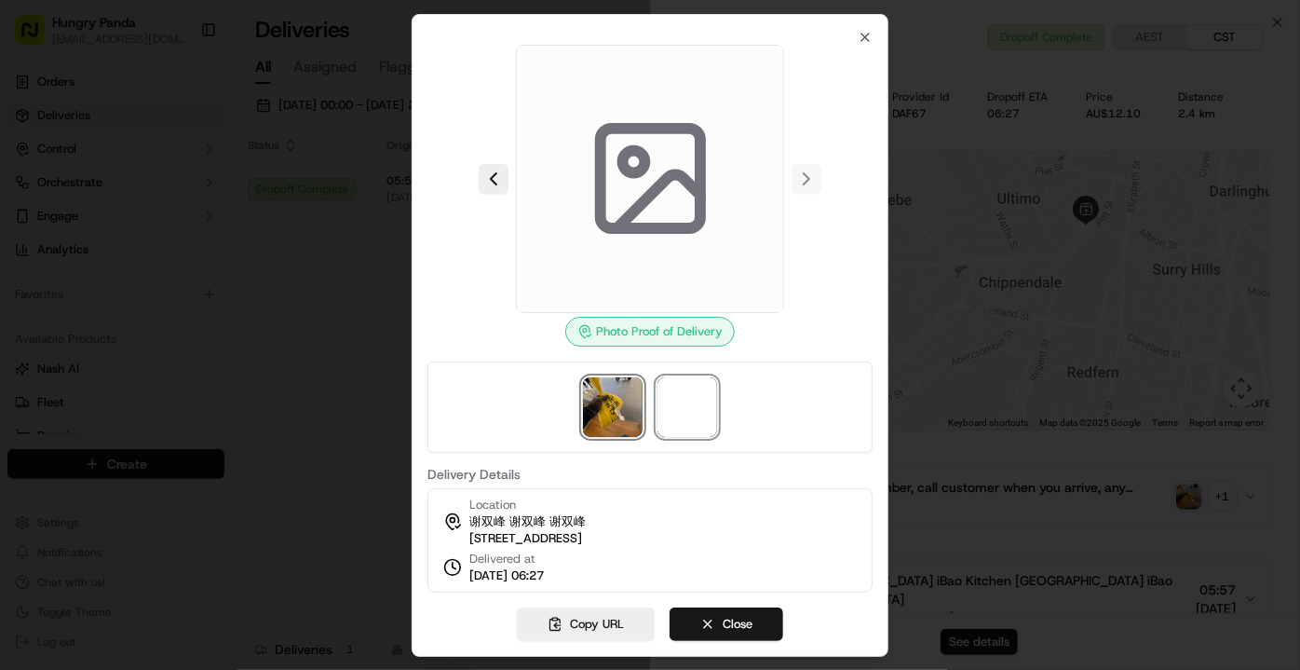
click at [619, 396] on img at bounding box center [613, 407] width 60 height 60
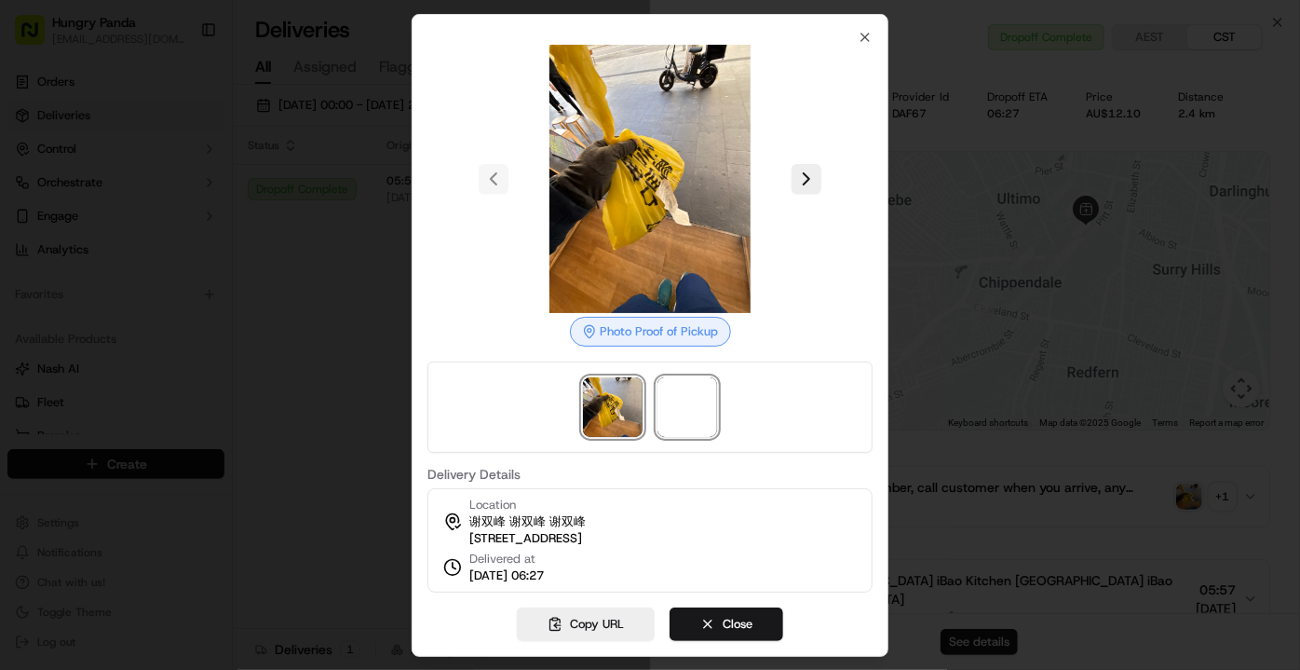
drag, startPoint x: 686, startPoint y: 403, endPoint x: 652, endPoint y: 397, distance: 34.2
click at [686, 403] on span at bounding box center [688, 407] width 60 height 60
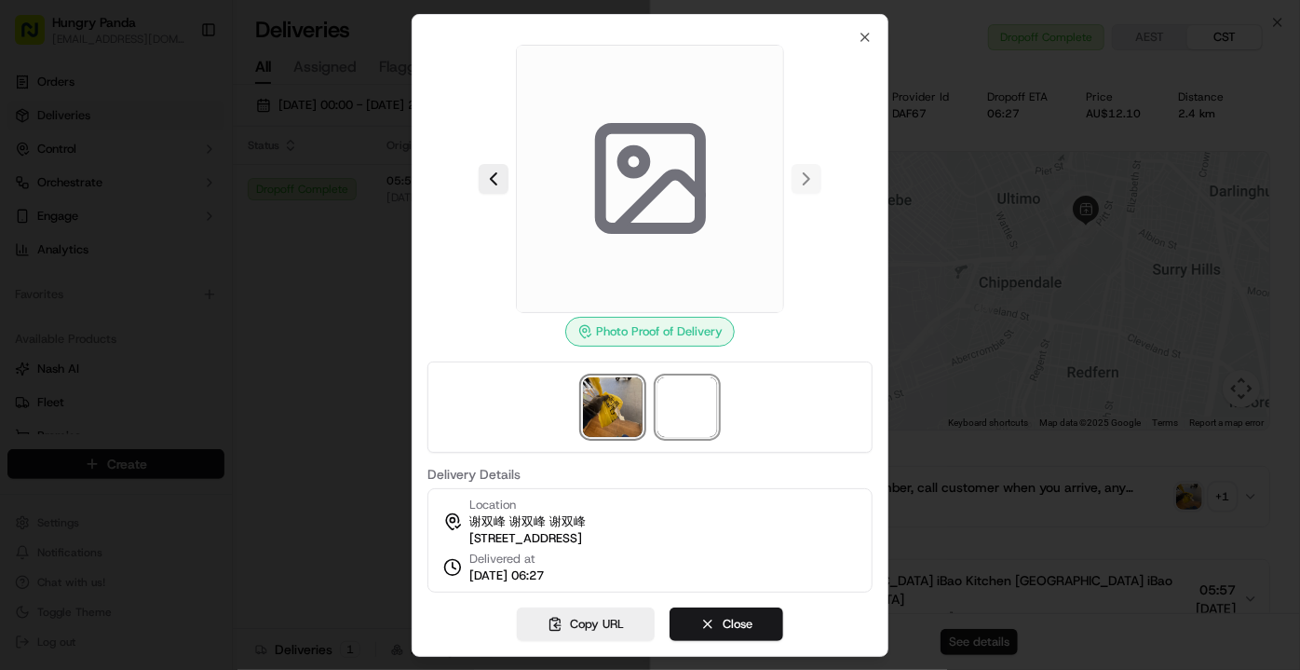
click at [620, 401] on img at bounding box center [613, 407] width 60 height 60
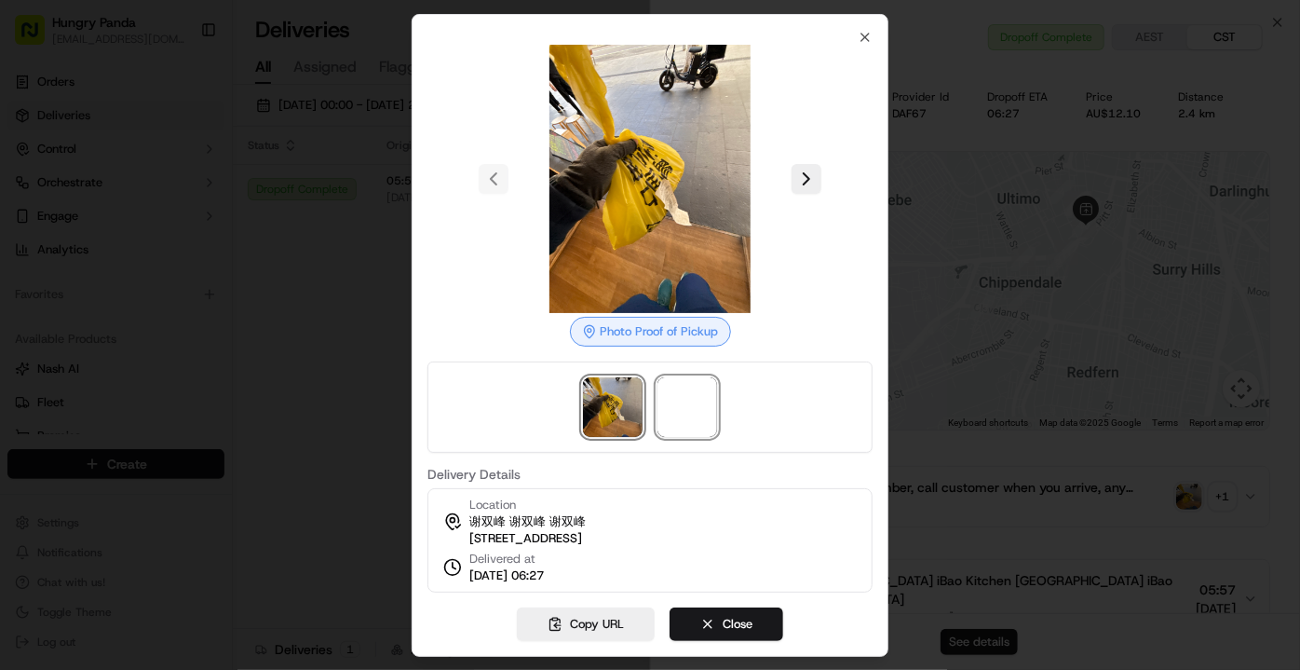
drag, startPoint x: 680, startPoint y: 397, endPoint x: 639, endPoint y: 389, distance: 41.7
click at [680, 397] on span at bounding box center [688, 407] width 60 height 60
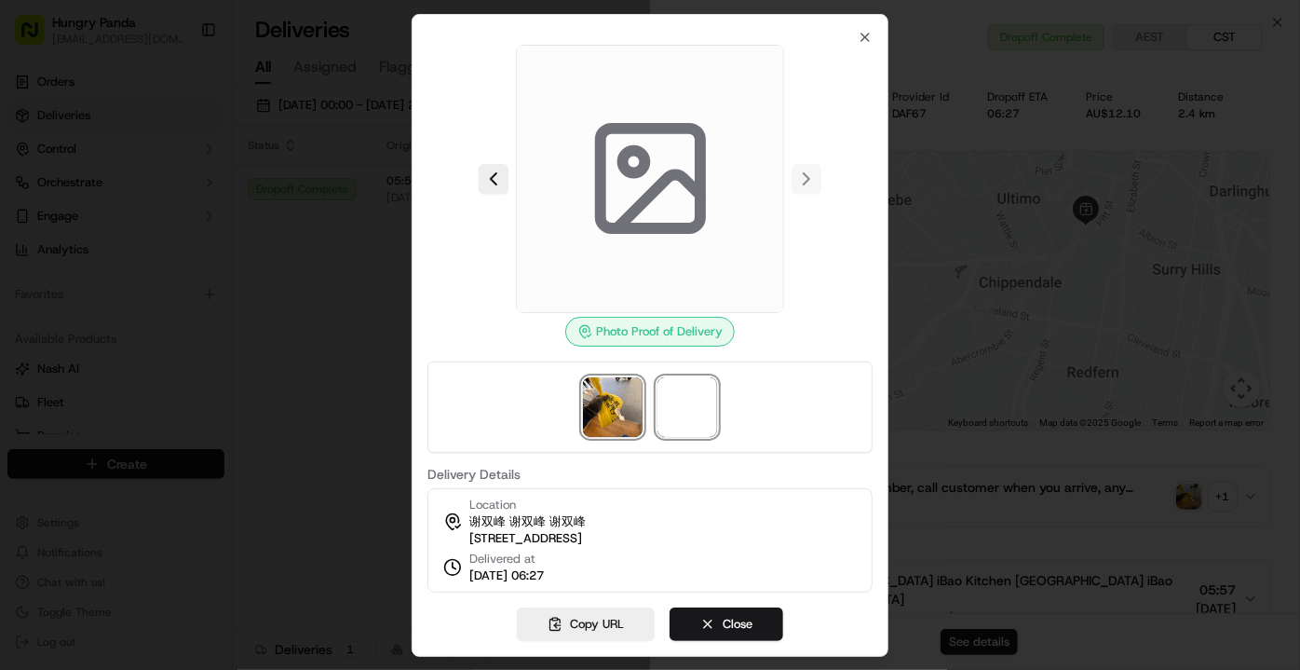
drag, startPoint x: 634, startPoint y: 389, endPoint x: 646, endPoint y: 394, distance: 12.1
click at [633, 389] on img at bounding box center [613, 407] width 60 height 60
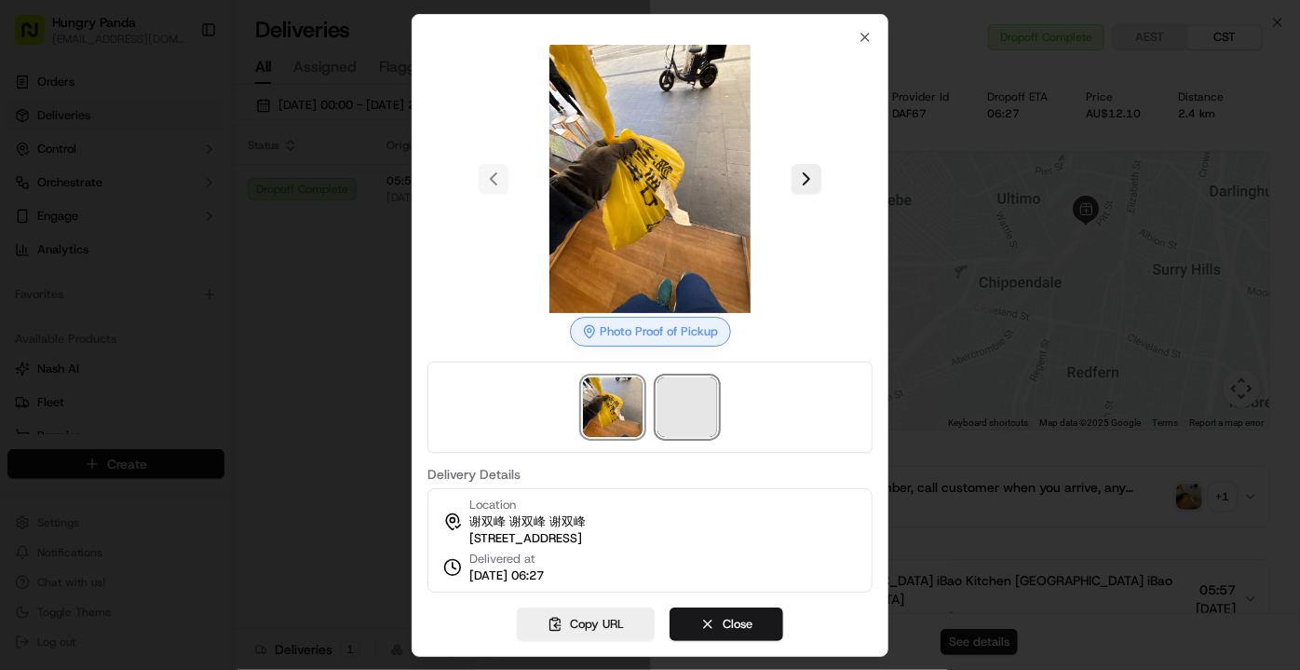
drag, startPoint x: 687, startPoint y: 401, endPoint x: 628, endPoint y: 399, distance: 58.7
click at [686, 401] on span at bounding box center [688, 407] width 60 height 60
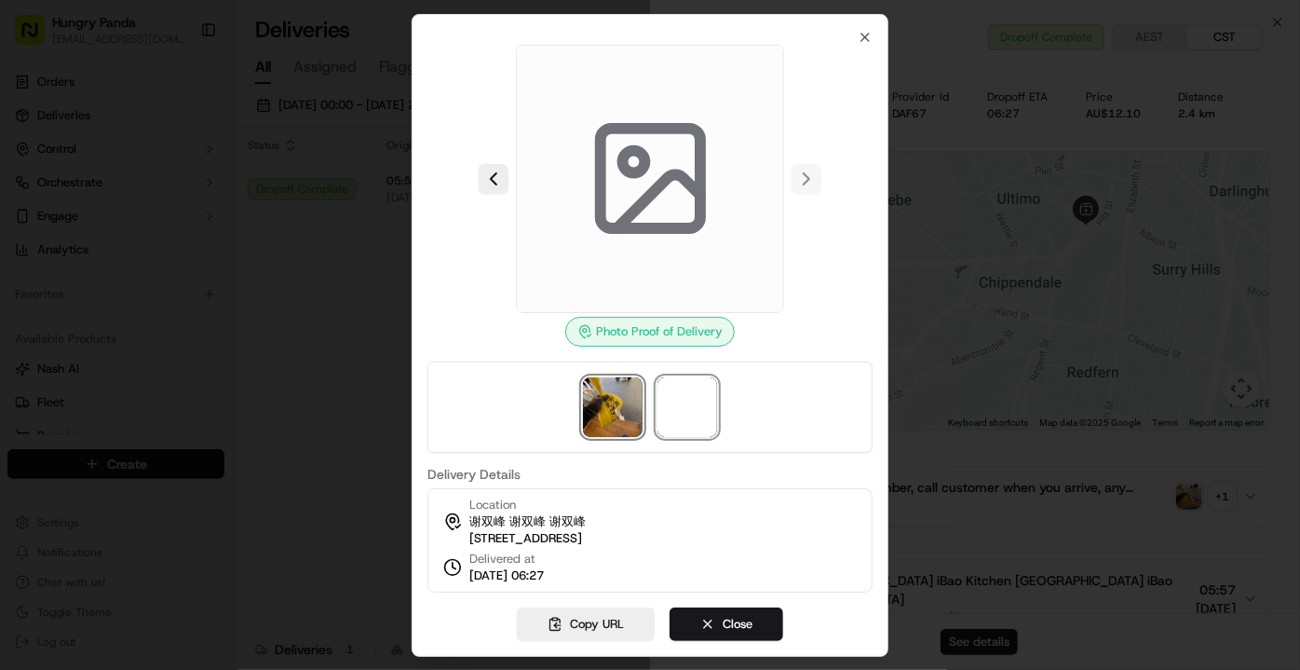
click at [626, 399] on img at bounding box center [613, 407] width 60 height 60
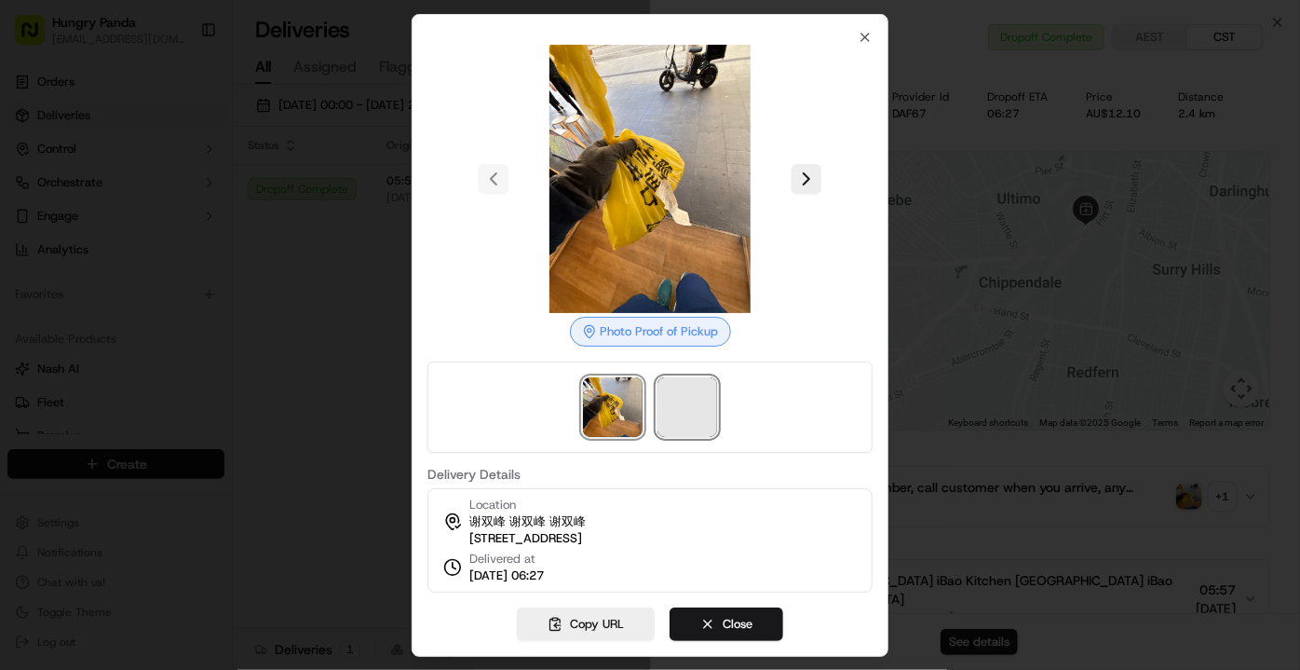
click at [682, 409] on span at bounding box center [688, 407] width 60 height 60
click at [646, 400] on div at bounding box center [650, 406] width 445 height 91
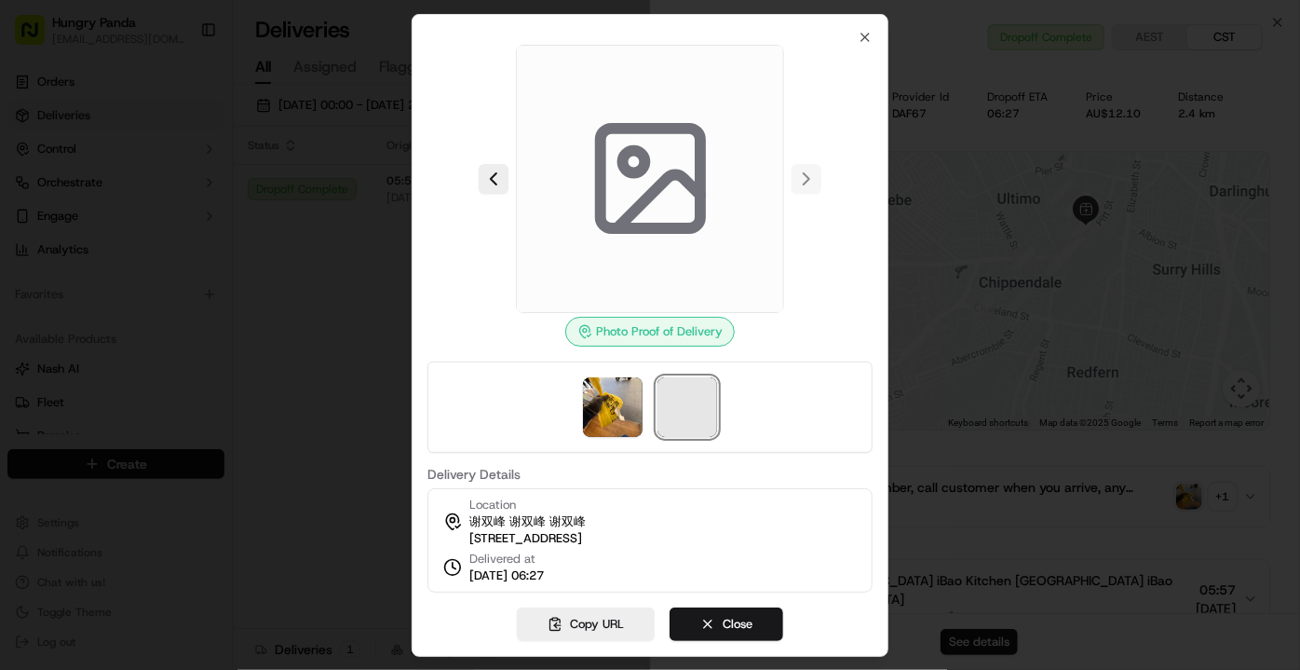
click at [678, 404] on span at bounding box center [688, 407] width 60 height 60
drag, startPoint x: 648, startPoint y: 403, endPoint x: 614, endPoint y: 391, distance: 36.5
click at [647, 403] on div at bounding box center [650, 406] width 445 height 91
click at [614, 391] on img at bounding box center [613, 407] width 60 height 60
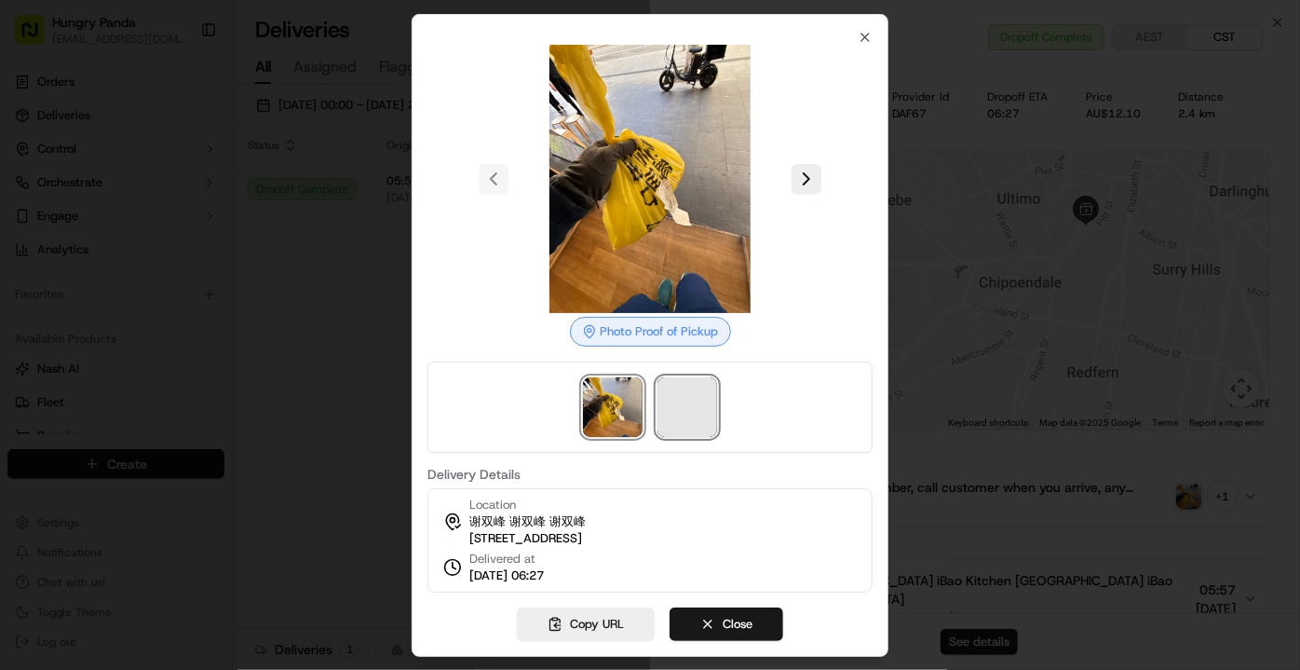
click at [680, 390] on span at bounding box center [688, 407] width 60 height 60
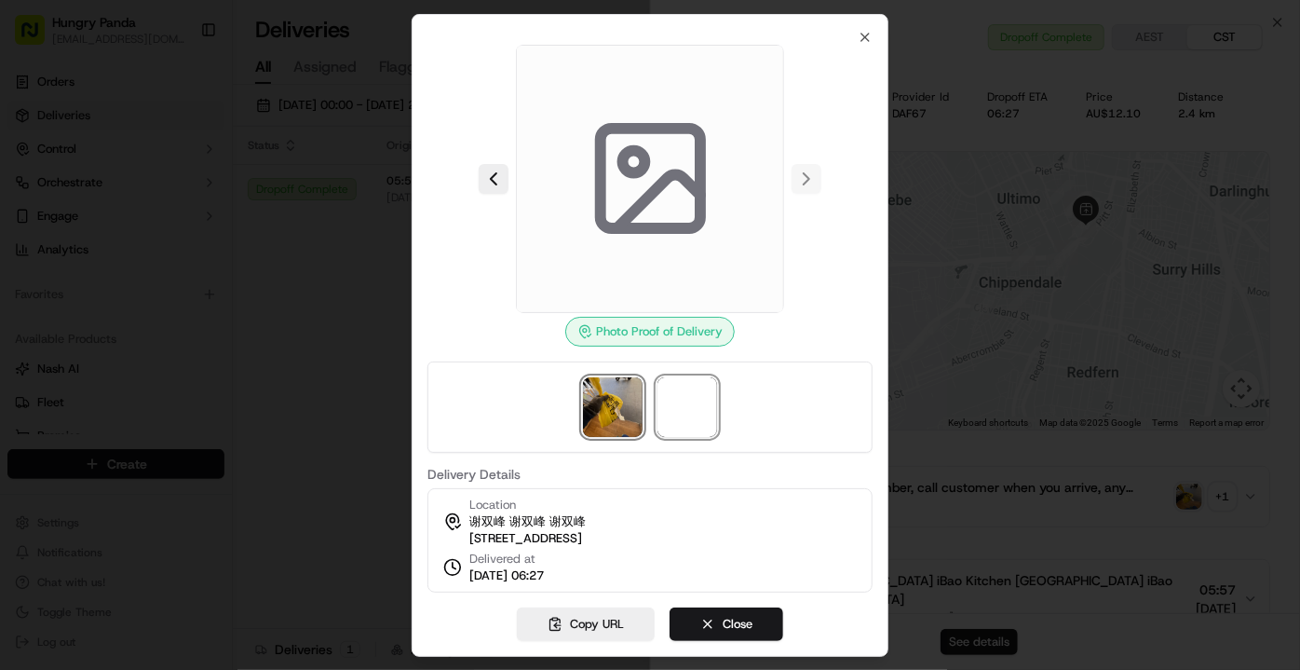
click at [626, 391] on img at bounding box center [613, 407] width 60 height 60
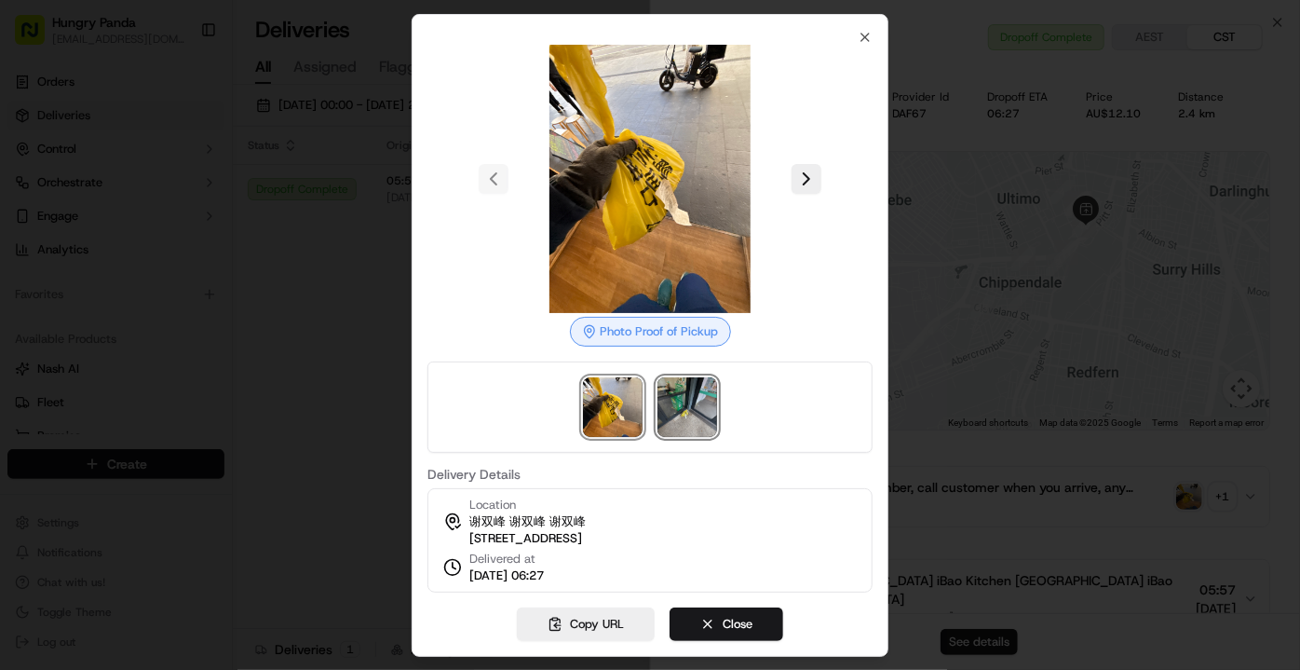
click at [704, 397] on img at bounding box center [688, 407] width 60 height 60
